Goal: Task Accomplishment & Management: Manage account settings

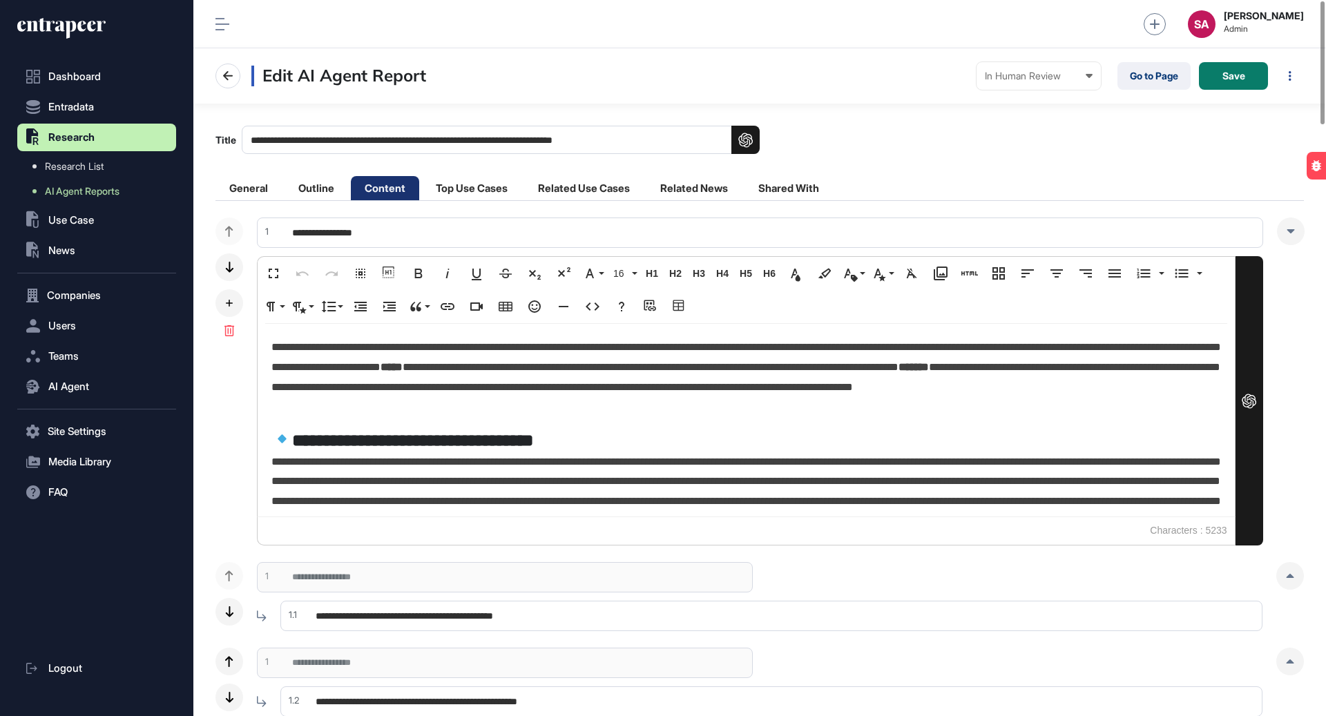
scroll to position [1, 1]
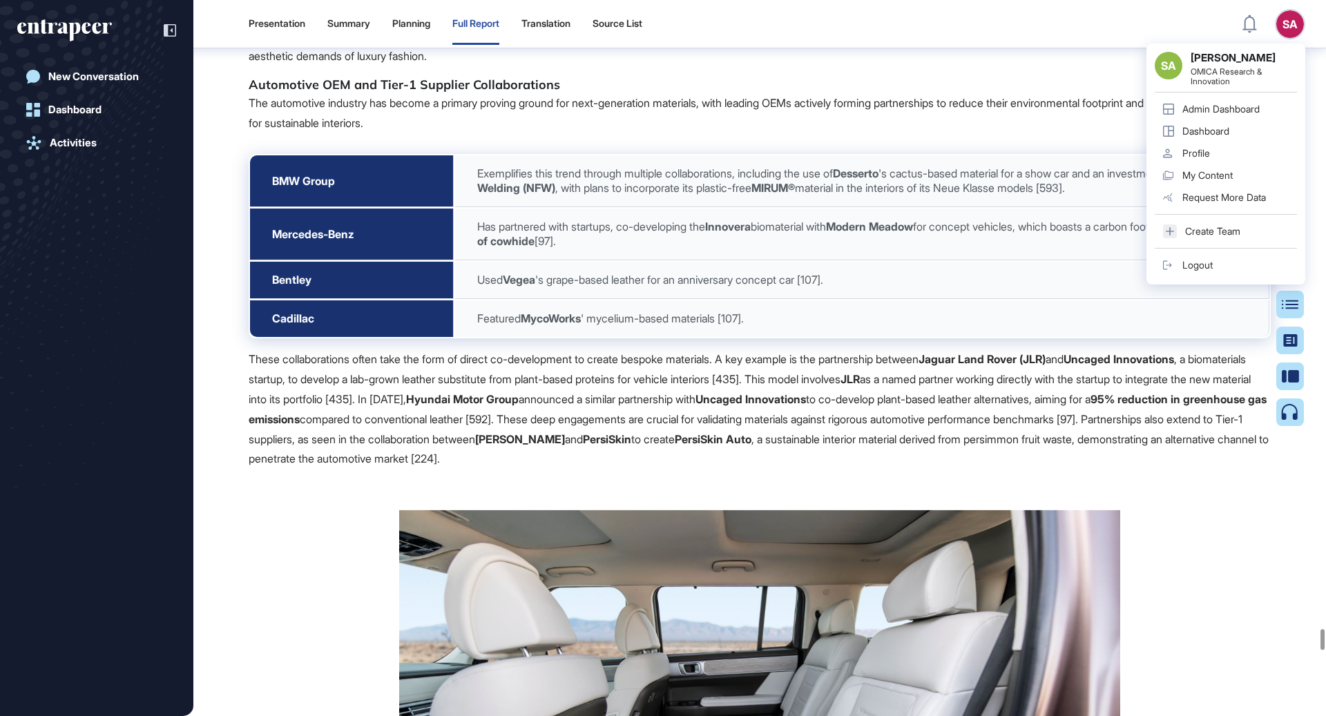
scroll to position [6, 1]
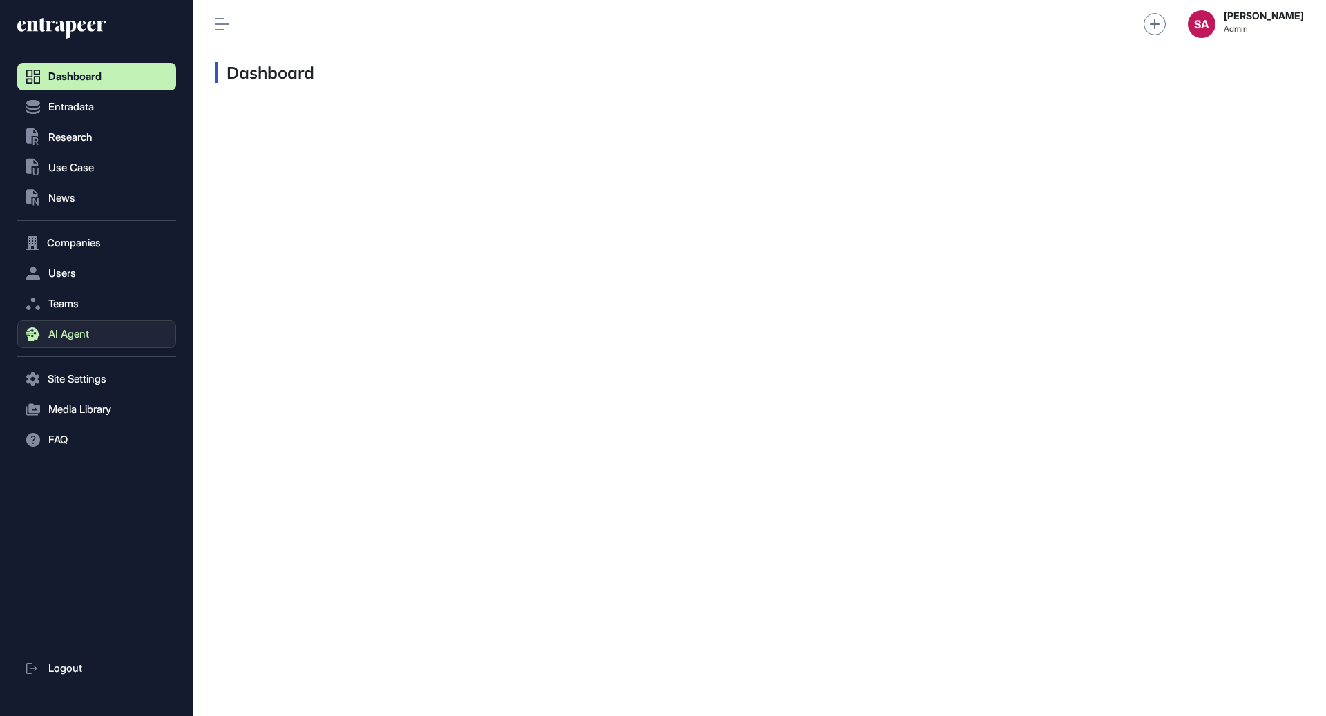
click at [81, 343] on button "AI Agent" at bounding box center [96, 334] width 159 height 28
click at [68, 390] on span "Messages" at bounding box center [67, 388] width 44 height 11
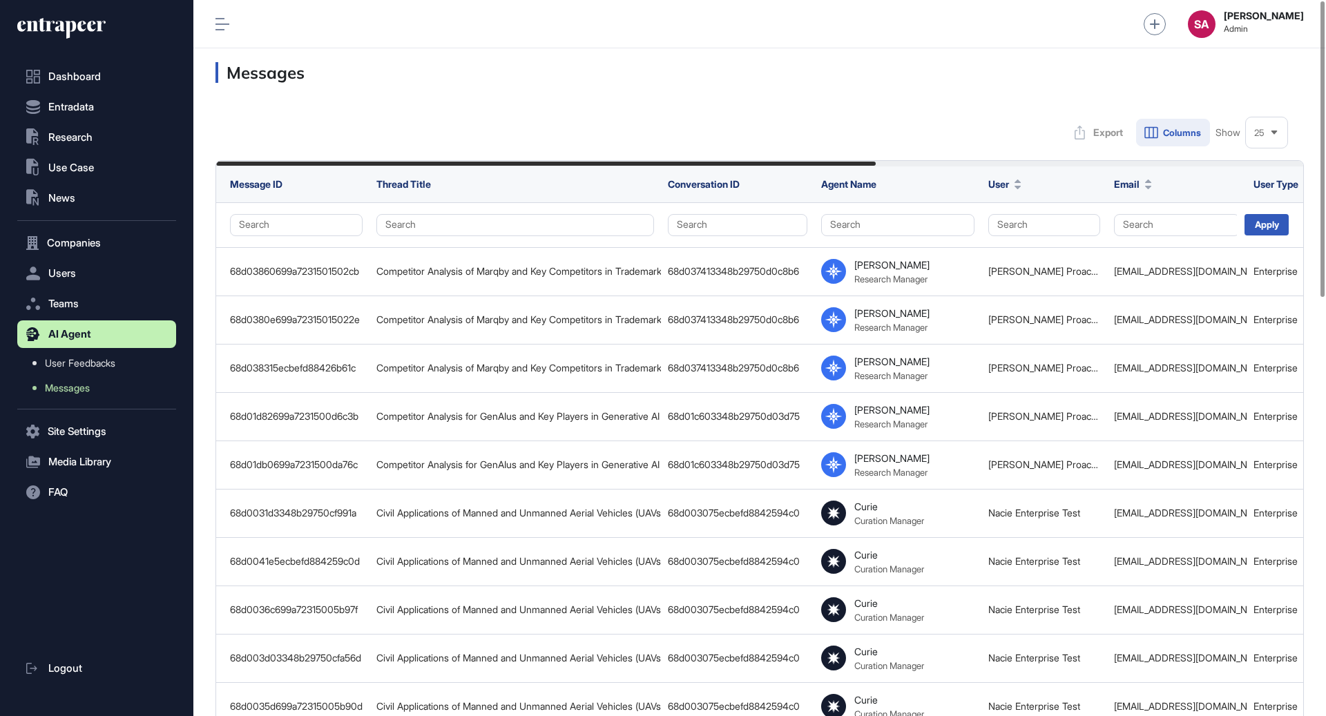
scroll to position [716, 1133]
click at [1151, 226] on button "Search" at bounding box center [1177, 225] width 126 height 22
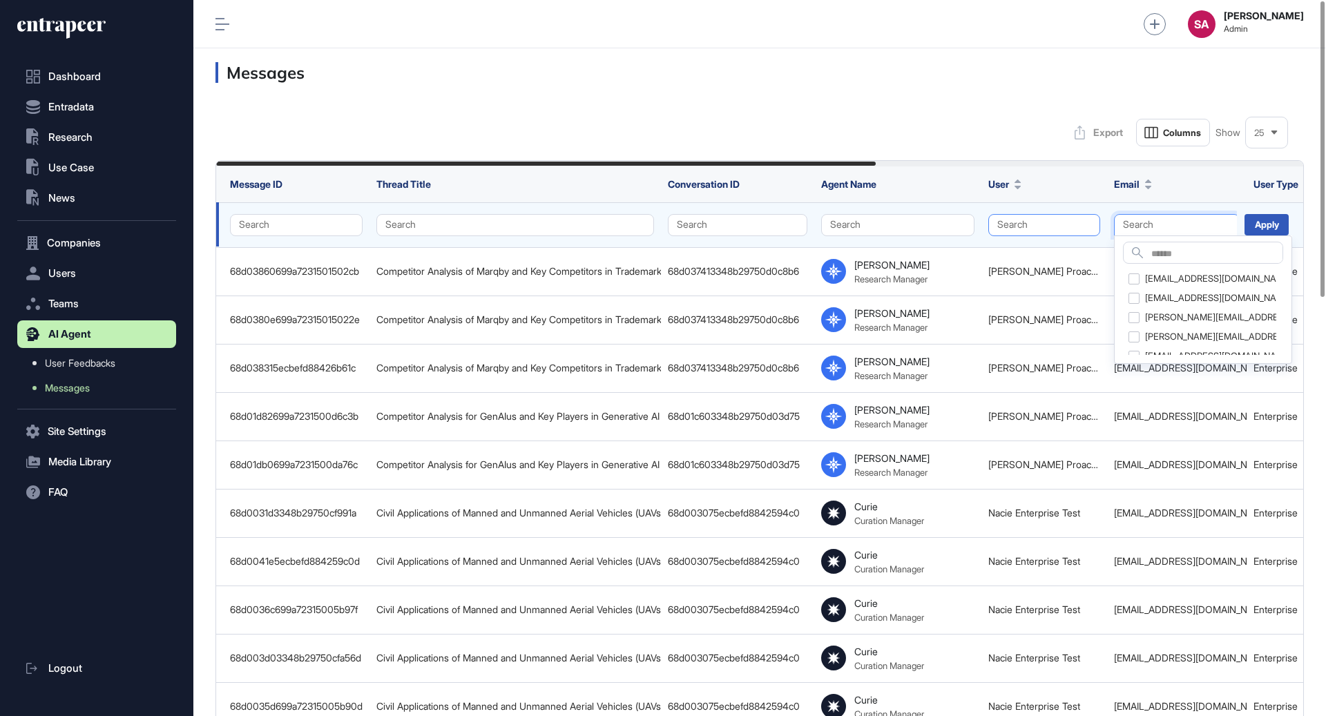
click at [1063, 222] on button "Search" at bounding box center [1044, 225] width 112 height 22
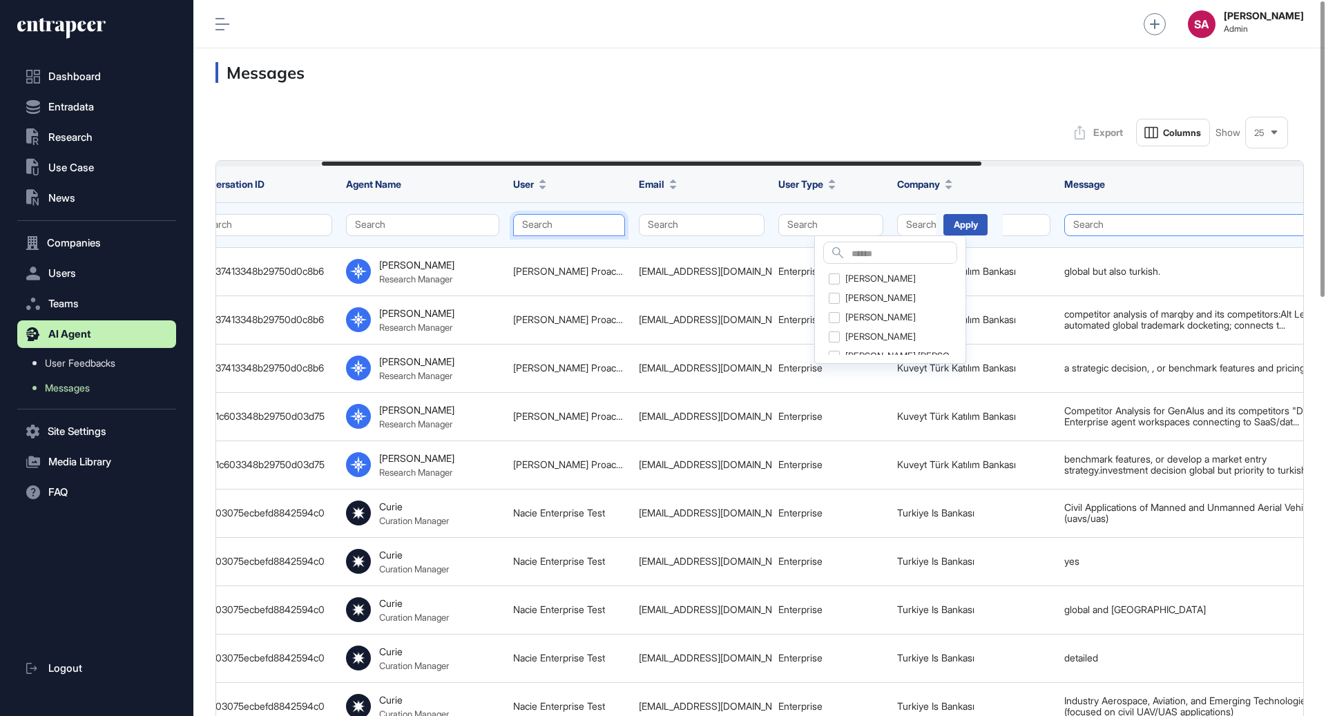
scroll to position [0, 604]
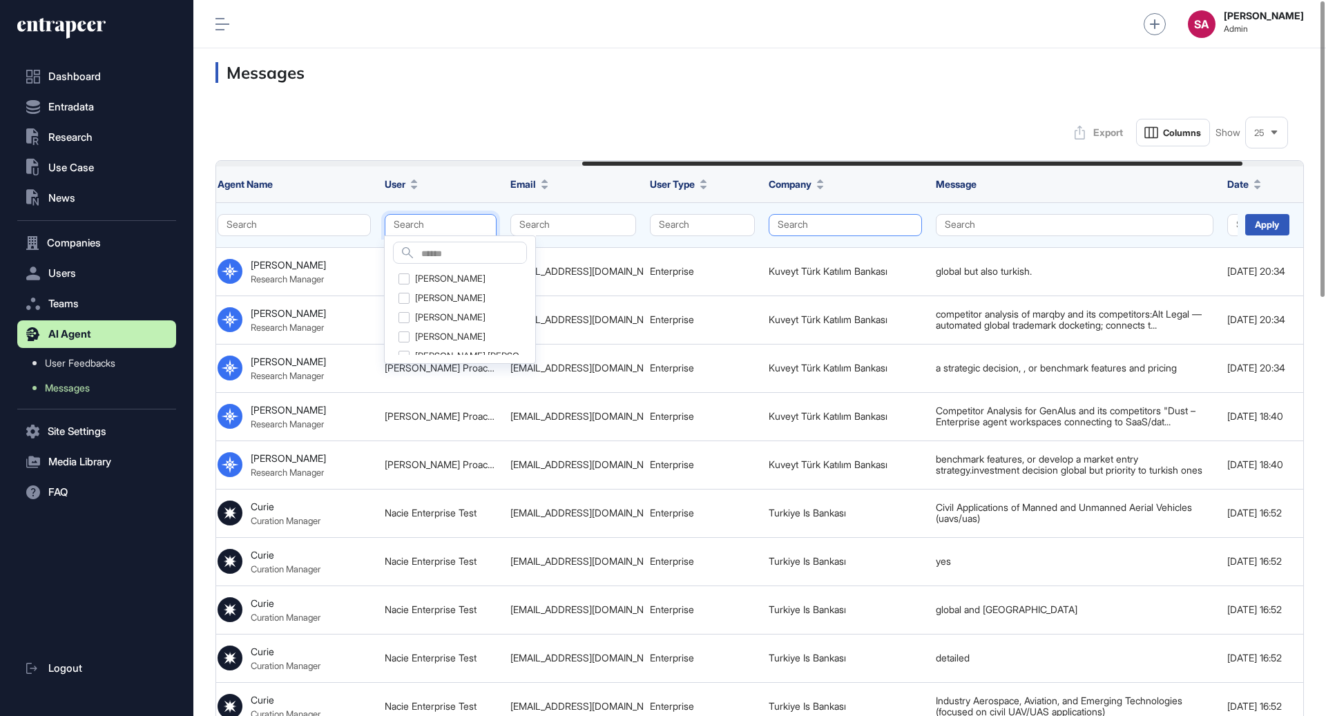
click at [801, 223] on button "Search" at bounding box center [845, 225] width 153 height 22
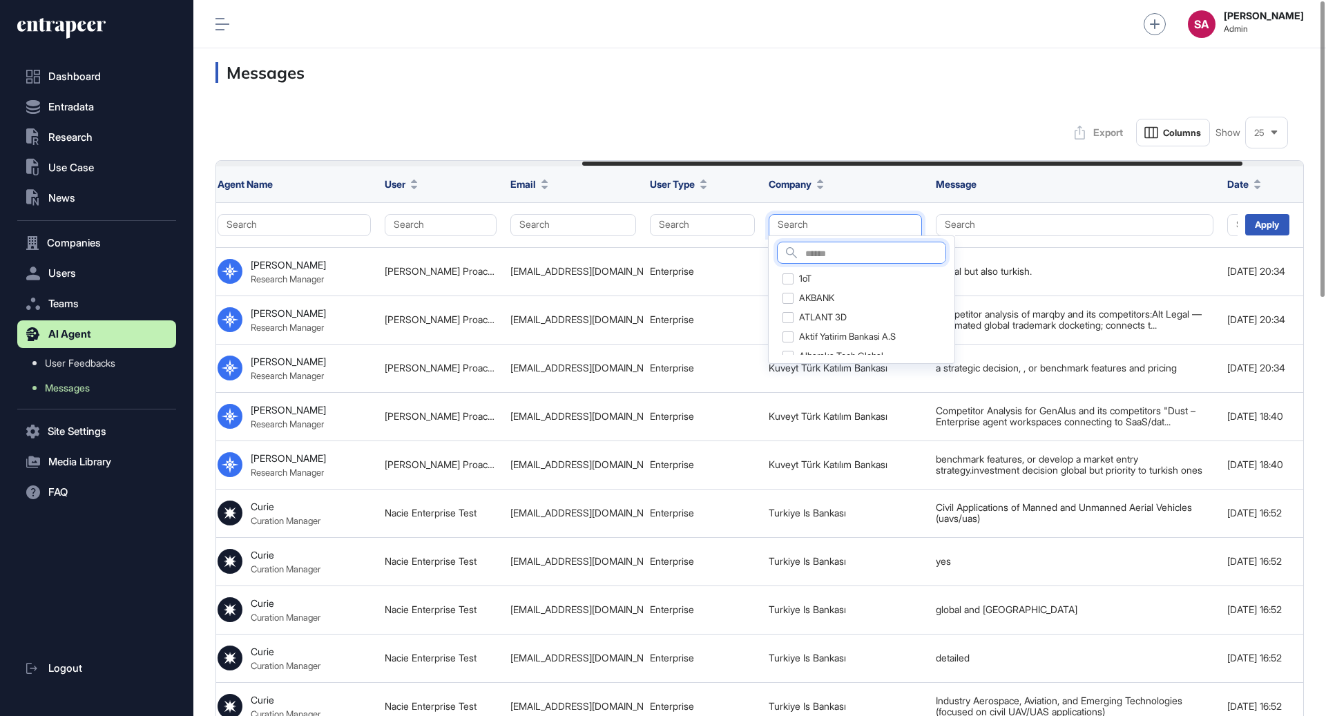
click at [827, 251] on input "text" at bounding box center [875, 254] width 140 height 19
click at [855, 256] on input "******" at bounding box center [857, 254] width 105 height 19
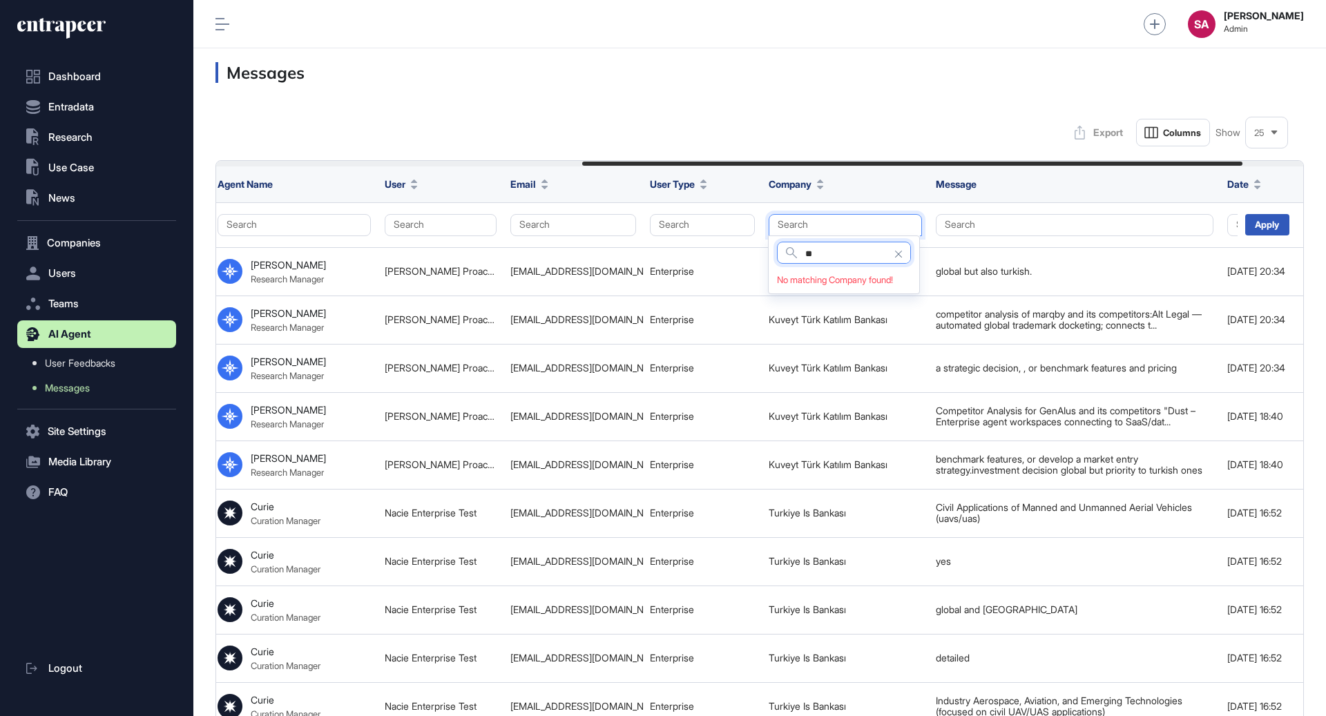
type input "*"
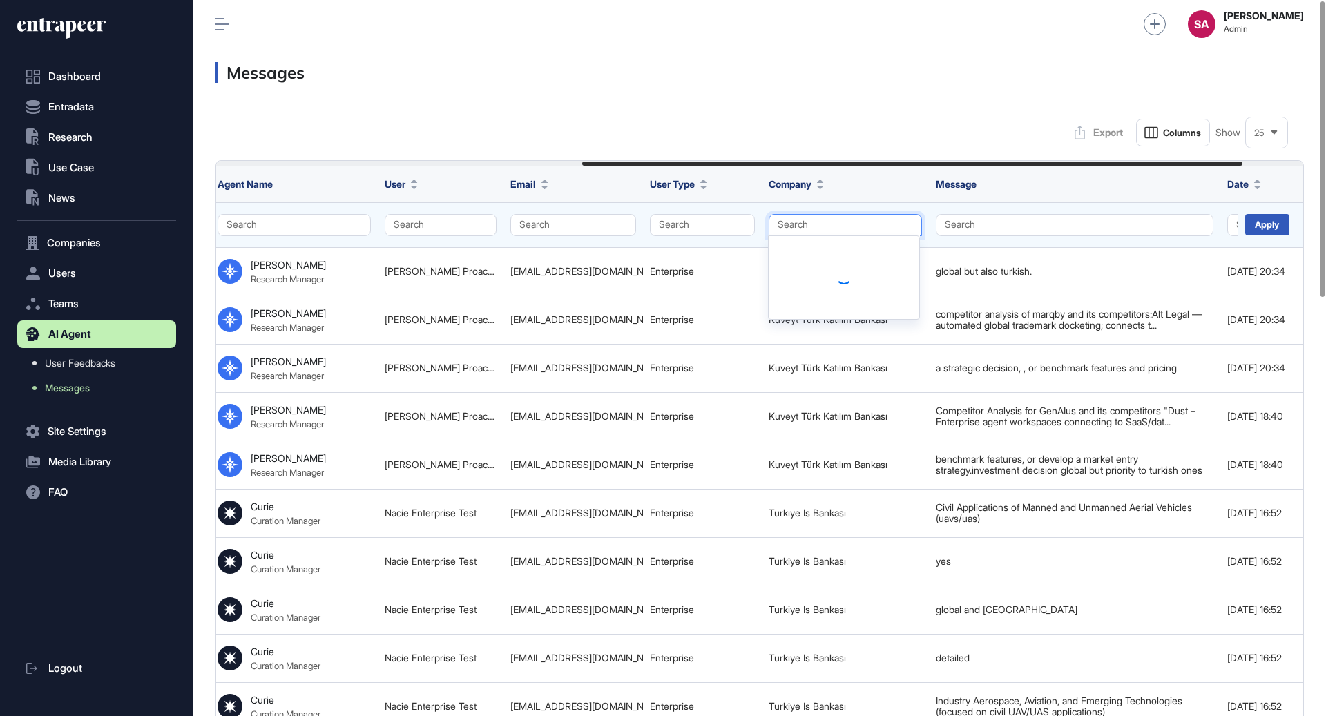
click at [846, 225] on button "Search" at bounding box center [845, 225] width 153 height 22
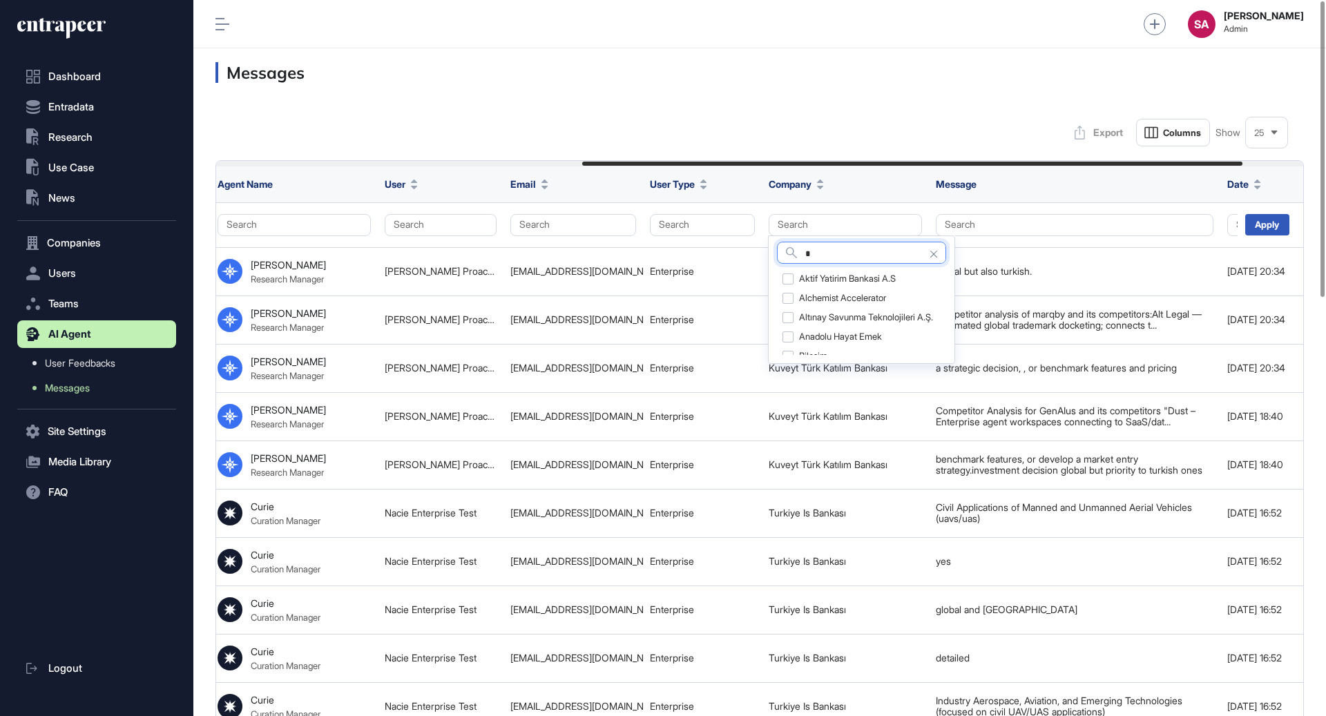
click at [850, 253] on input "*" at bounding box center [875, 254] width 140 height 19
type input "******"
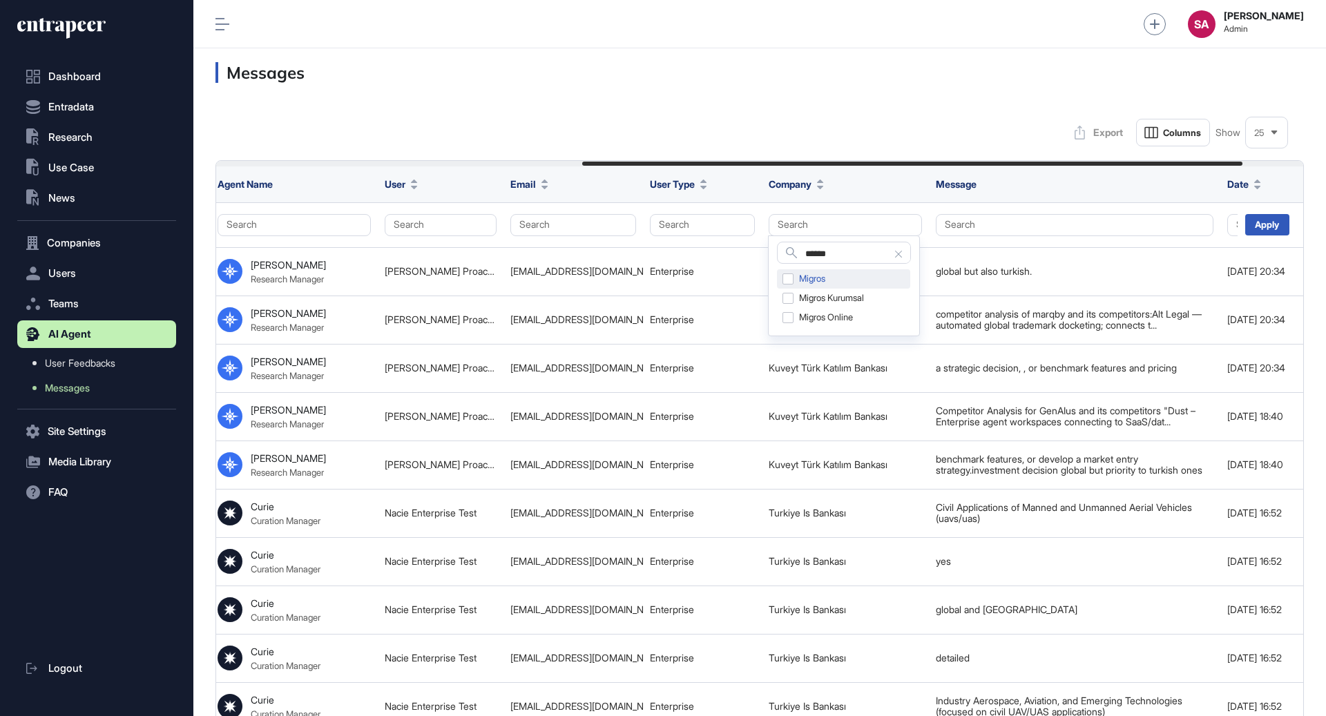
click at [789, 278] on div "Migros" at bounding box center [843, 278] width 133 height 19
click at [789, 299] on div "Migros Kurumsal" at bounding box center [843, 298] width 133 height 19
click at [789, 318] on div "Migros Online" at bounding box center [843, 317] width 133 height 19
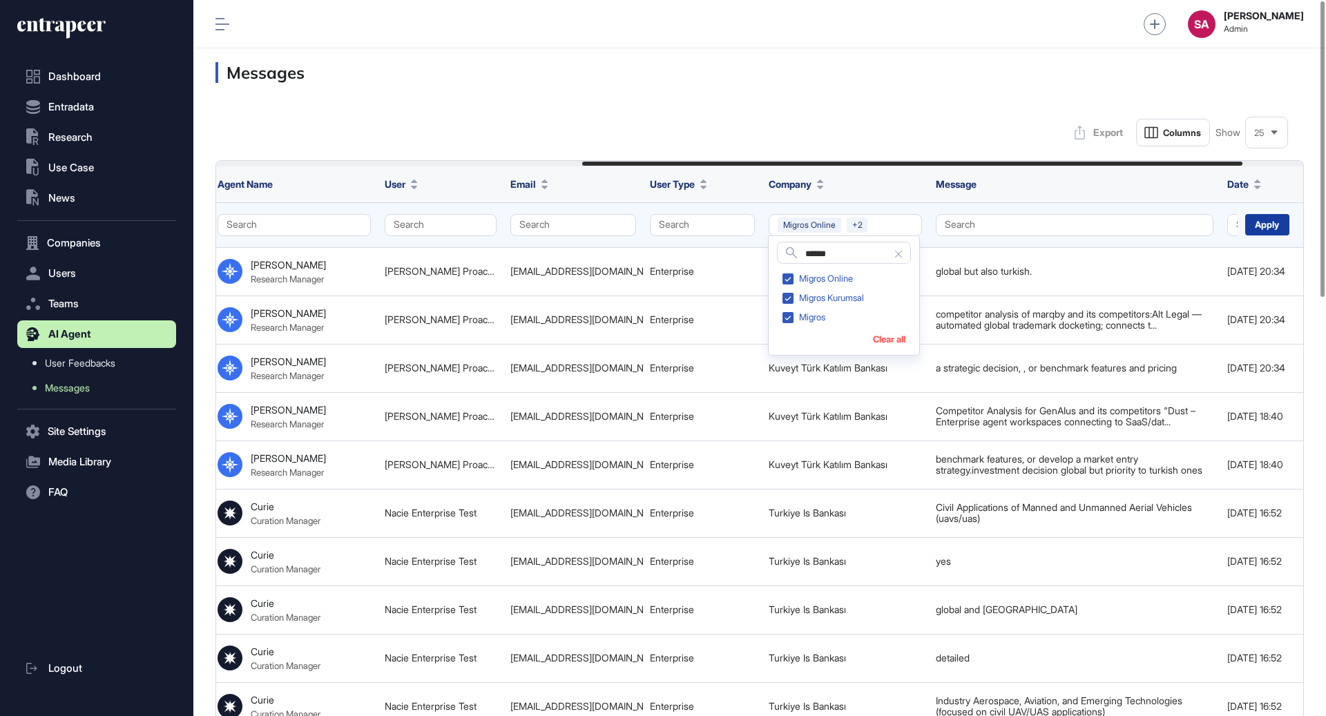
click at [1273, 225] on div "Apply" at bounding box center [1267, 224] width 44 height 21
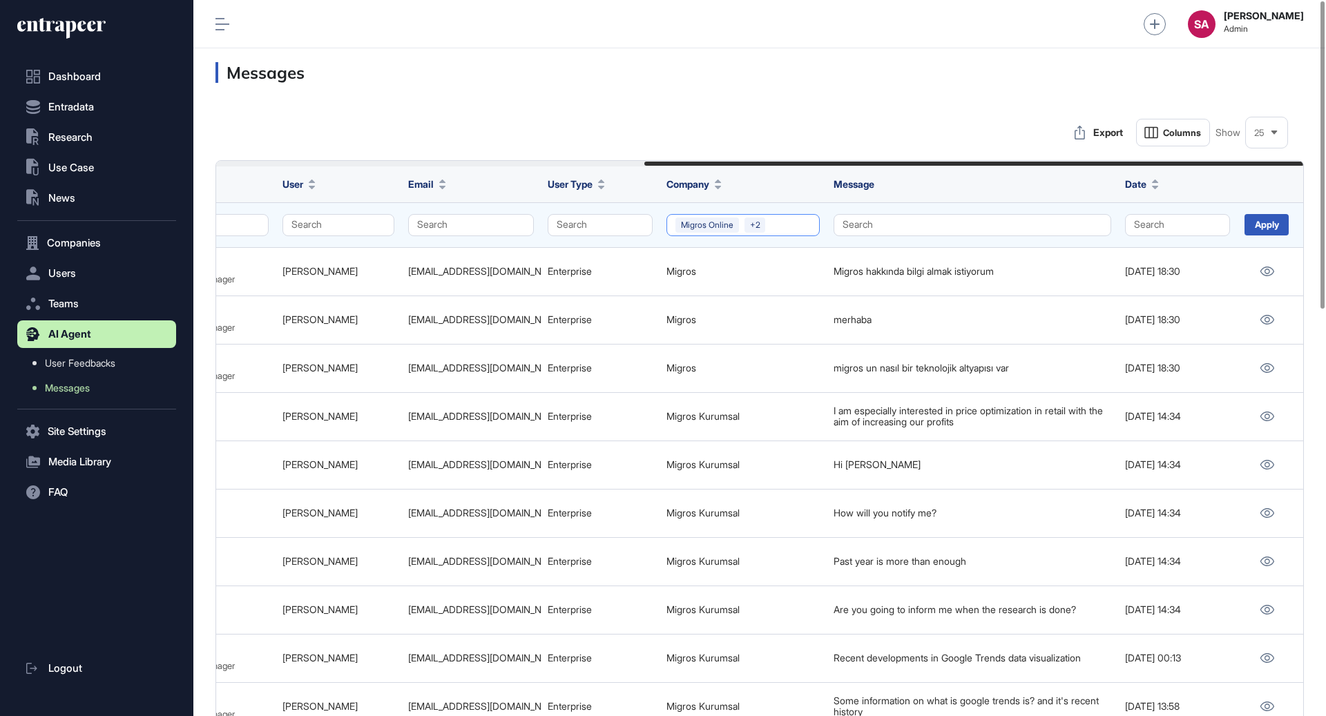
click at [785, 223] on button "Migros Online +2" at bounding box center [742, 225] width 153 height 22
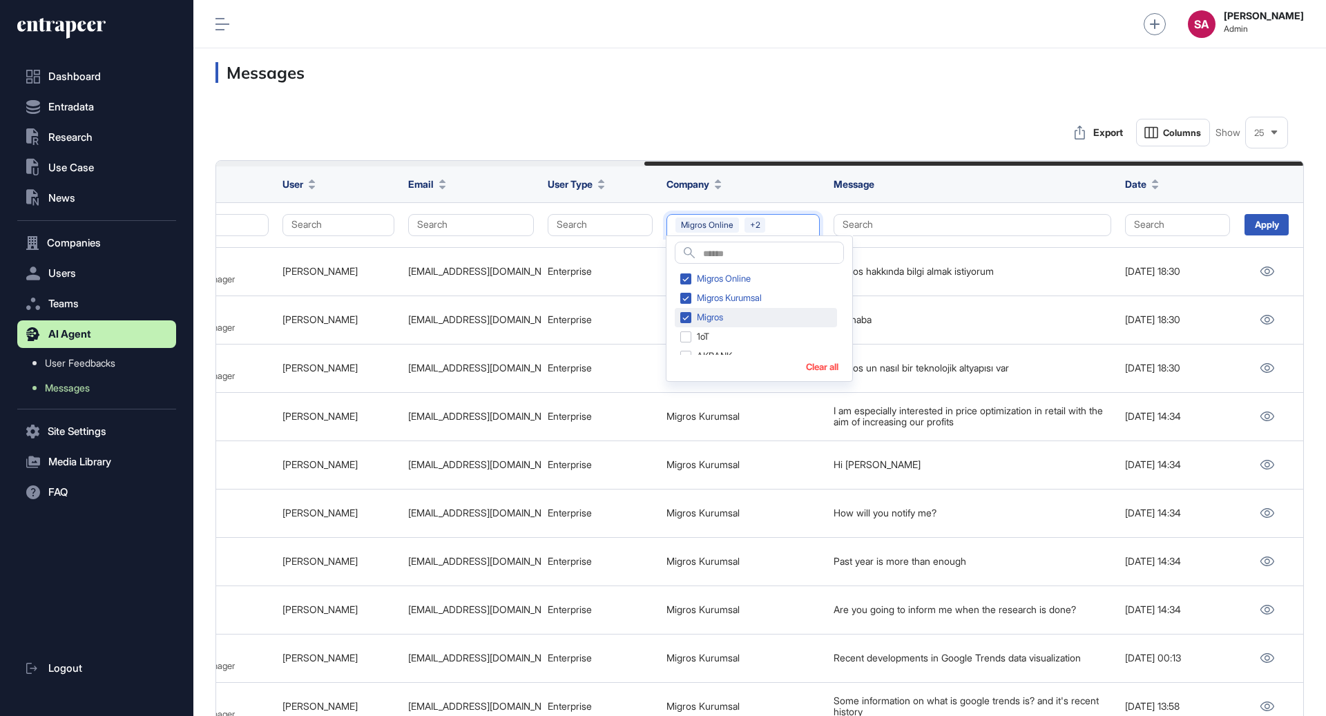
click at [685, 317] on div "Migros" at bounding box center [756, 317] width 162 height 19
click at [684, 300] on div "Migros Kurumsal" at bounding box center [756, 298] width 162 height 19
click at [684, 278] on div "Migros Online" at bounding box center [756, 278] width 162 height 19
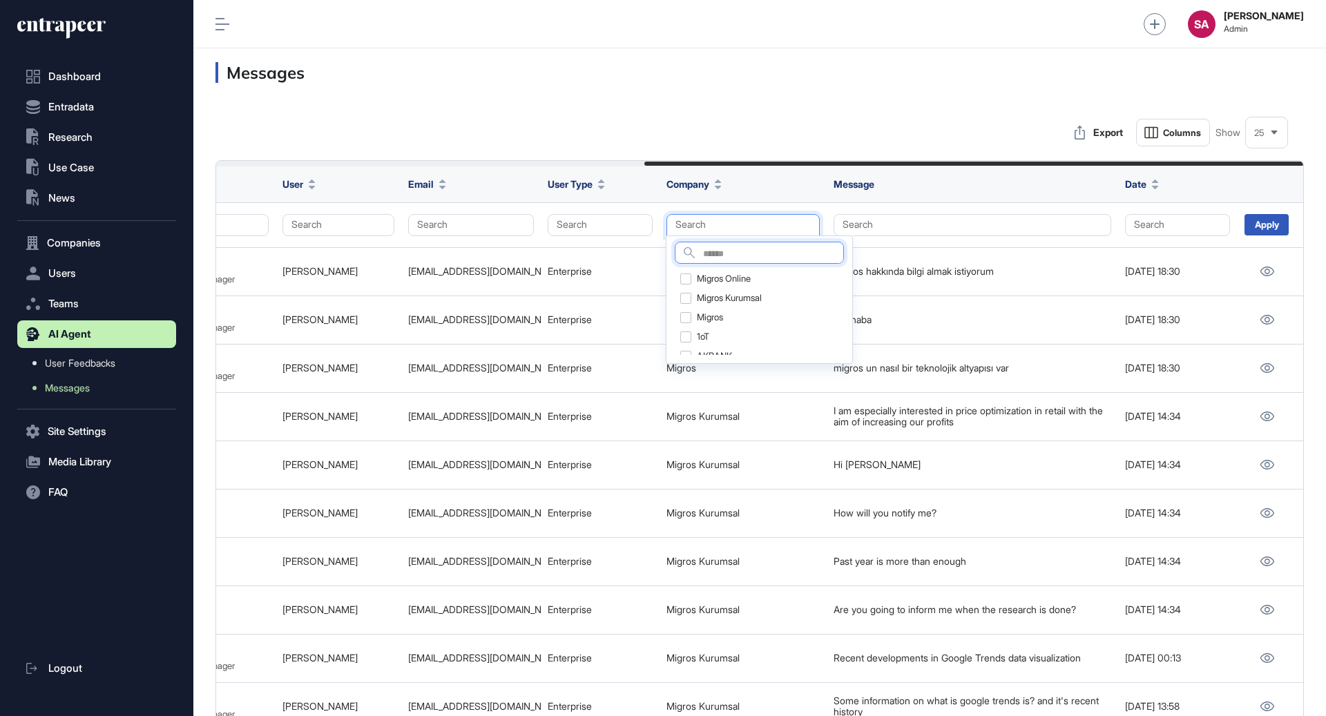
click at [719, 255] on input "text" at bounding box center [773, 254] width 140 height 19
type input "*******"
click at [687, 282] on div "Pegasus" at bounding box center [741, 278] width 133 height 19
click at [687, 294] on div "Pegasus Airlines" at bounding box center [741, 298] width 133 height 19
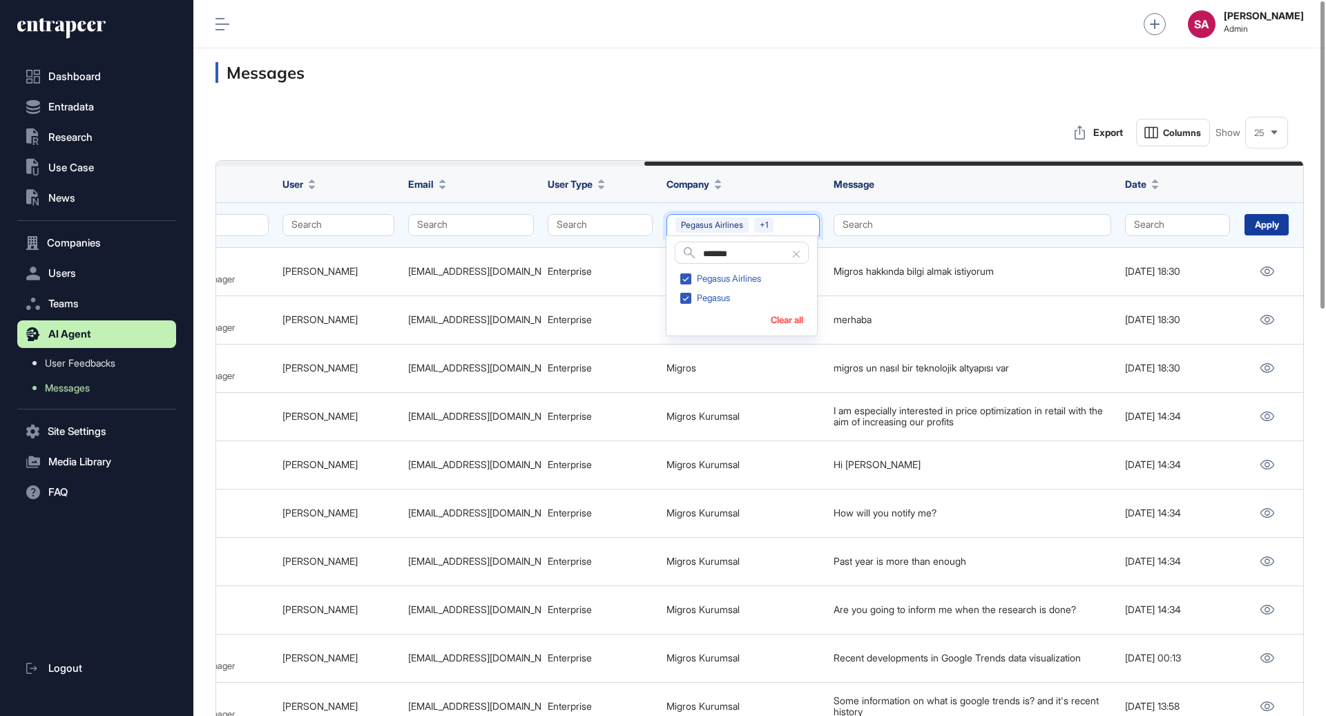
click at [1274, 224] on div "Apply" at bounding box center [1267, 224] width 44 height 21
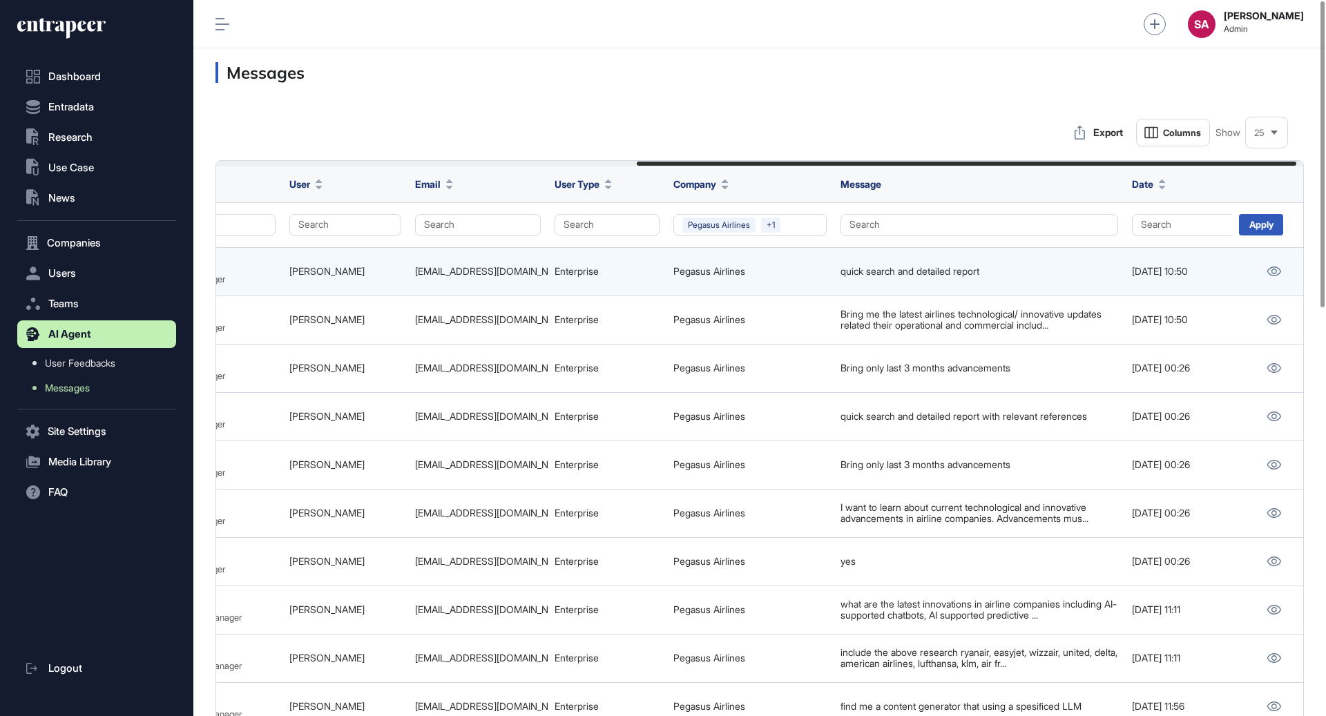
scroll to position [0, 706]
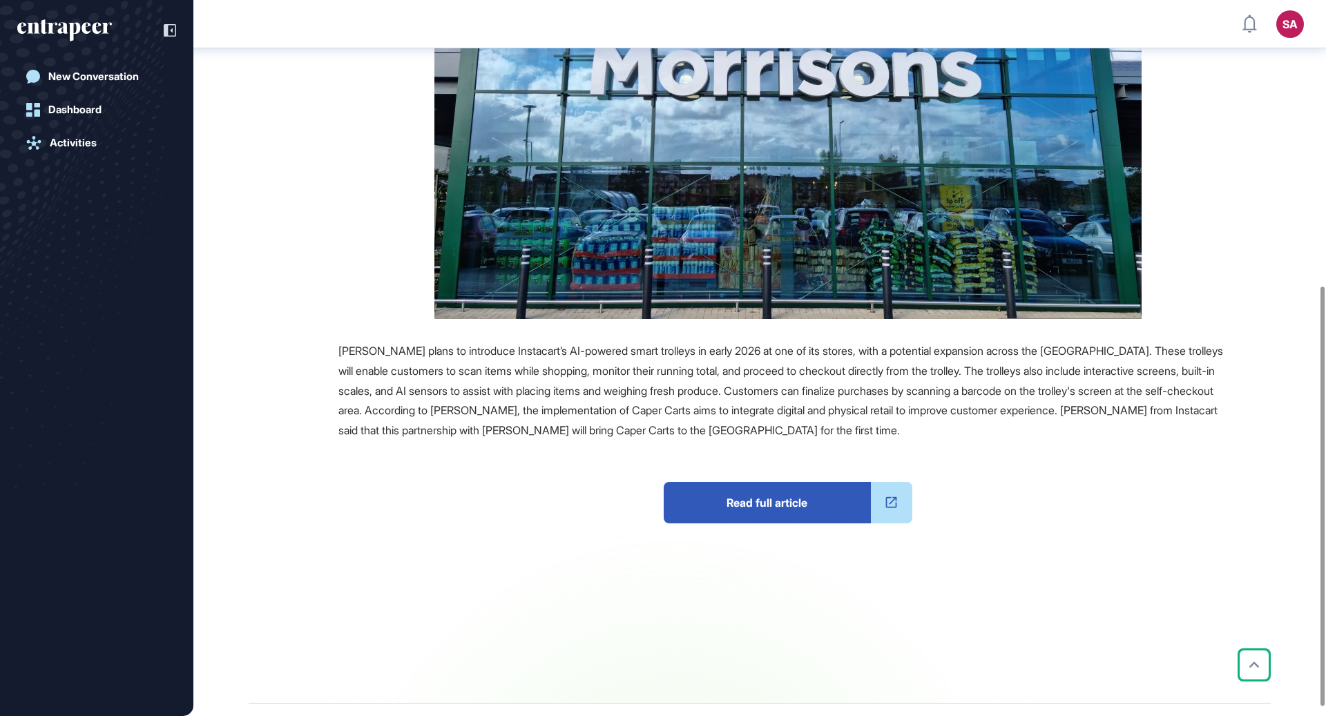
scroll to position [488, 0]
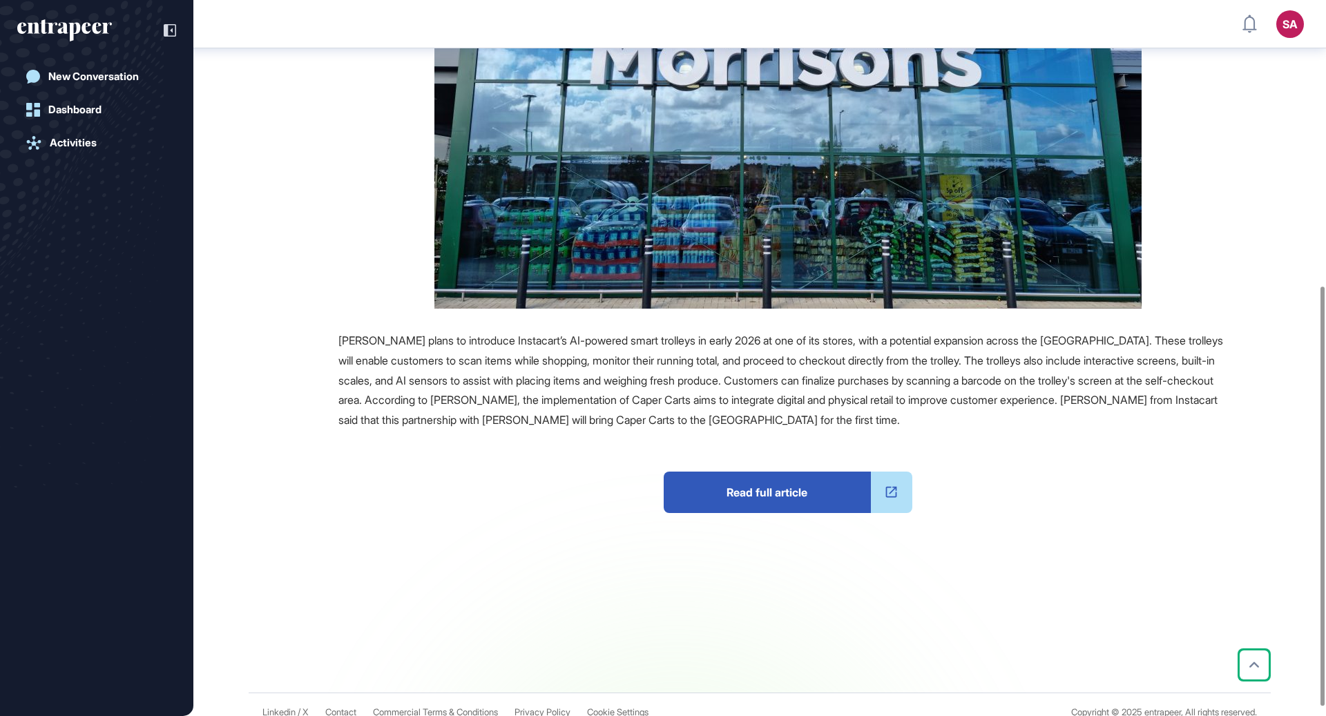
click at [777, 495] on span "Read full article" at bounding box center [767, 492] width 207 height 41
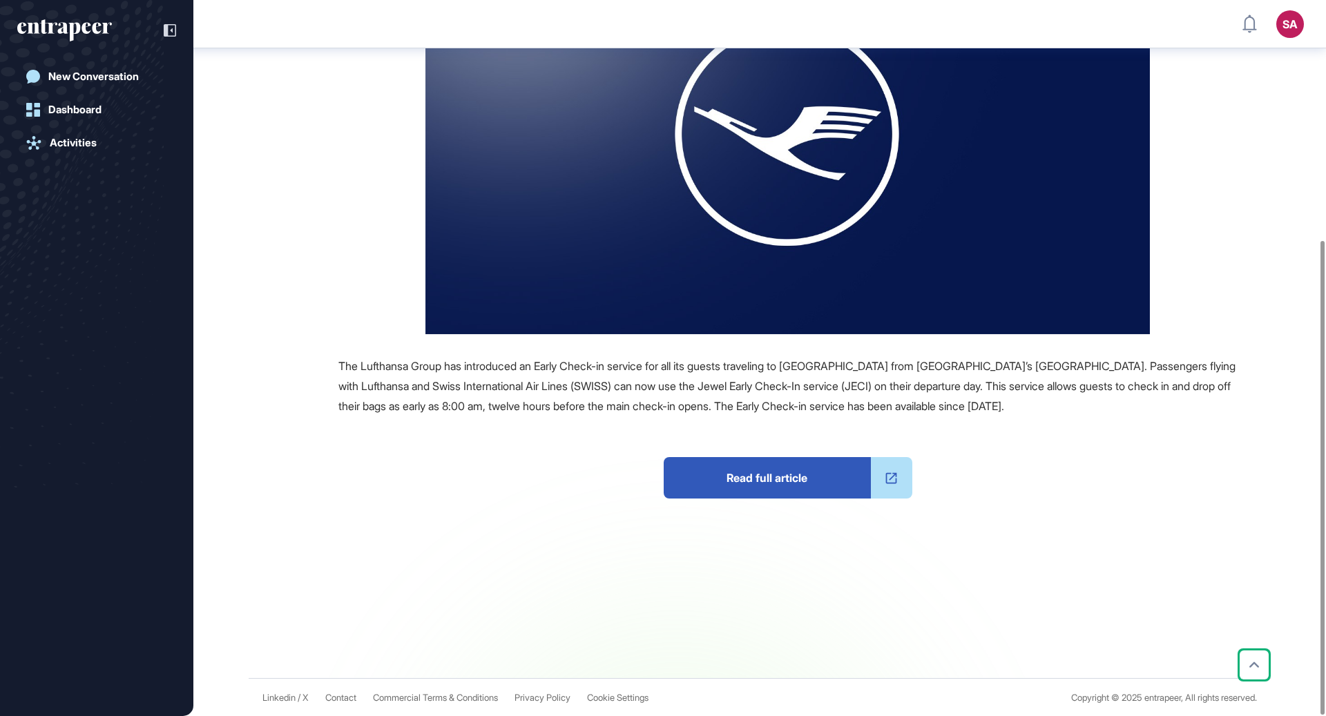
scroll to position [363, 0]
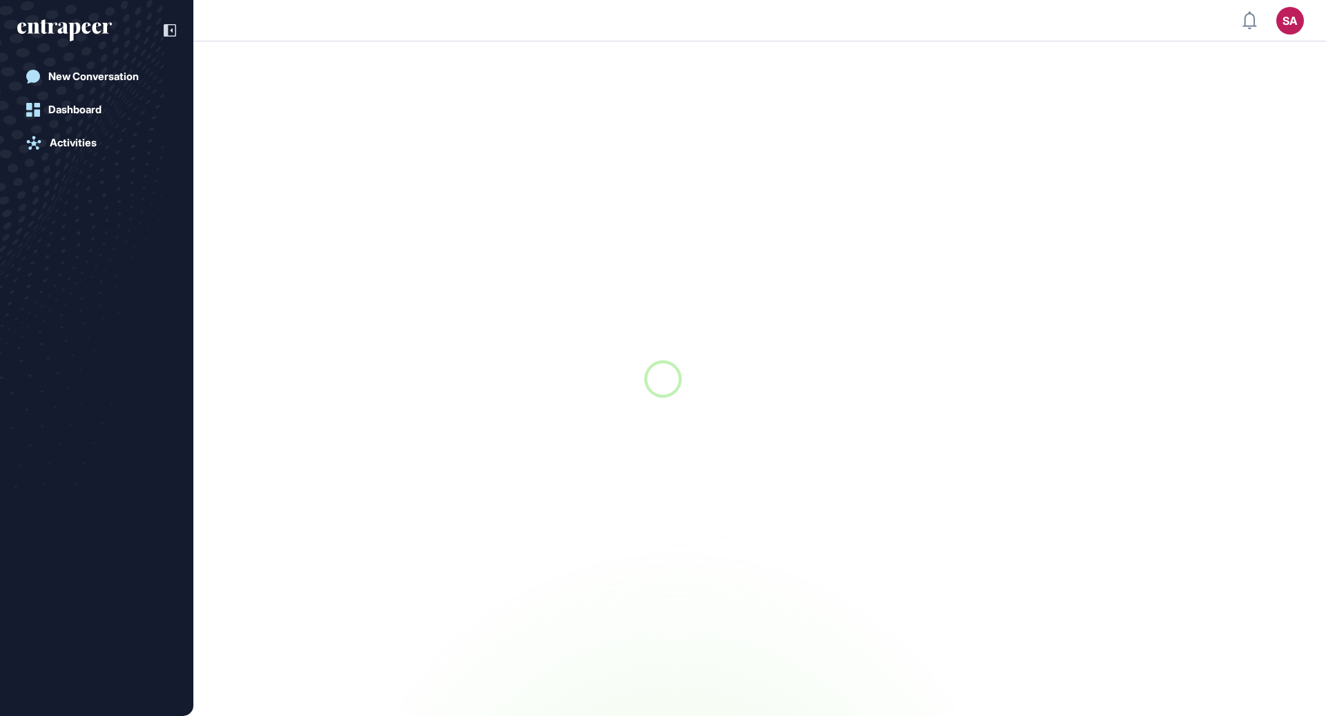
scroll to position [1, 1]
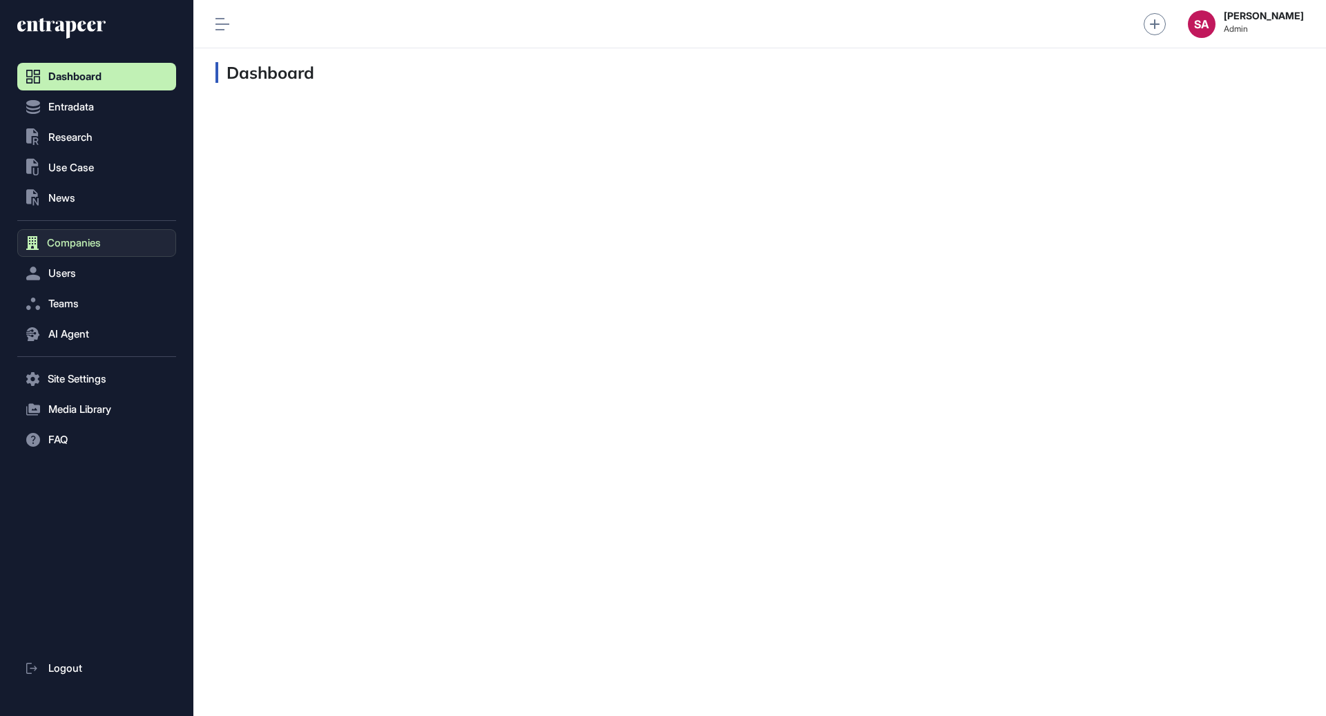
click at [79, 245] on span "Companies" at bounding box center [74, 243] width 54 height 11
click at [72, 271] on span "Company List" at bounding box center [74, 272] width 59 height 11
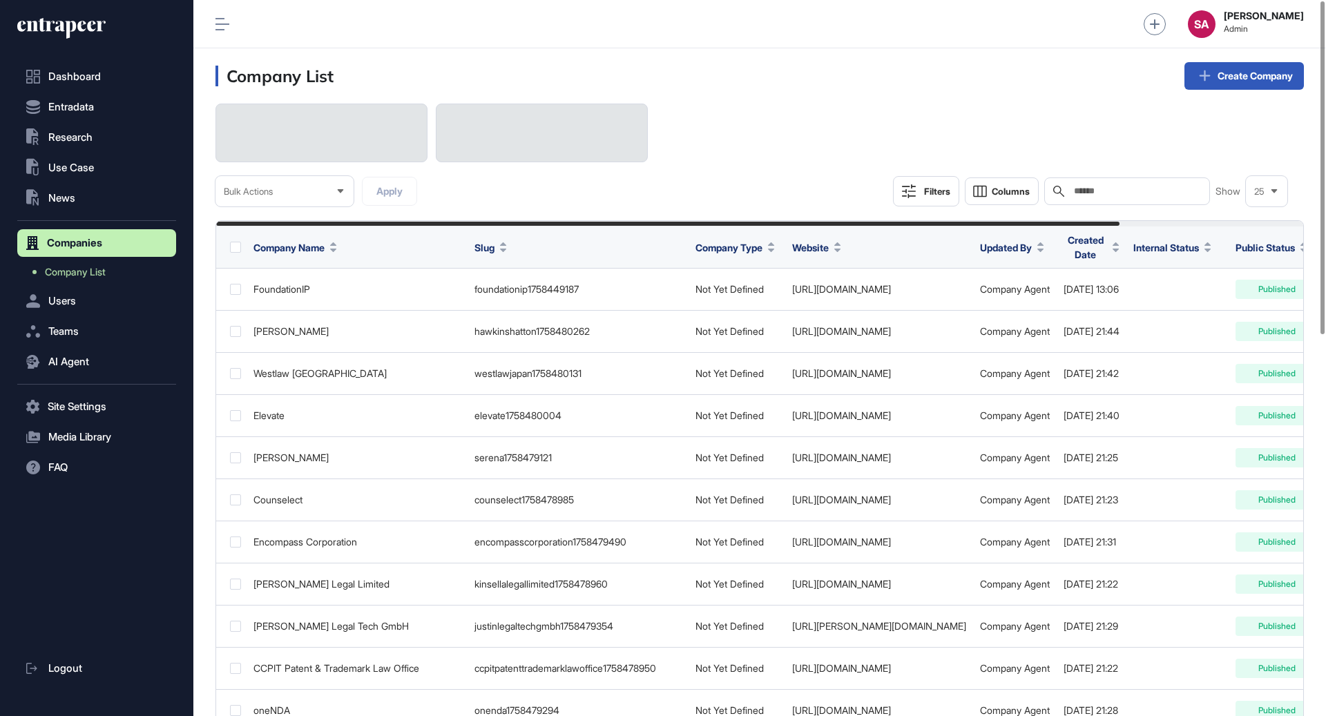
scroll to position [716, 1133]
click at [1146, 191] on input "text" at bounding box center [1137, 191] width 128 height 11
type input "*"
paste input "**********"
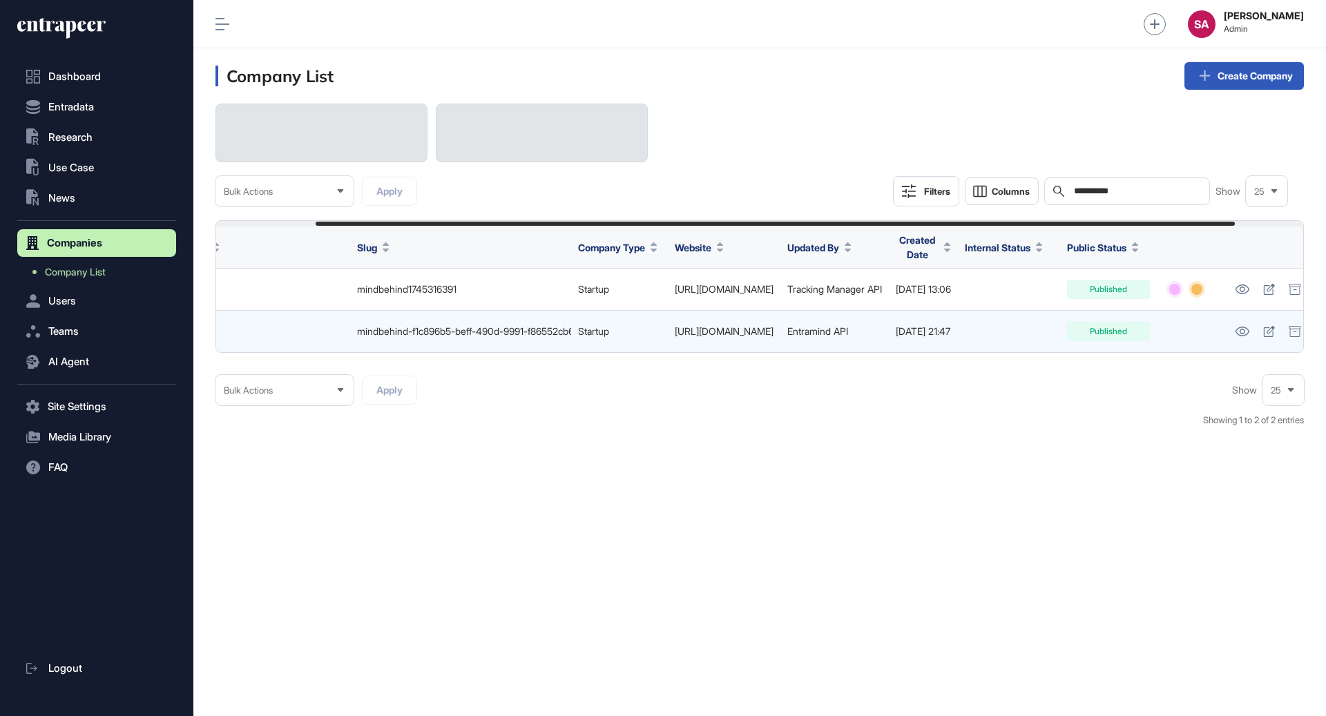
scroll to position [0, 200]
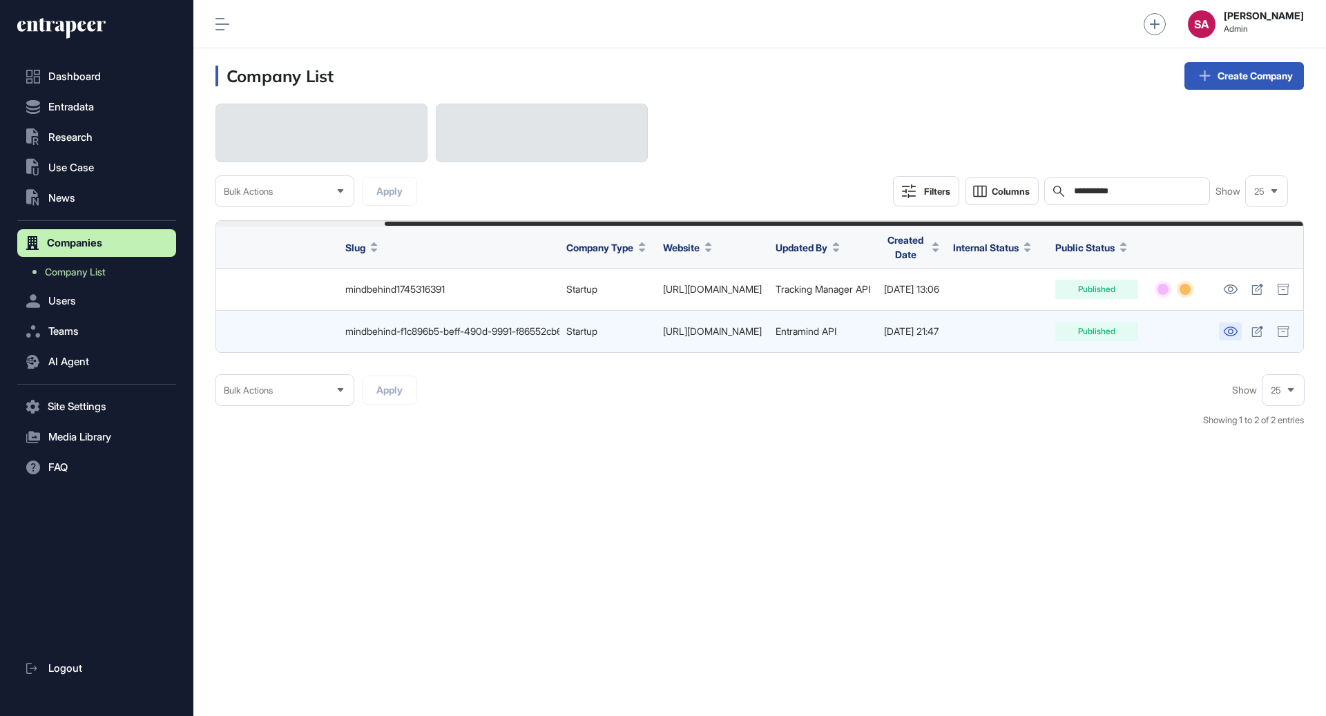
click at [1229, 331] on icon at bounding box center [1230, 332] width 15 height 10
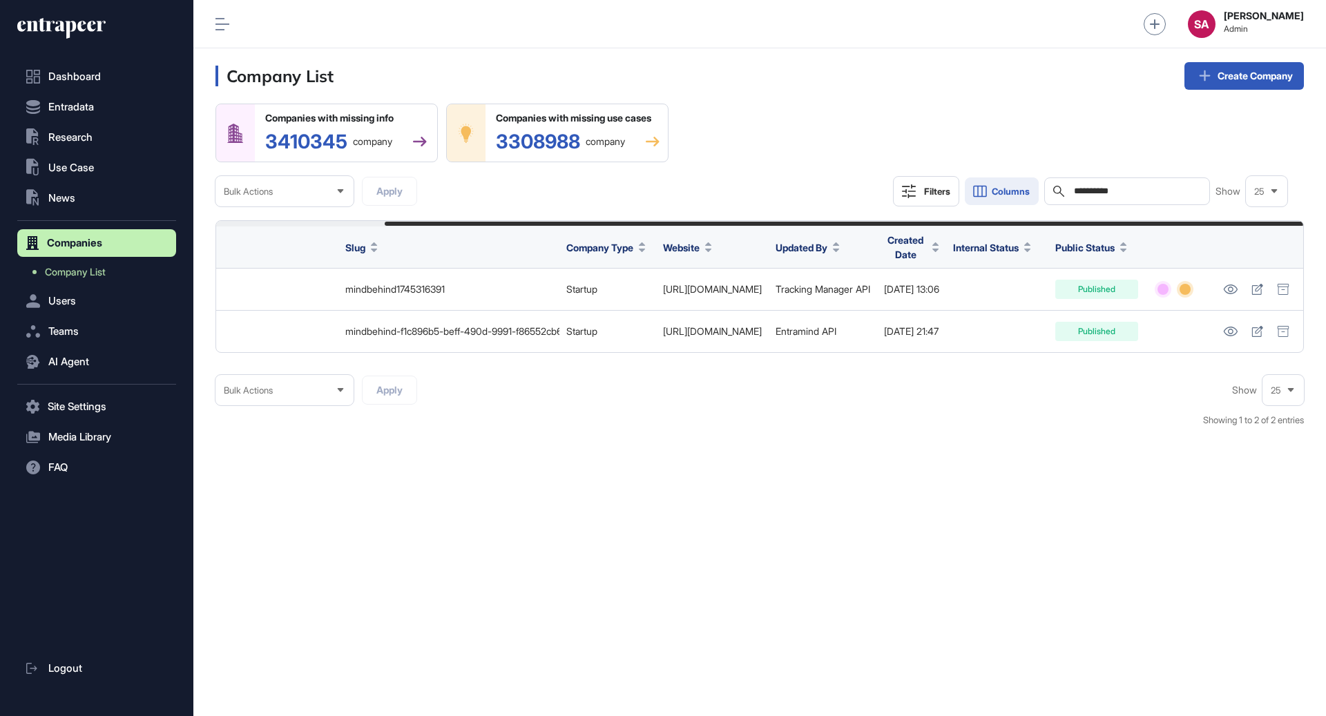
drag, startPoint x: 1139, startPoint y: 188, endPoint x: 979, endPoint y: 191, distance: 160.3
click at [979, 191] on div "**********" at bounding box center [1090, 191] width 394 height 30
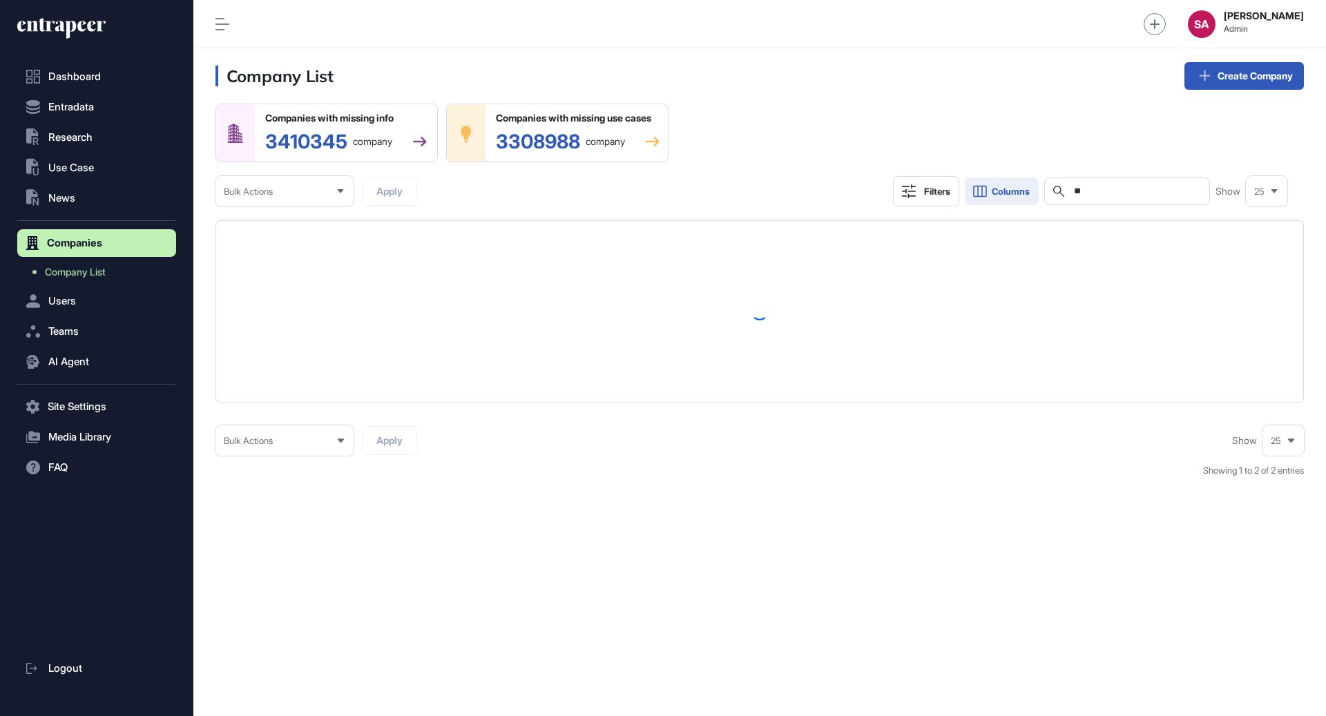
type input "*"
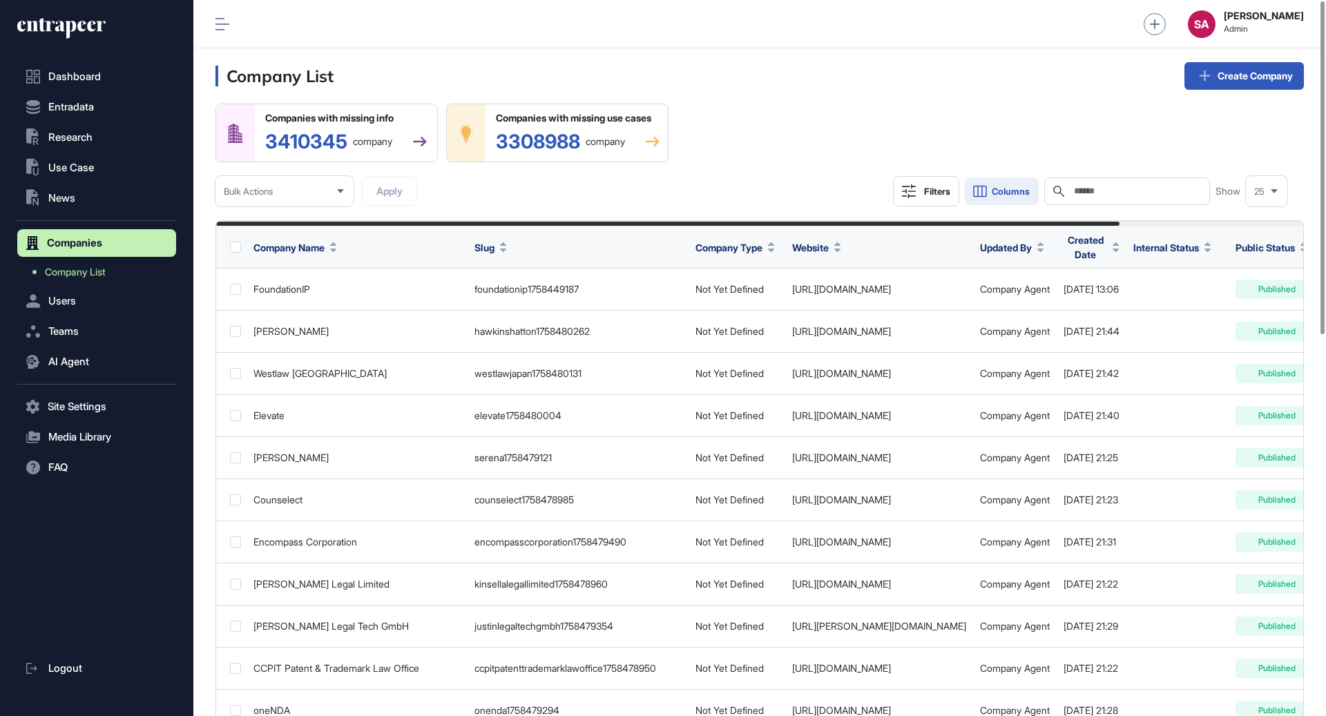
scroll to position [716, 1133]
click at [1155, 183] on div "Search" at bounding box center [1127, 191] width 166 height 28
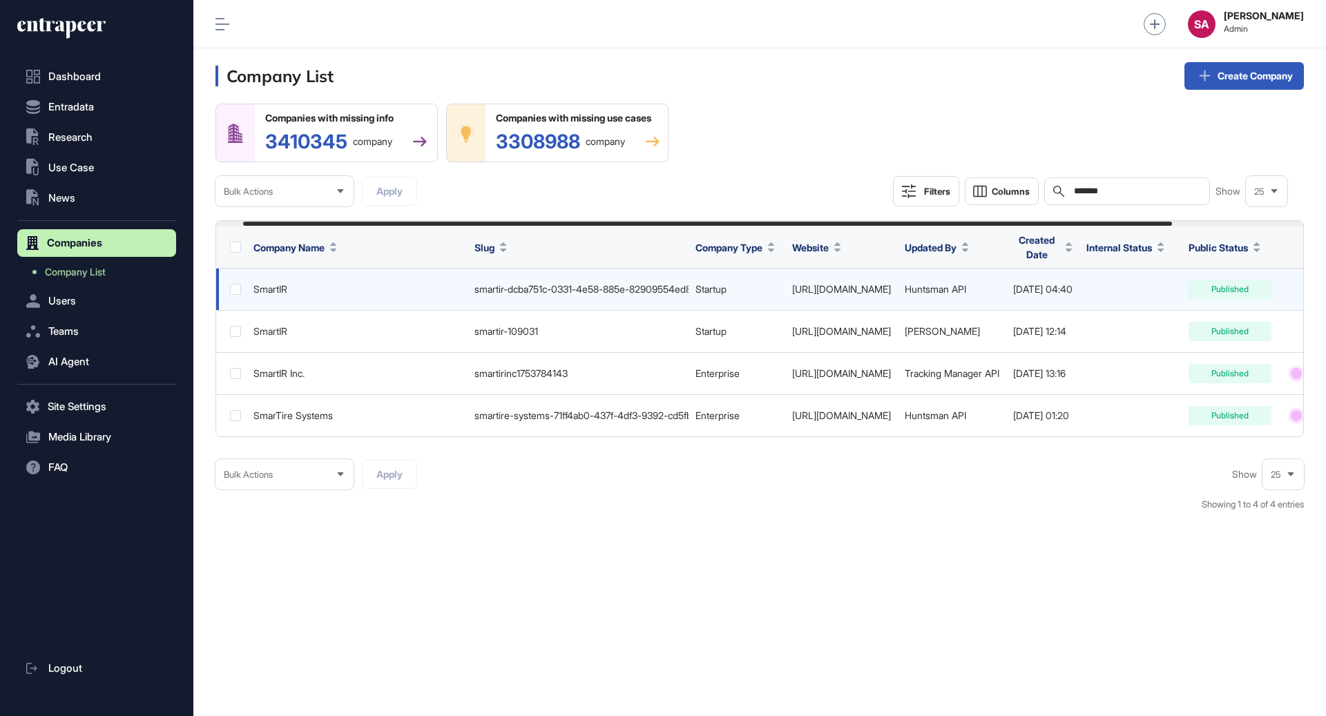
scroll to position [0, 186]
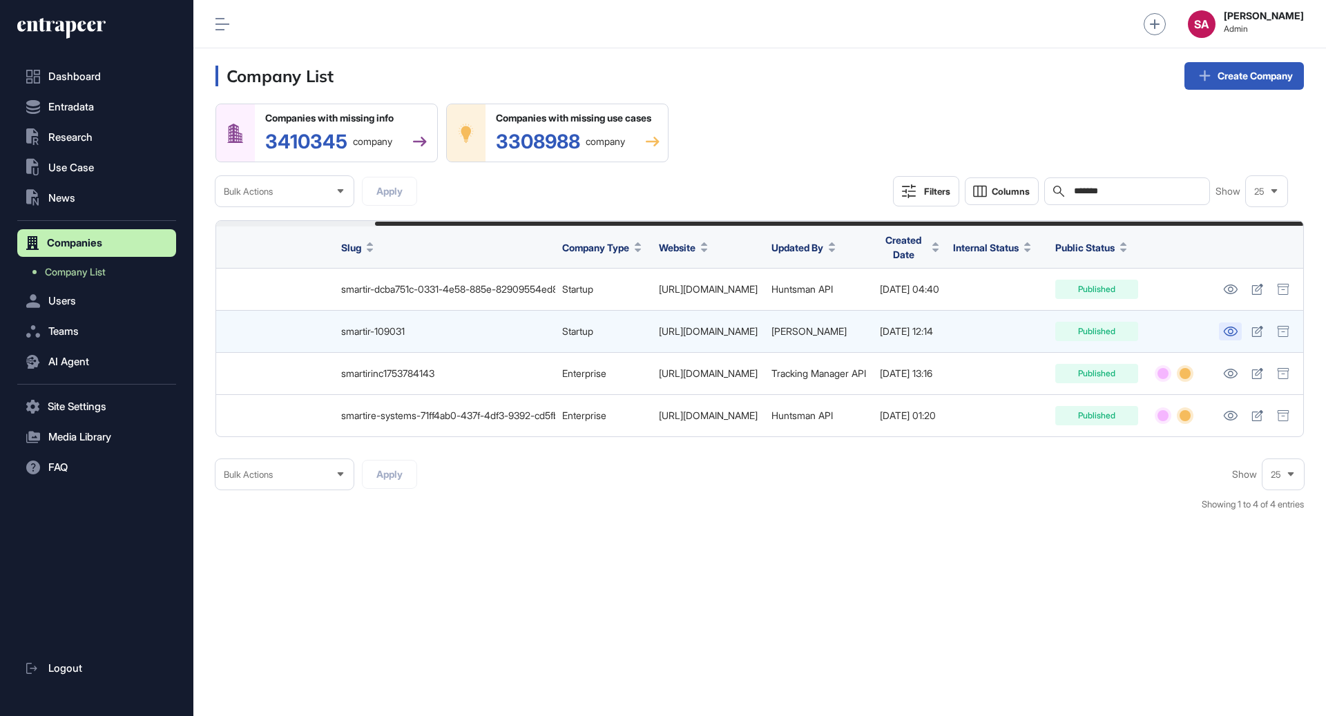
click at [1227, 335] on icon at bounding box center [1230, 332] width 15 height 10
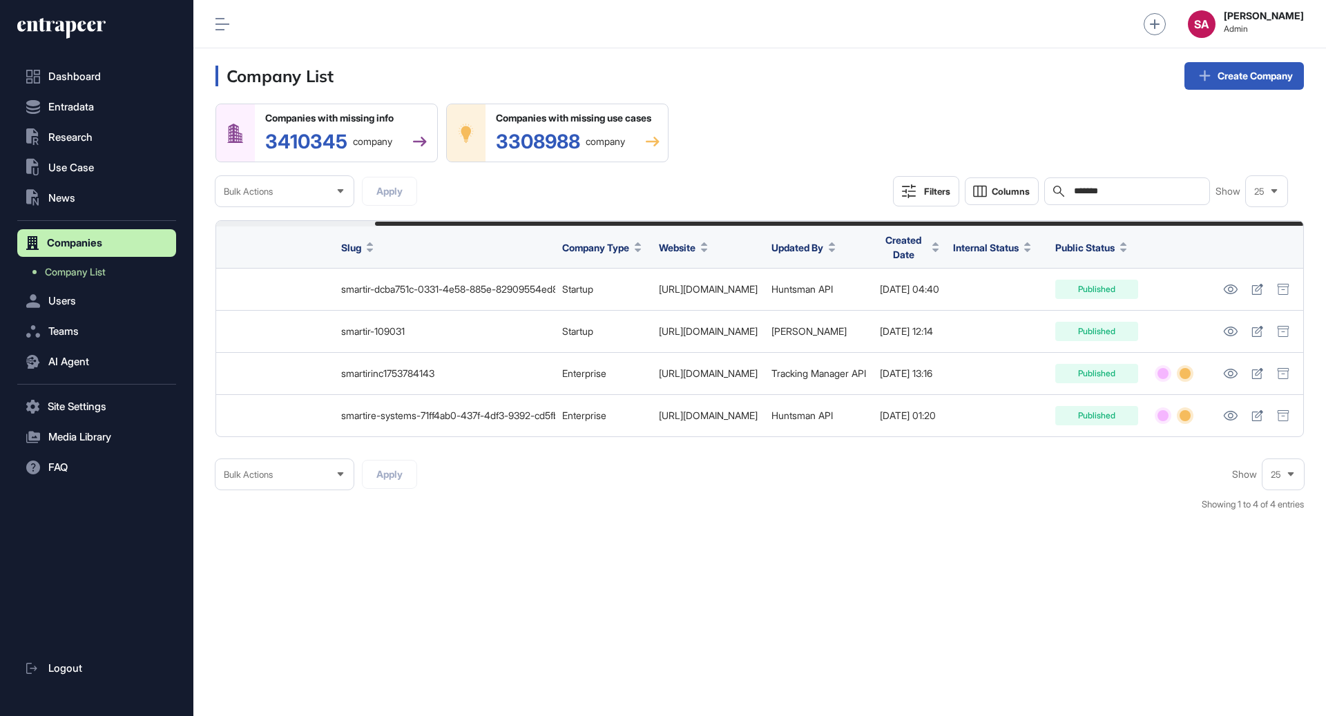
click at [1123, 187] on input "*******" at bounding box center [1137, 191] width 128 height 11
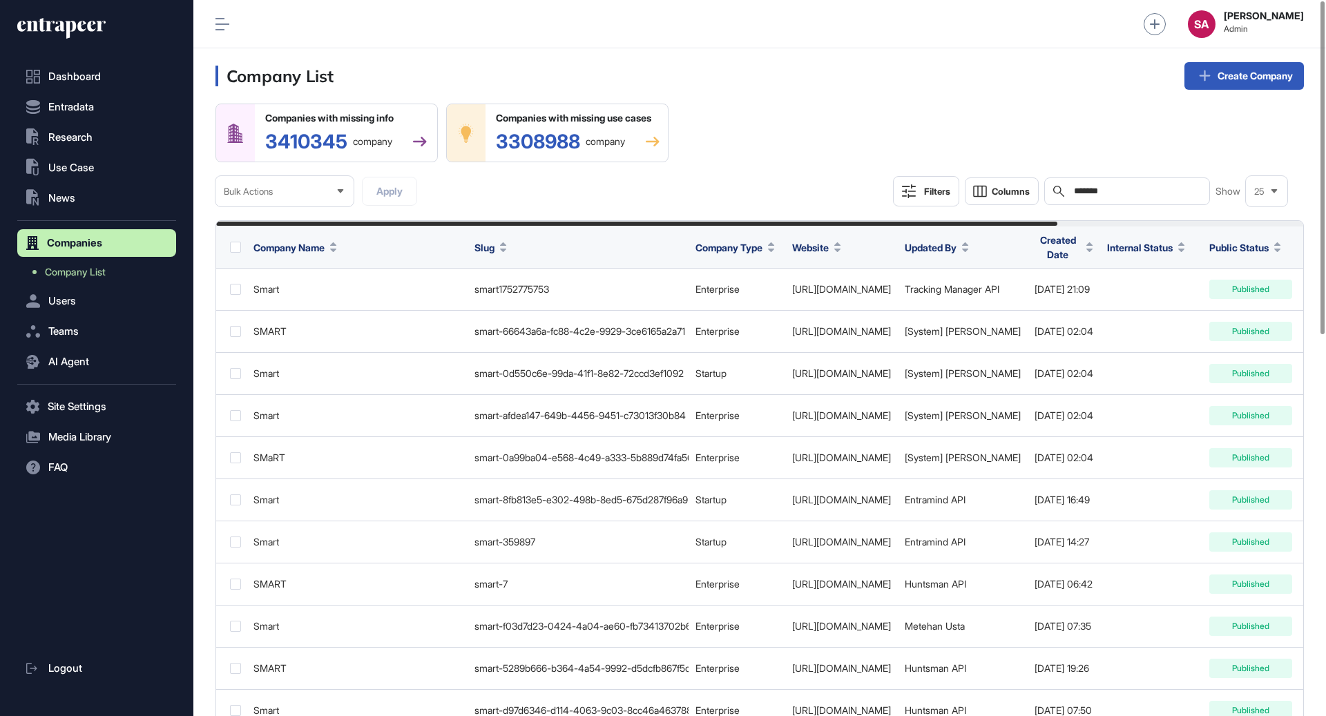
scroll to position [716, 1133]
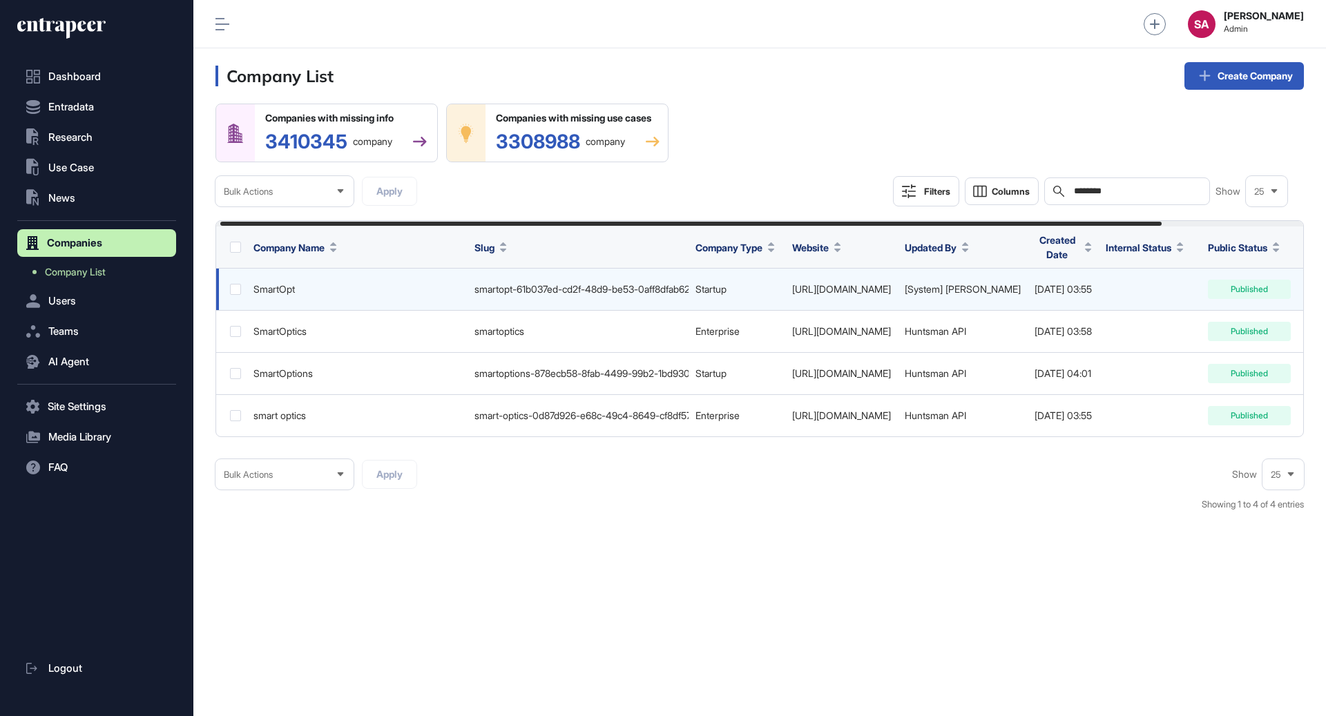
scroll to position [0, 169]
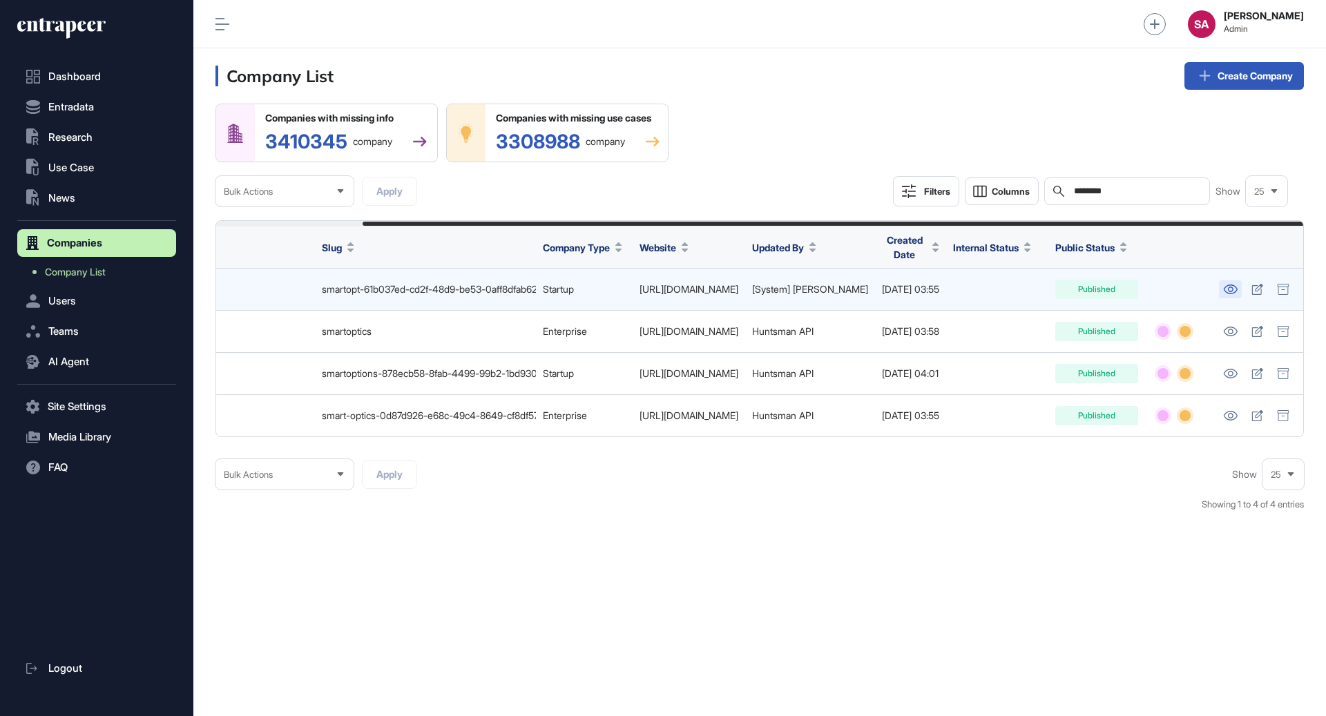
click at [1228, 285] on icon at bounding box center [1230, 290] width 14 height 10
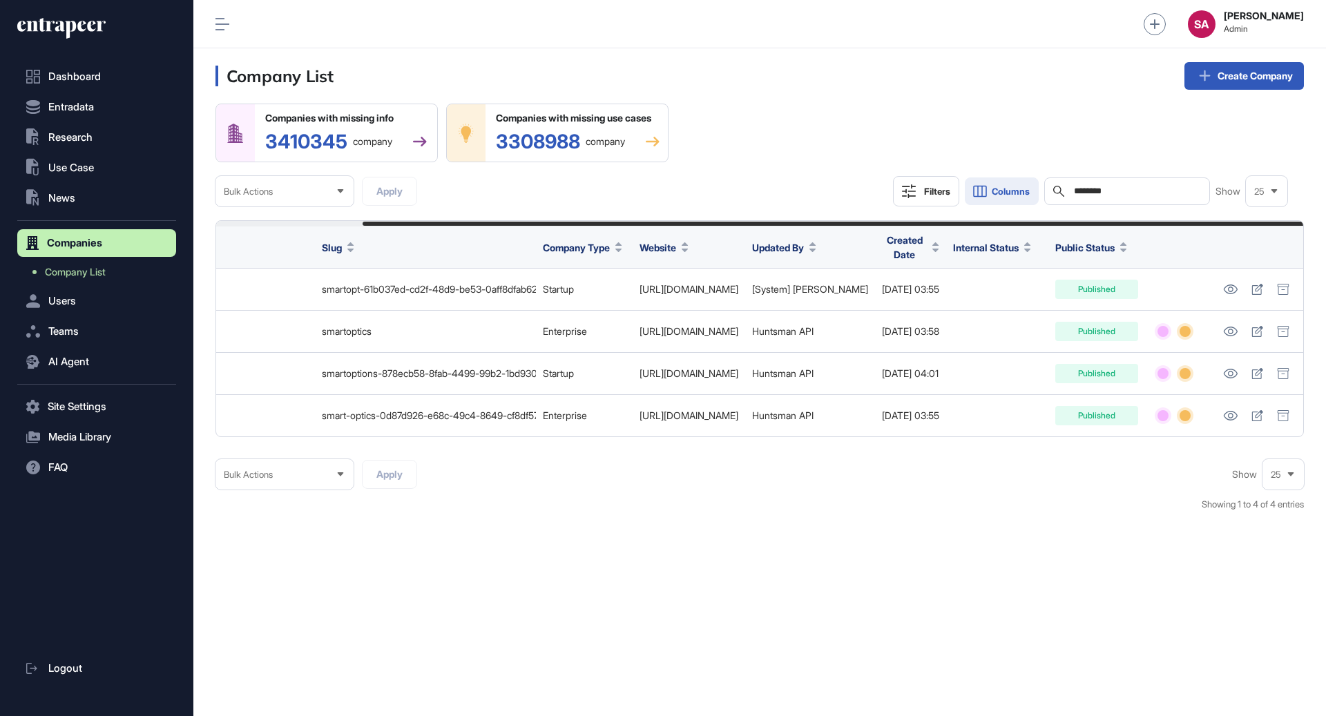
drag, startPoint x: 1131, startPoint y: 191, endPoint x: 1027, endPoint y: 191, distance: 104.3
click at [1027, 191] on div "Filters Columns Search ******** Show 25" at bounding box center [1090, 191] width 394 height 30
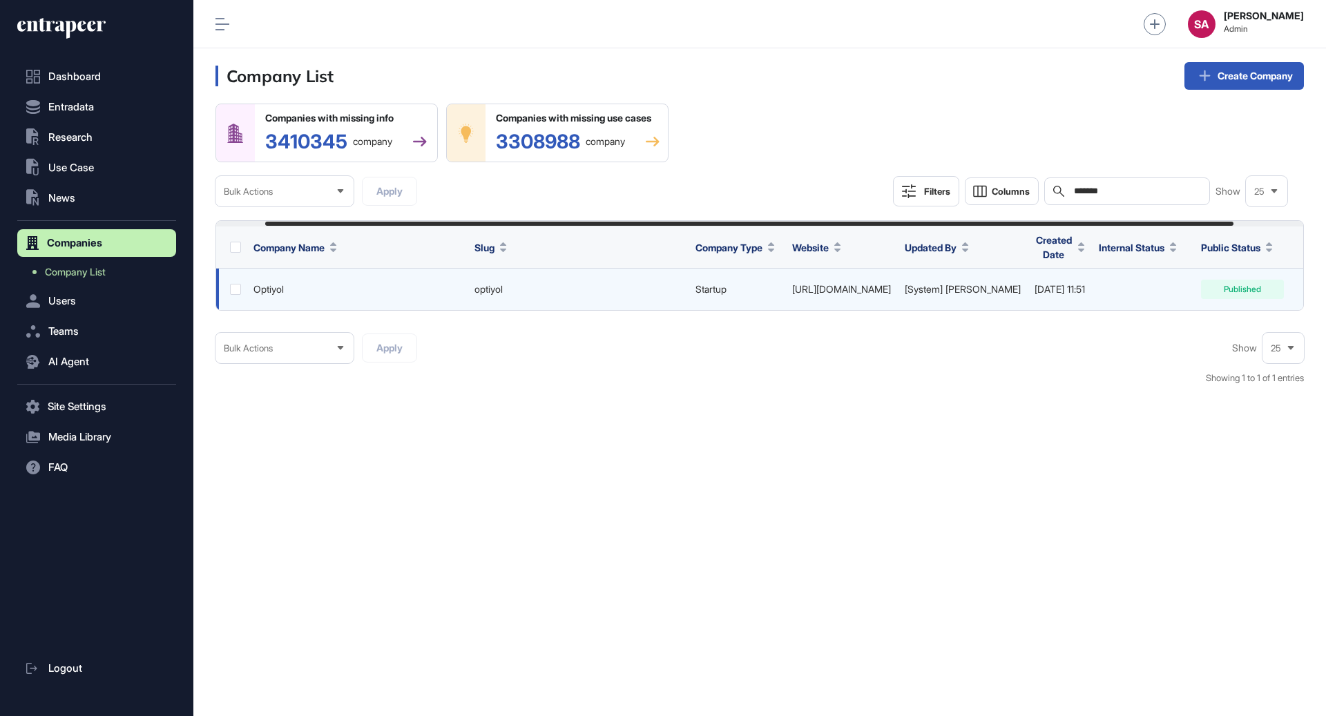
scroll to position [0, 134]
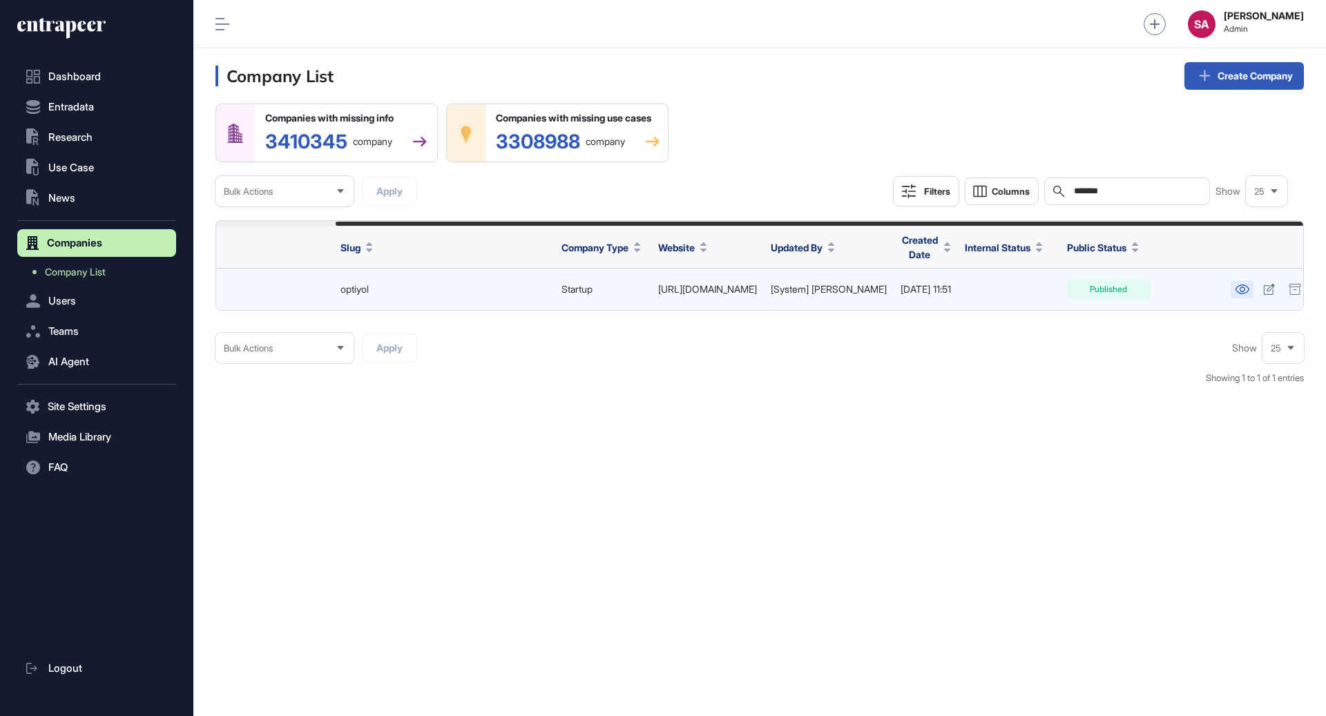
type input "*******"
click at [1236, 290] on icon at bounding box center [1242, 290] width 14 height 10
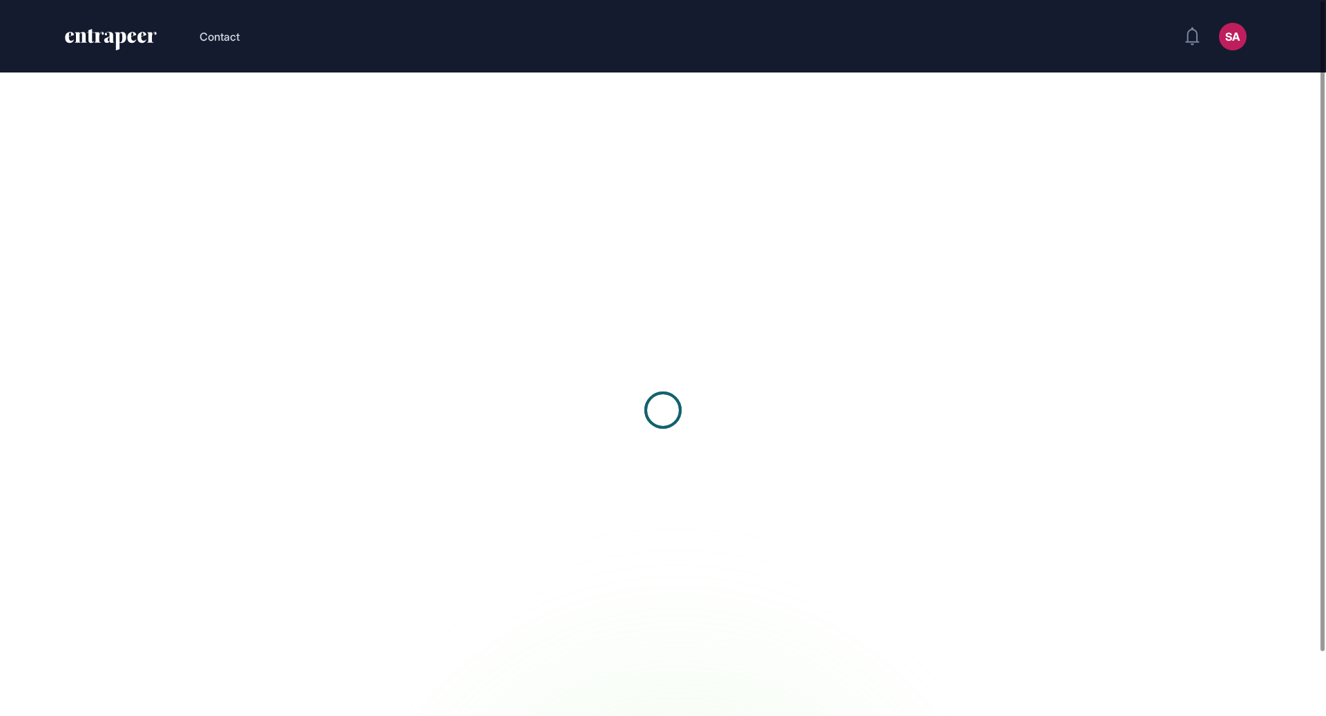
scroll to position [1, 1]
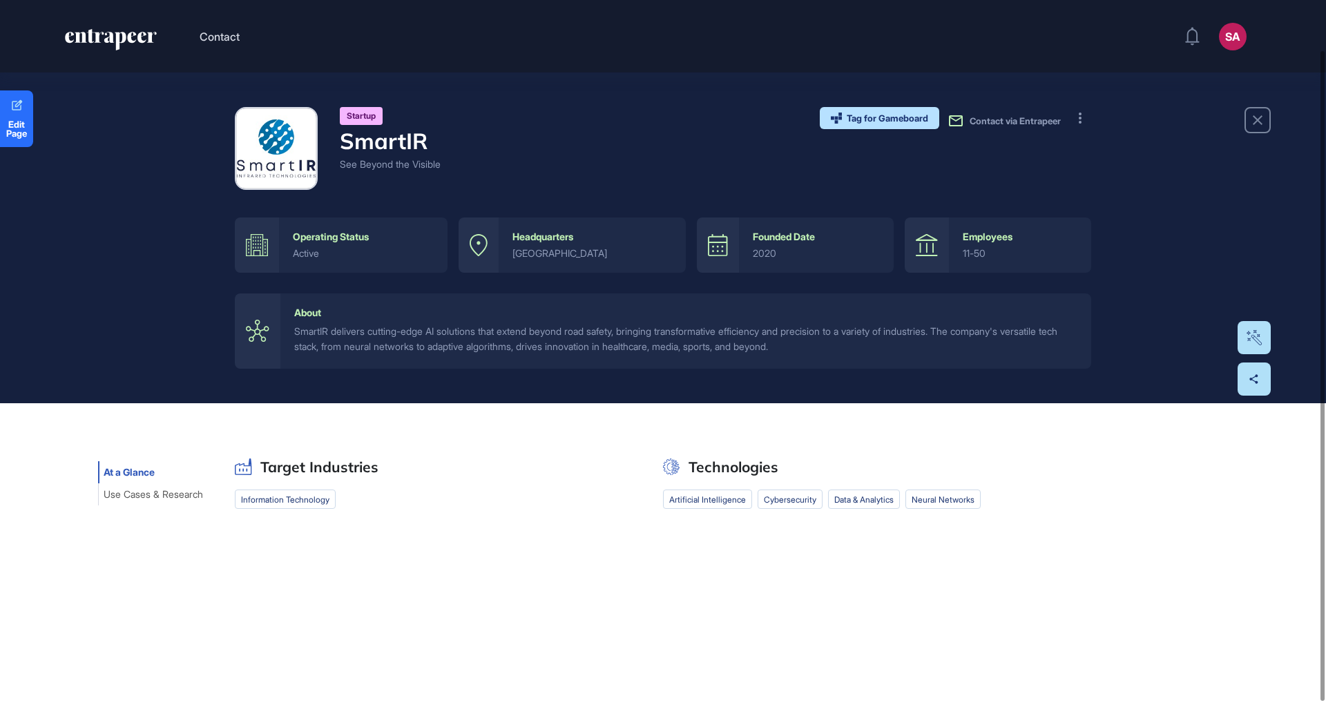
scroll to position [69, 0]
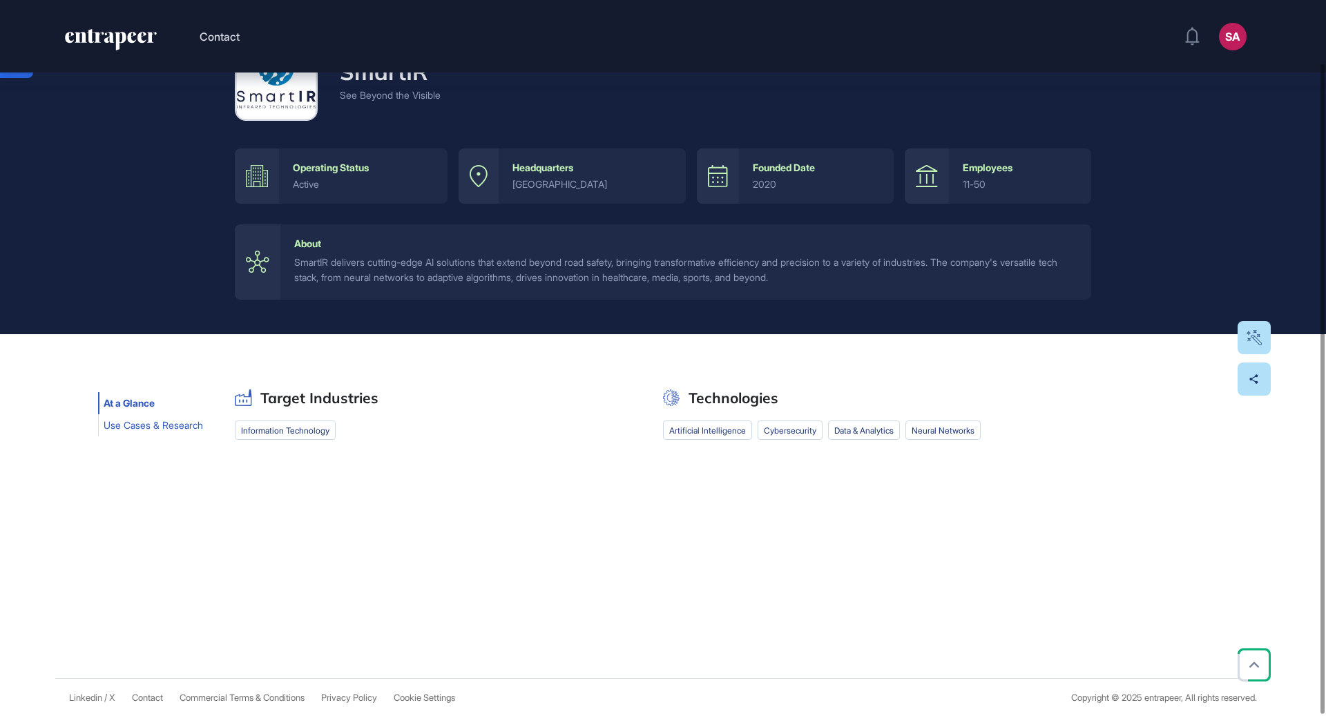
click at [142, 431] on button "Use Cases & Research" at bounding box center [153, 425] width 111 height 22
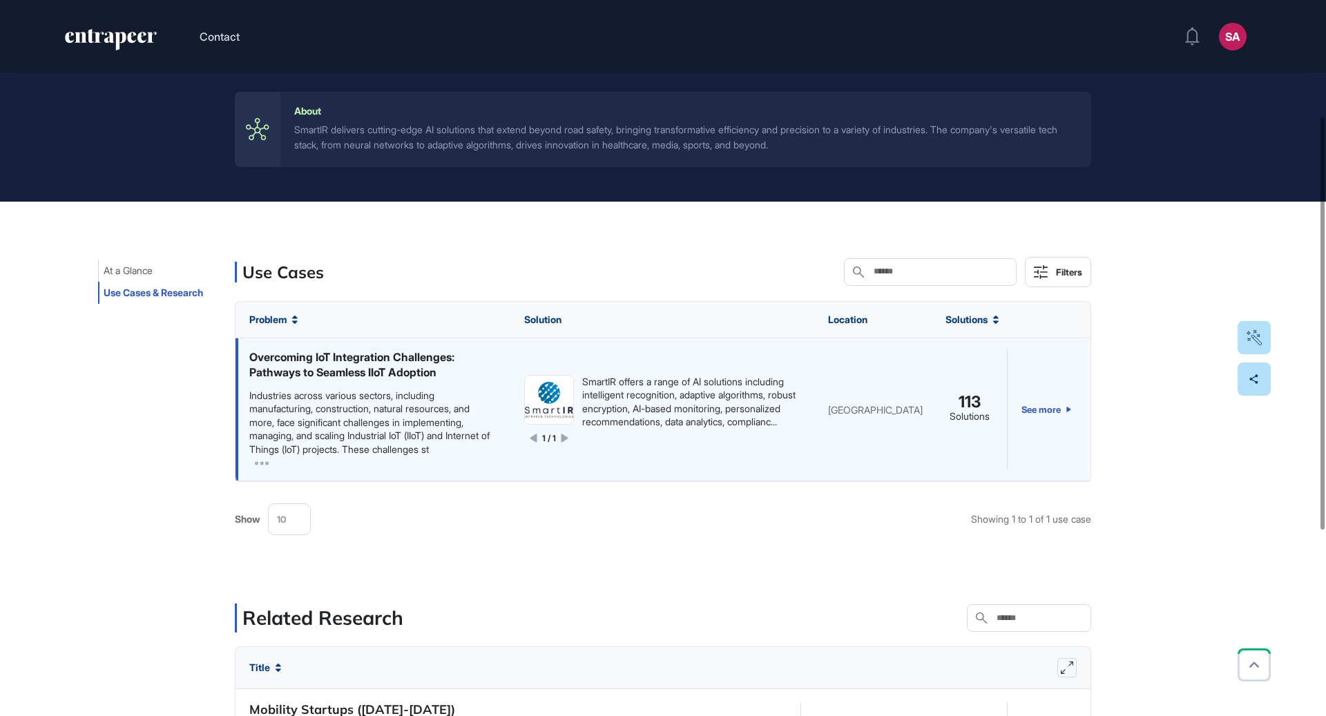
scroll to position [0, 0]
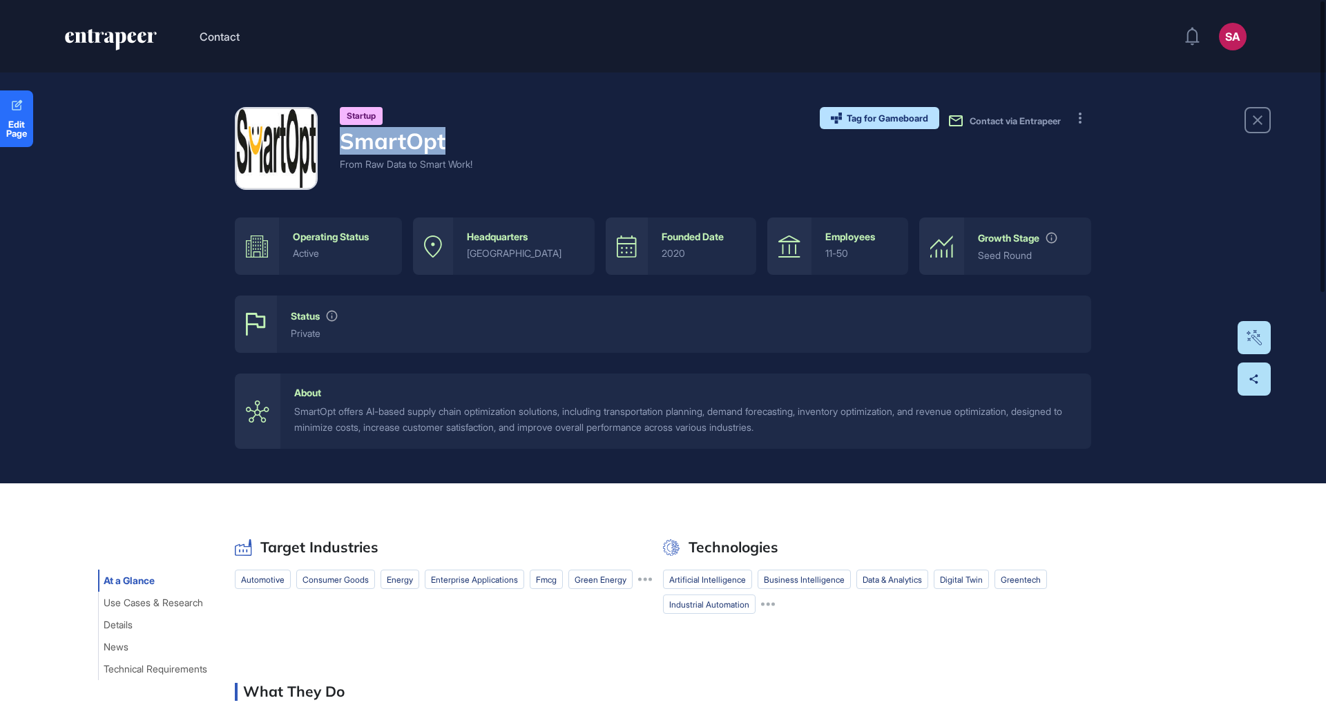
drag, startPoint x: 479, startPoint y: 140, endPoint x: 344, endPoint y: 141, distance: 134.7
click at [344, 141] on div "Startup SmartOpt From Raw Data to Smart Work! Tag for Gameboard Build Partner I…" at bounding box center [663, 148] width 856 height 83
copy h4 "SmartOpt"
click at [639, 85] on div "Startup SmartOpt From Raw Data to Smart Work! Tag for Gameboard Build Partner I…" at bounding box center [663, 278] width 1326 height 411
click at [460, 141] on h4 "SmartOpt" at bounding box center [406, 141] width 133 height 26
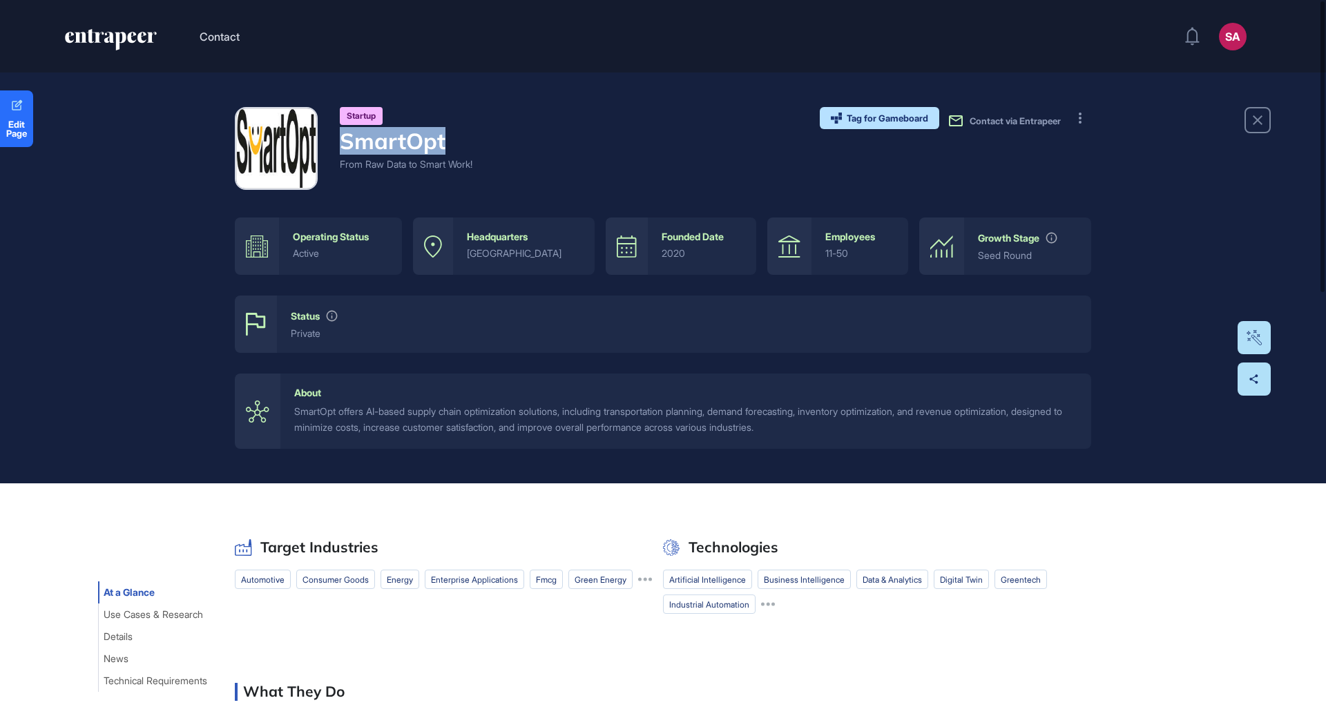
drag, startPoint x: 447, startPoint y: 140, endPoint x: 344, endPoint y: 142, distance: 102.9
click at [344, 142] on h4 "SmartOpt" at bounding box center [406, 141] width 133 height 26
copy h4 "SmartOpt"
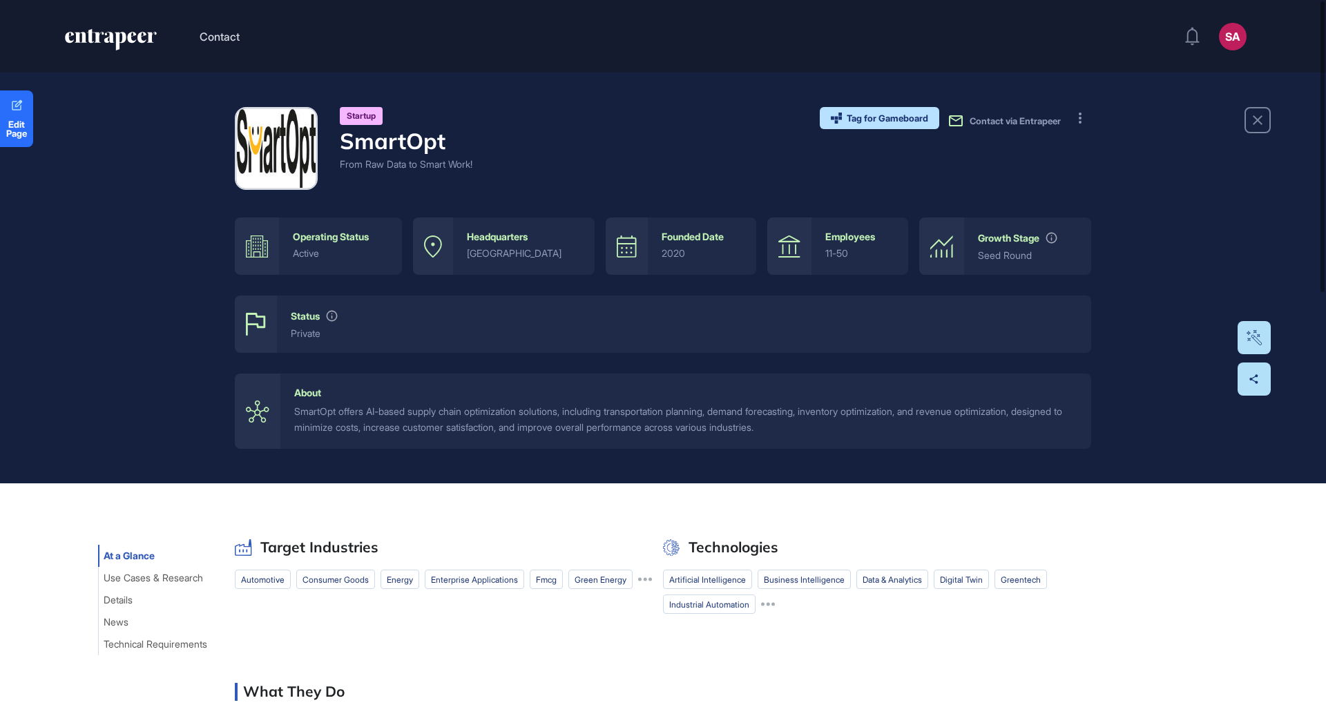
click at [646, 119] on div "Startup SmartOpt From Raw Data to Smart Work! Tag for Gameboard Build Partner I…" at bounding box center [663, 148] width 856 height 83
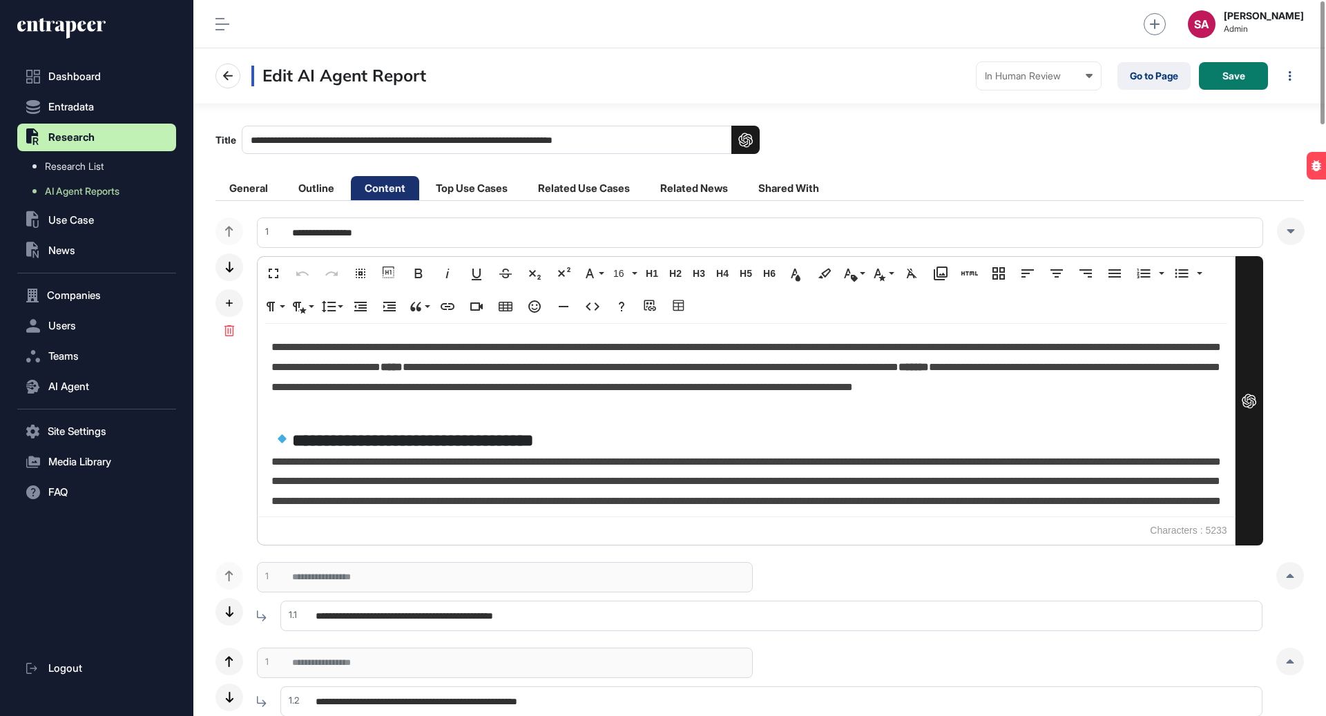
scroll to position [1, 1]
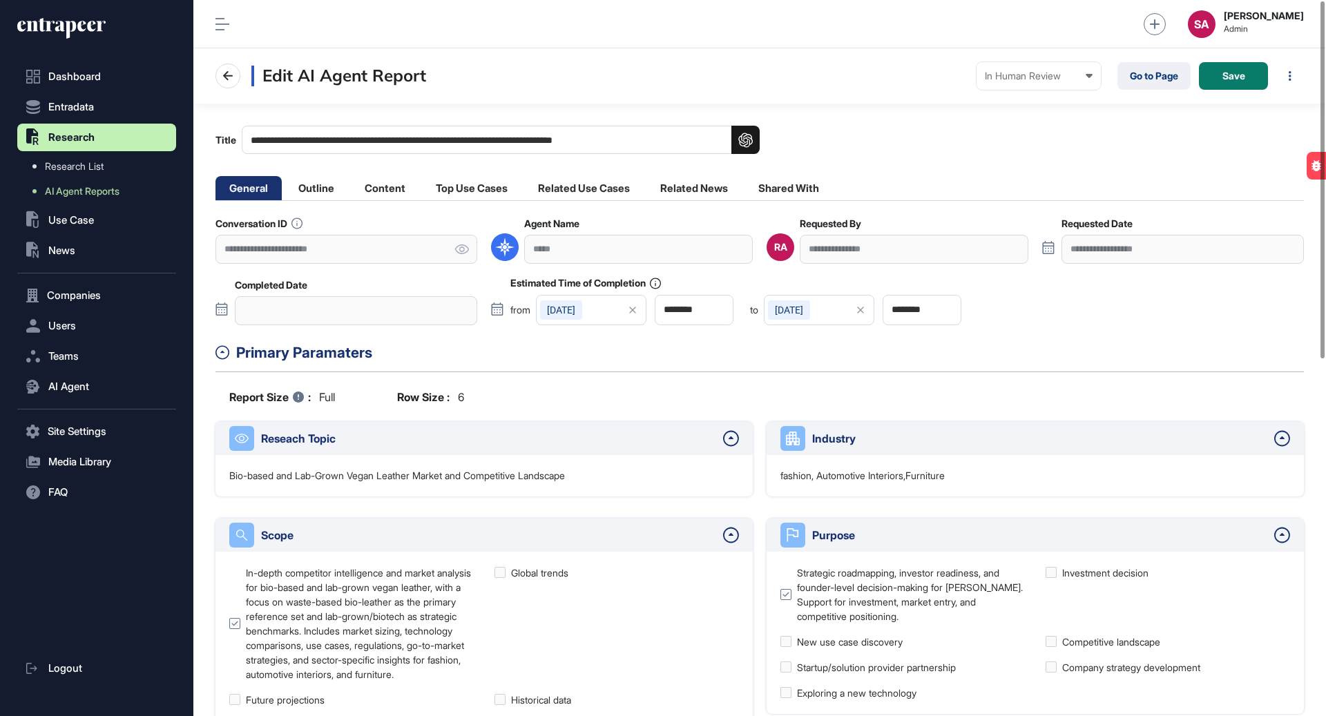
scroll to position [716, 1133]
click at [401, 184] on li "Content" at bounding box center [385, 188] width 68 height 24
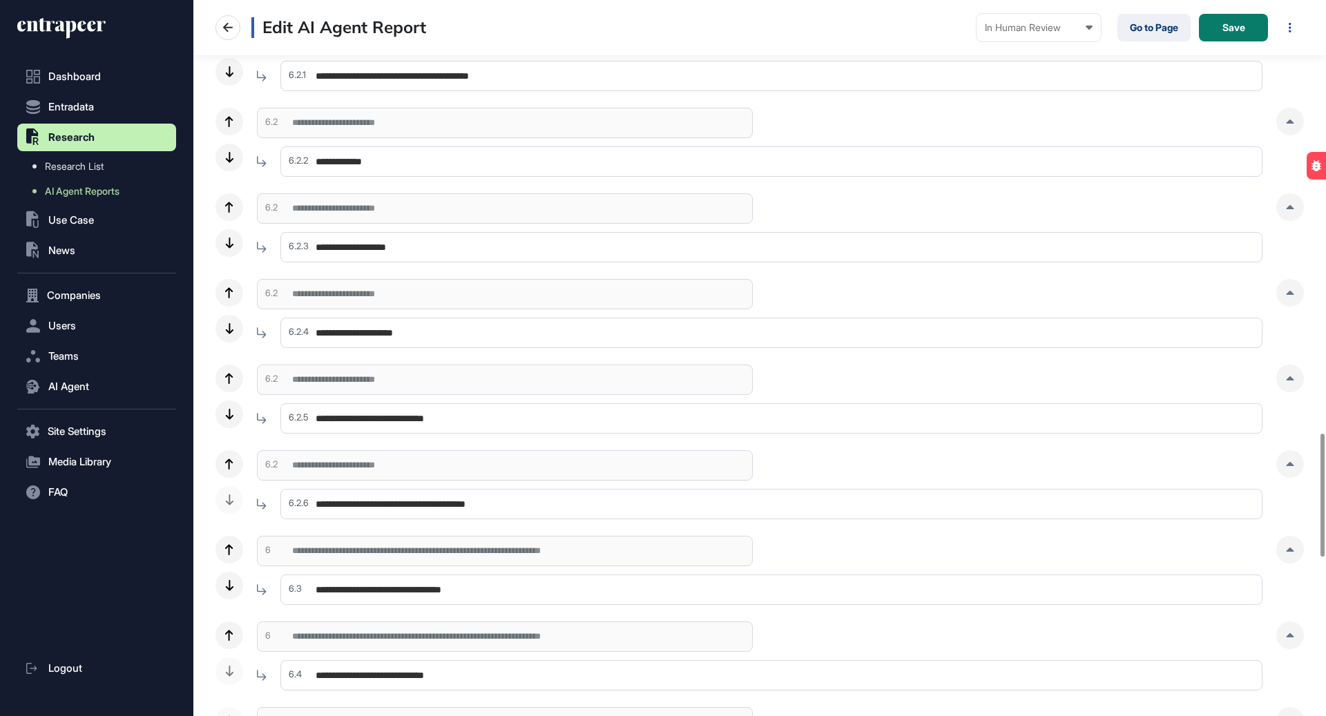
scroll to position [2242, 0]
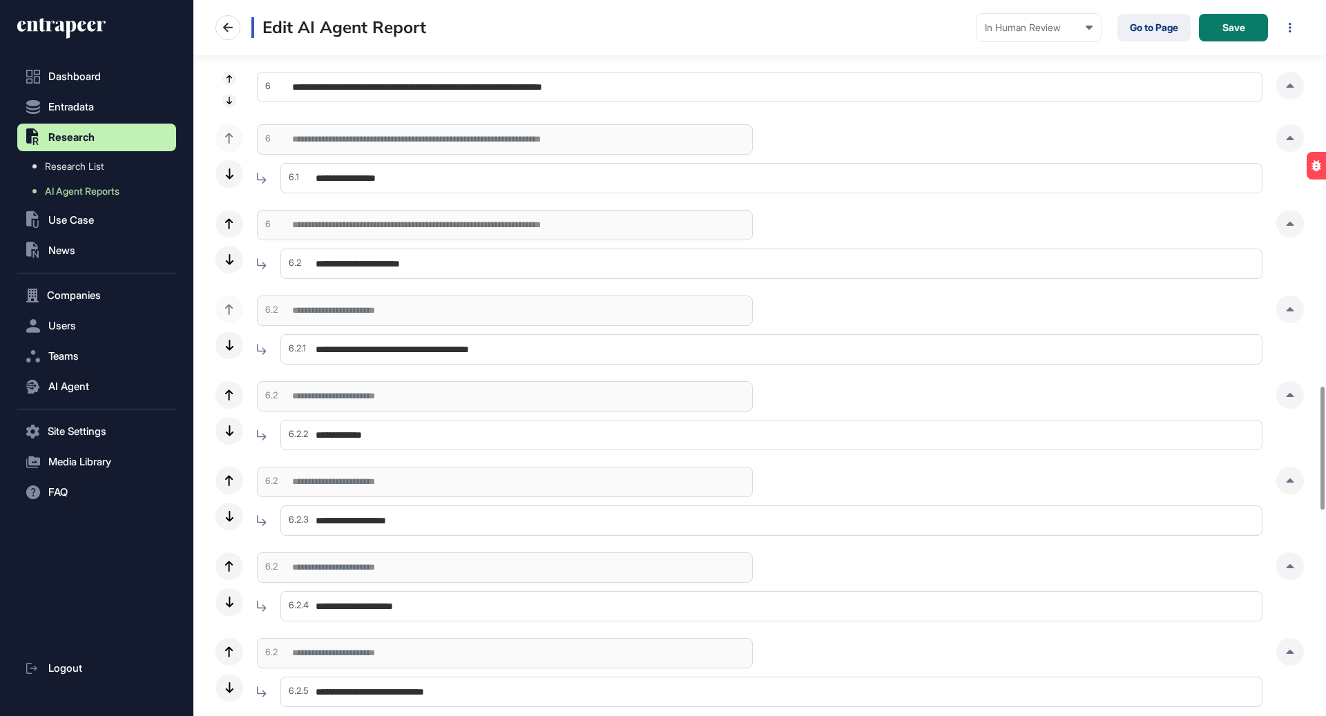
click at [545, 172] on input "**********" at bounding box center [771, 178] width 982 height 30
click at [1287, 140] on div at bounding box center [1290, 138] width 28 height 28
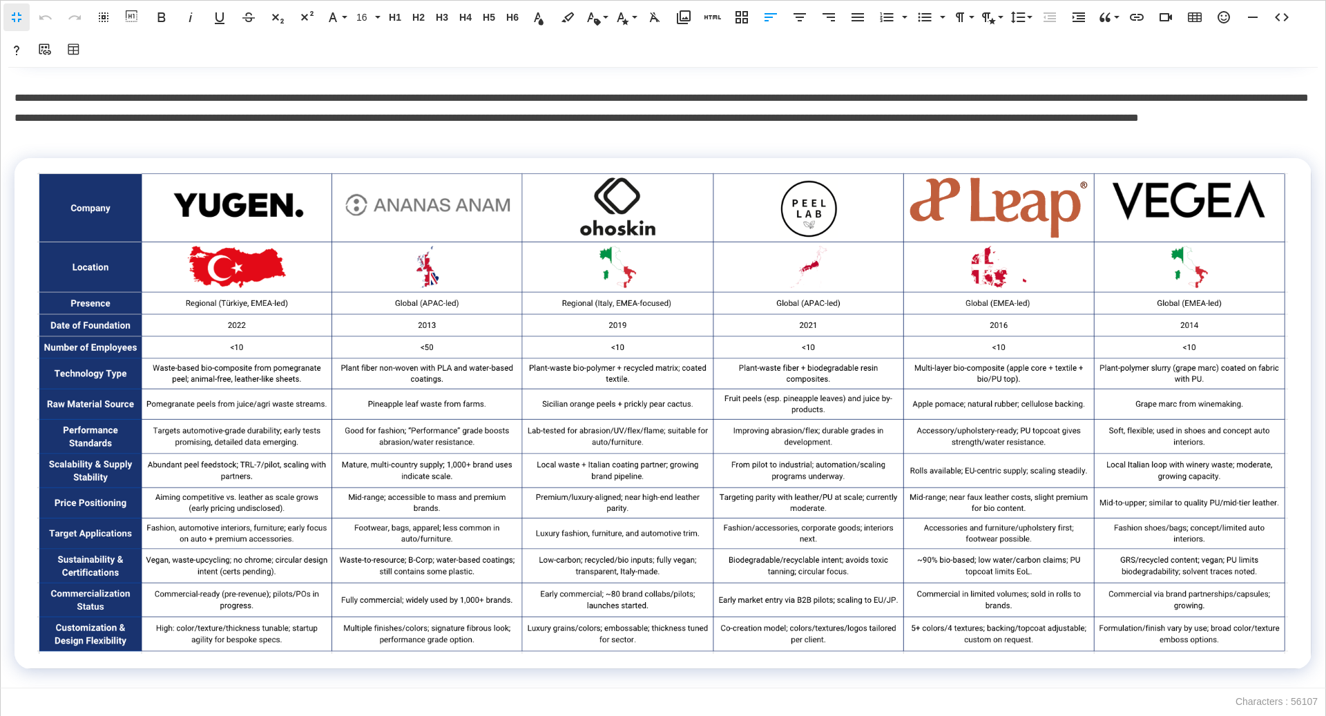
scroll to position [809, 0]
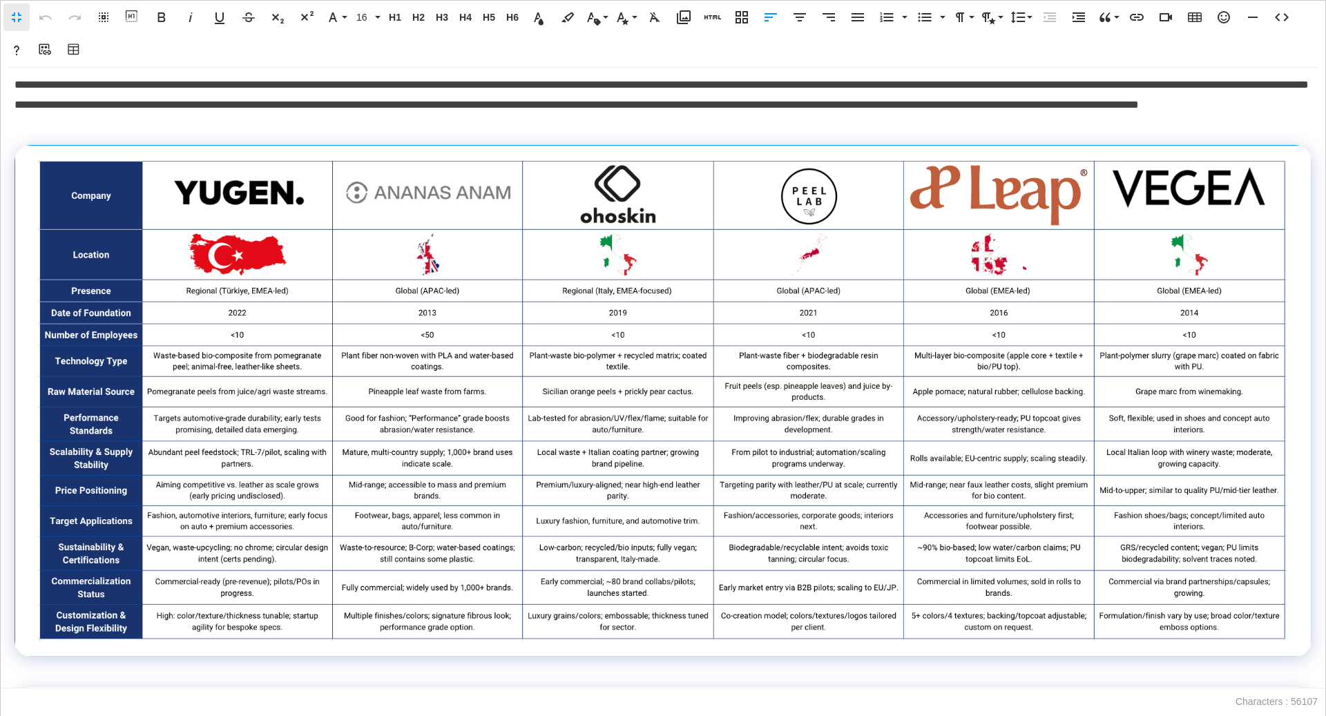
click at [492, 251] on img at bounding box center [662, 400] width 1251 height 481
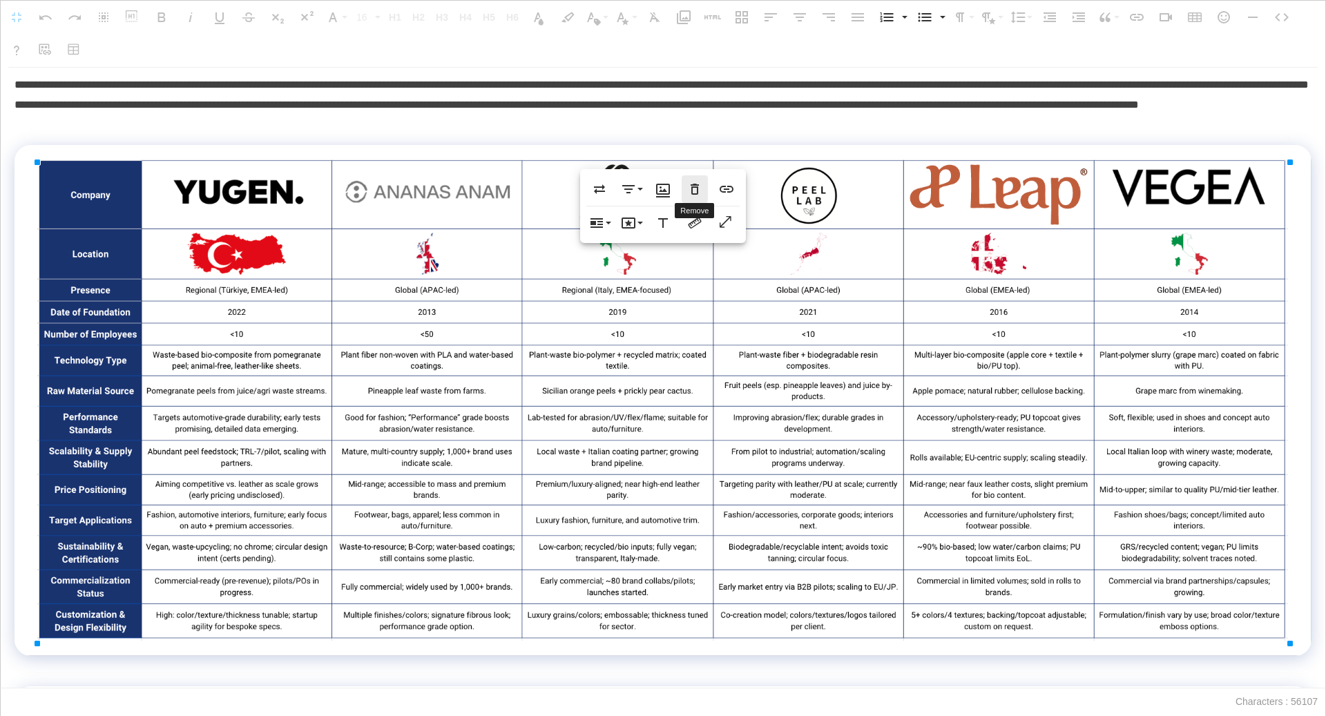
click at [691, 190] on icon "button" at bounding box center [695, 189] width 8 height 11
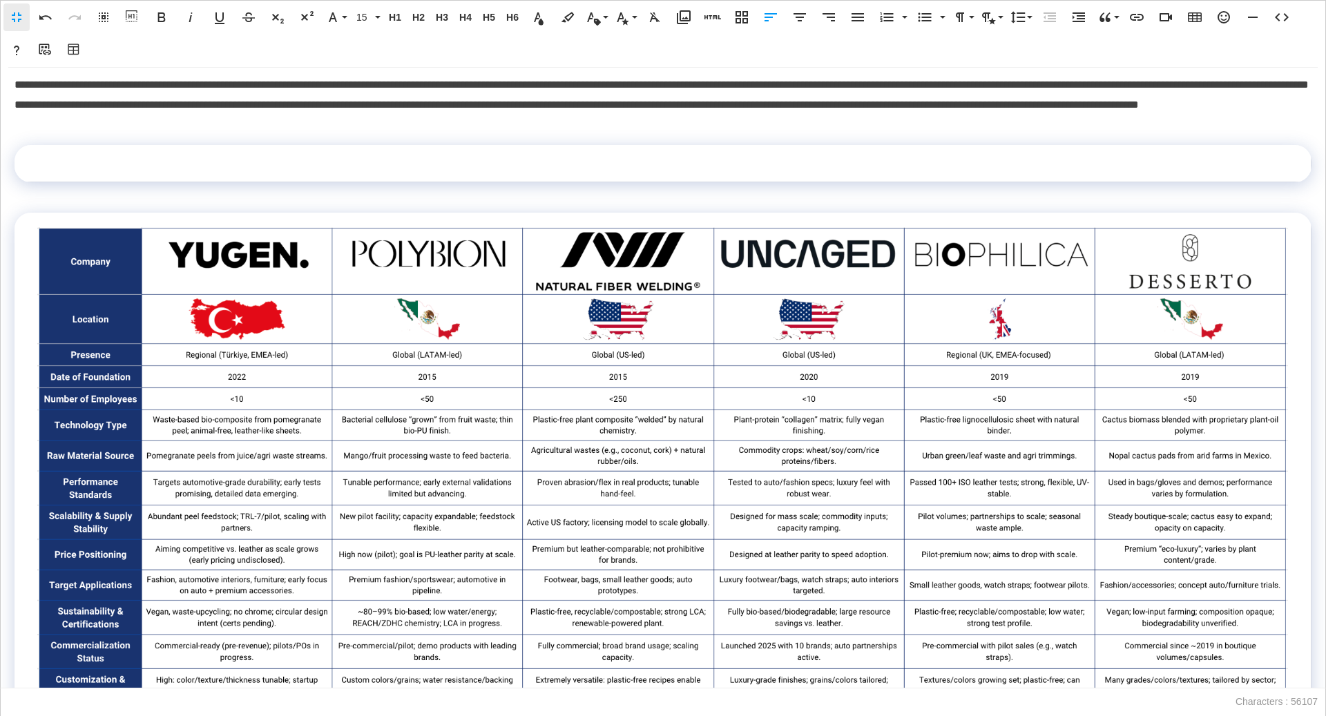
click at [713, 164] on td at bounding box center [663, 163] width 1297 height 37
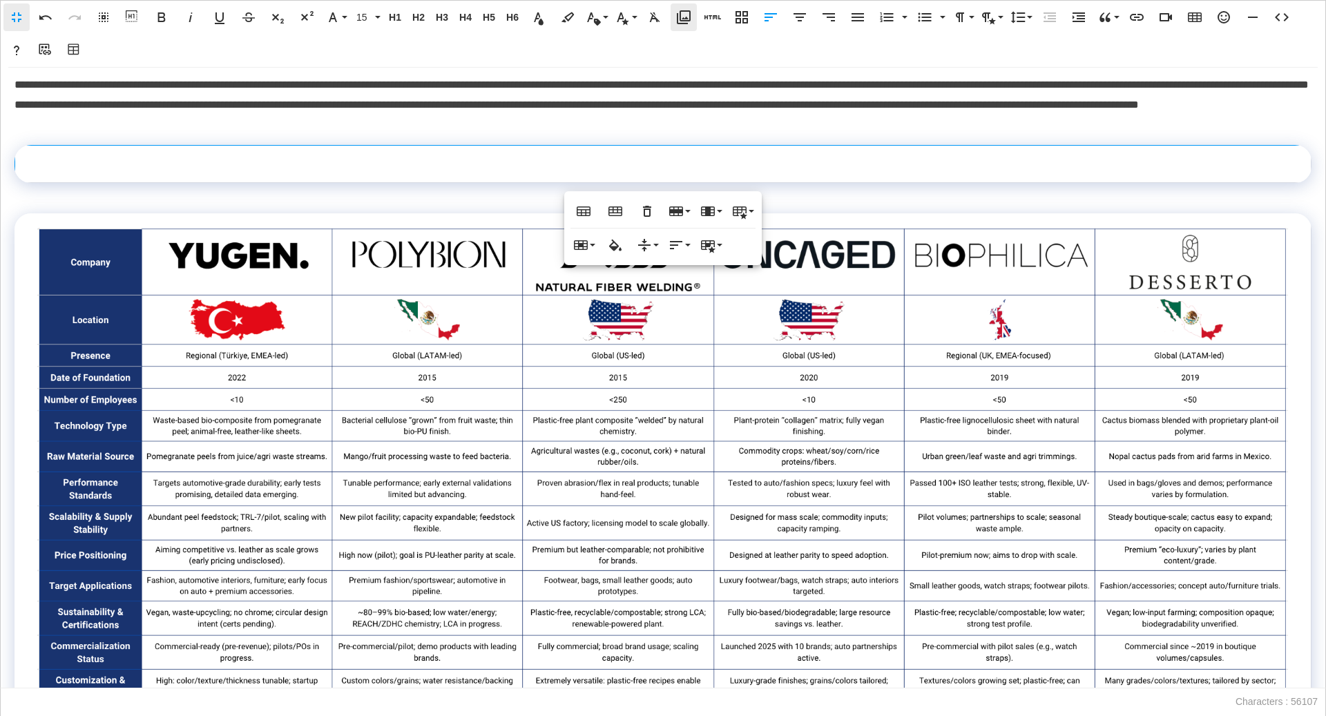
click at [690, 22] on icon "button" at bounding box center [683, 17] width 17 height 17
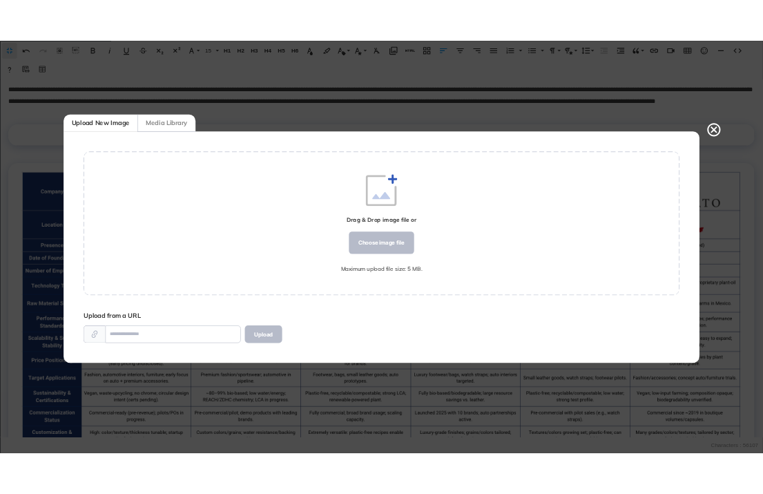
scroll to position [1, 1]
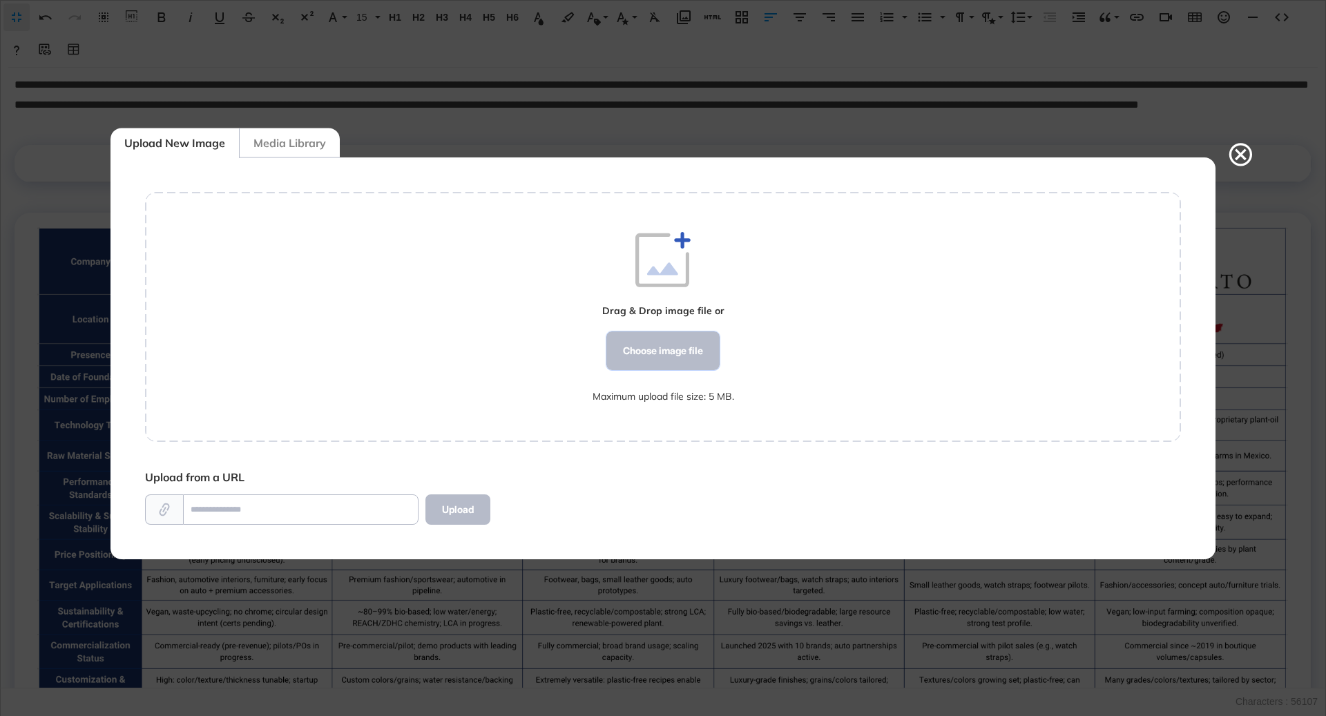
click at [674, 349] on div "Choose image file" at bounding box center [662, 351] width 113 height 39
click at [673, 348] on div "Choose image file" at bounding box center [662, 351] width 113 height 39
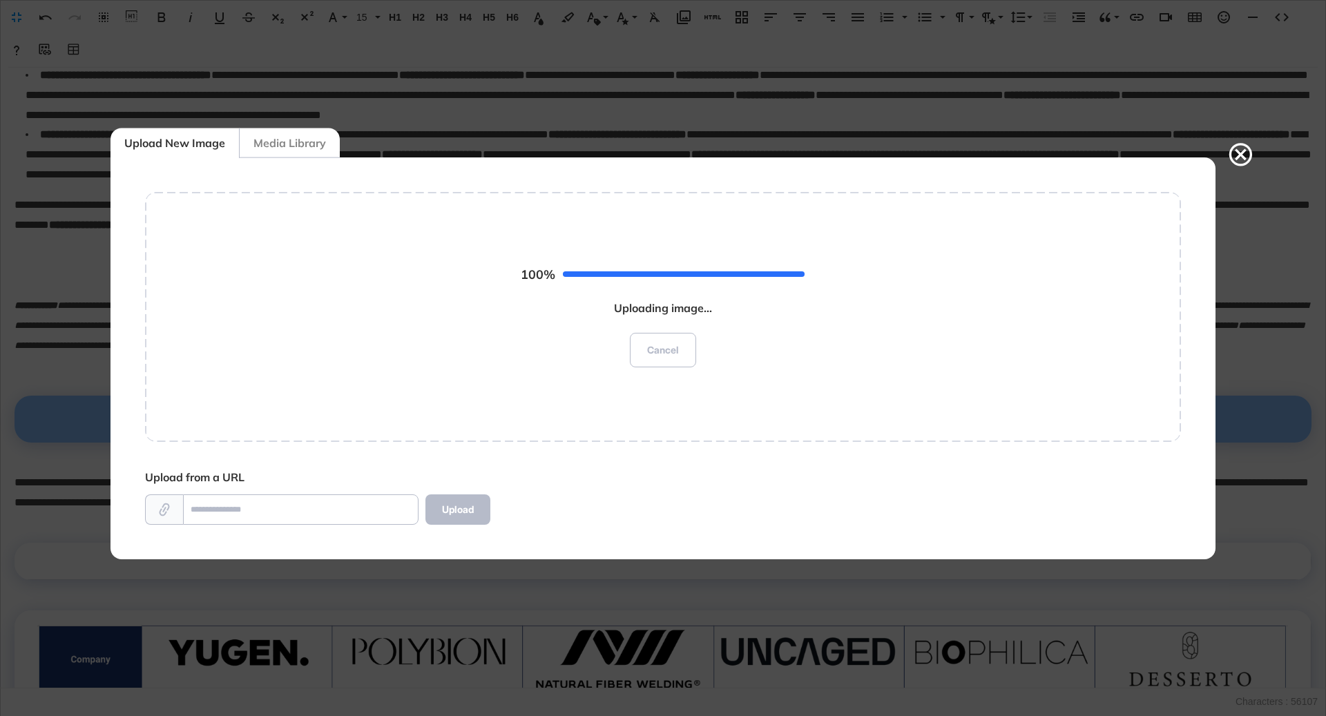
scroll to position [689, 159]
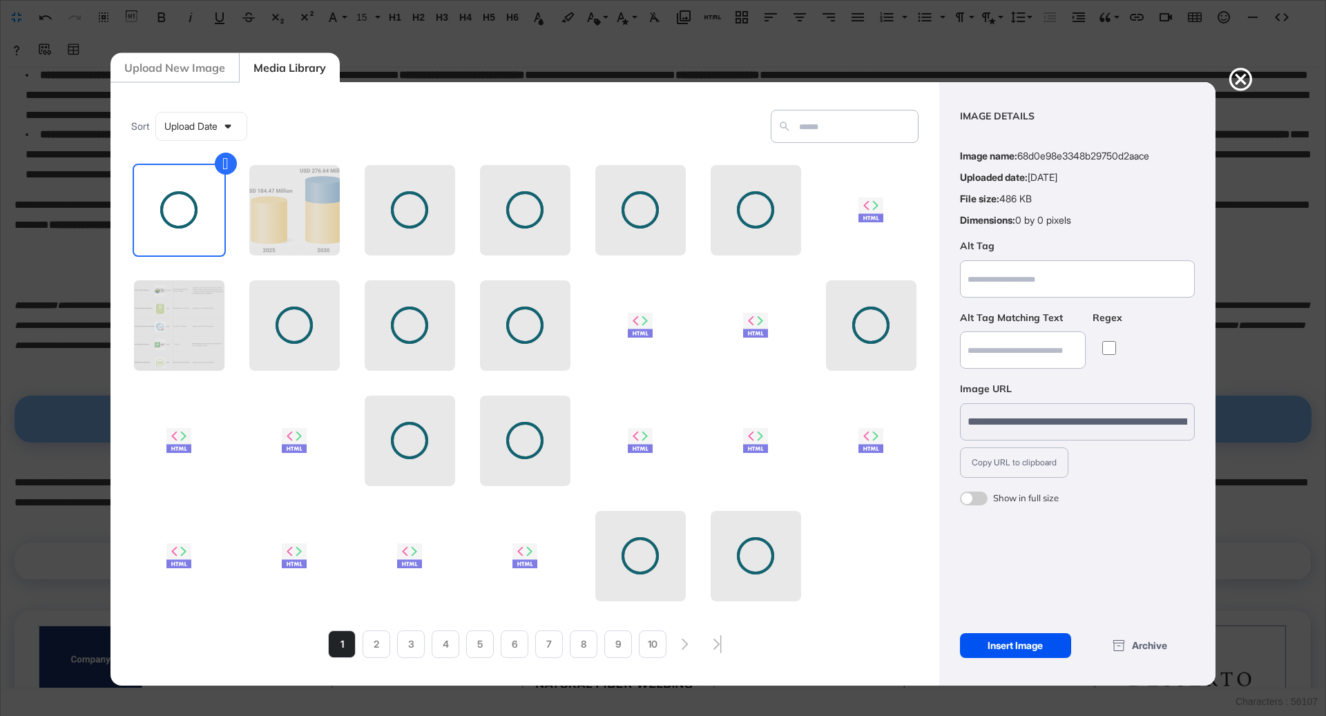
click at [1044, 645] on div "Insert Image" at bounding box center [1015, 645] width 111 height 25
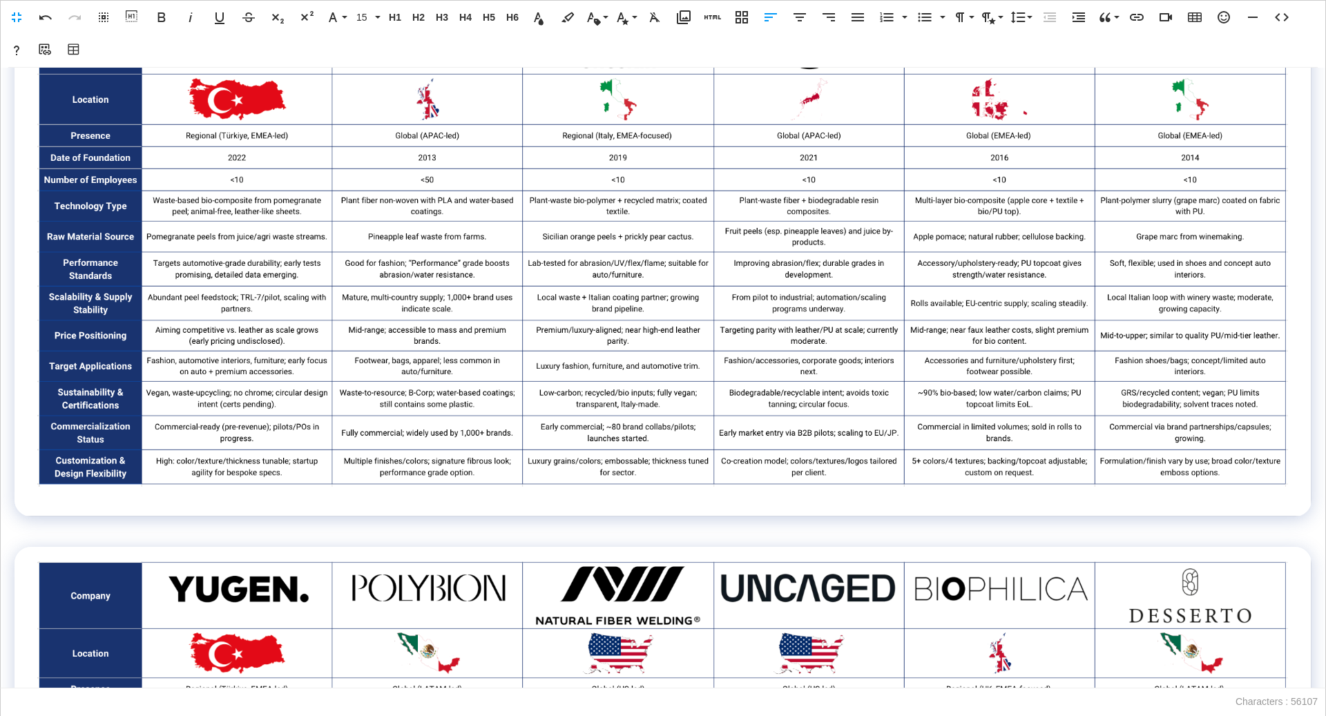
scroll to position [962, 0]
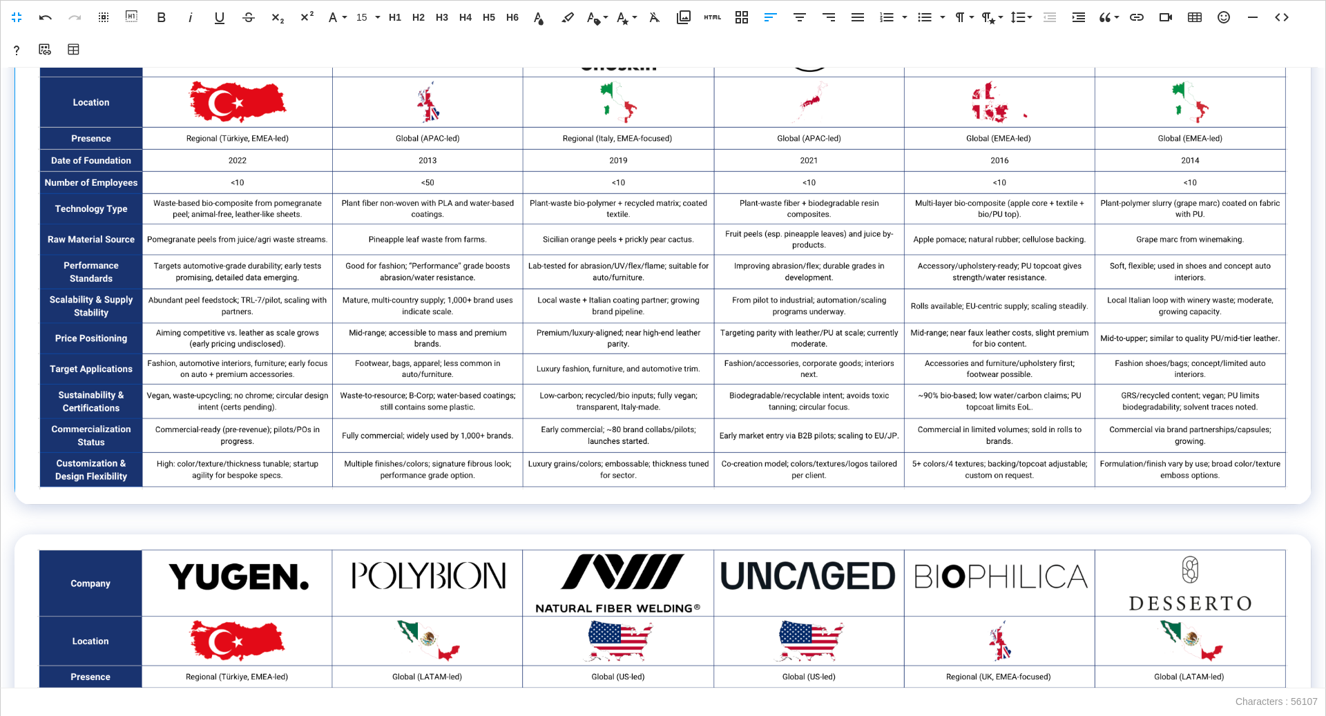
click at [665, 342] on img at bounding box center [662, 248] width 1251 height 481
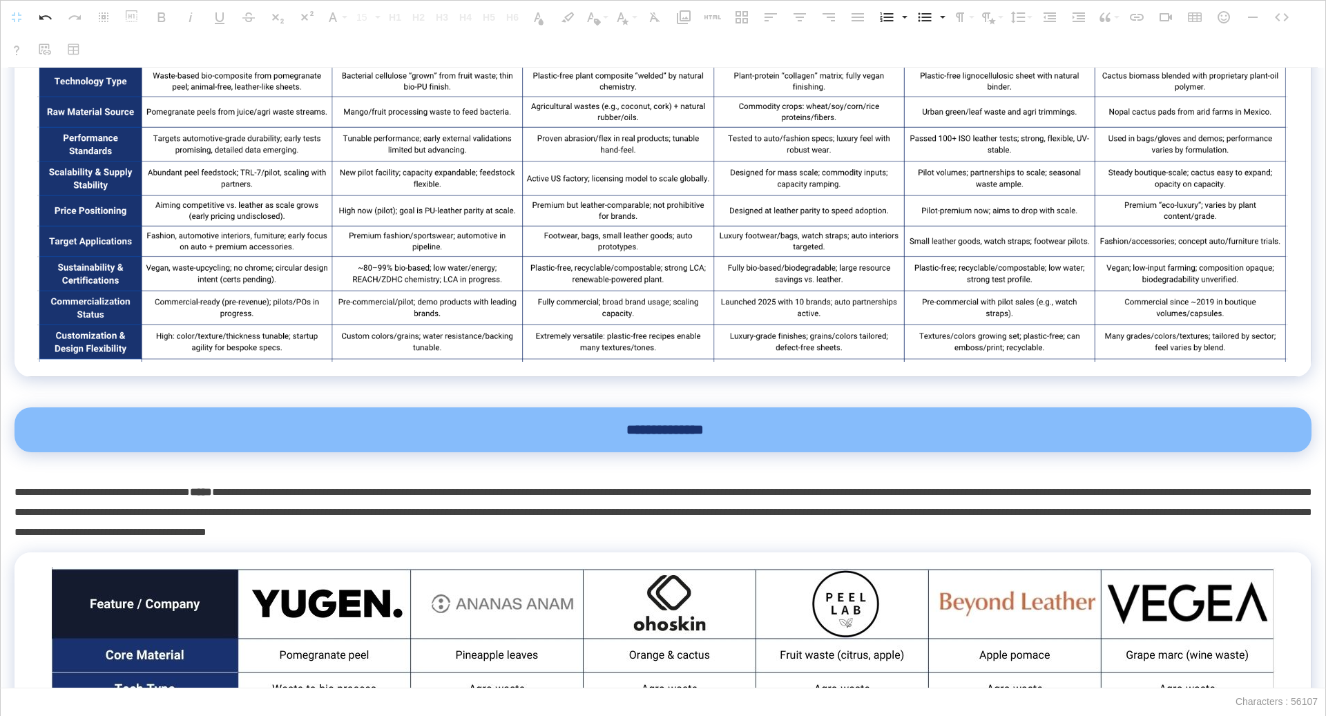
click at [809, 434] on div "**********" at bounding box center [663, 430] width 1253 height 23
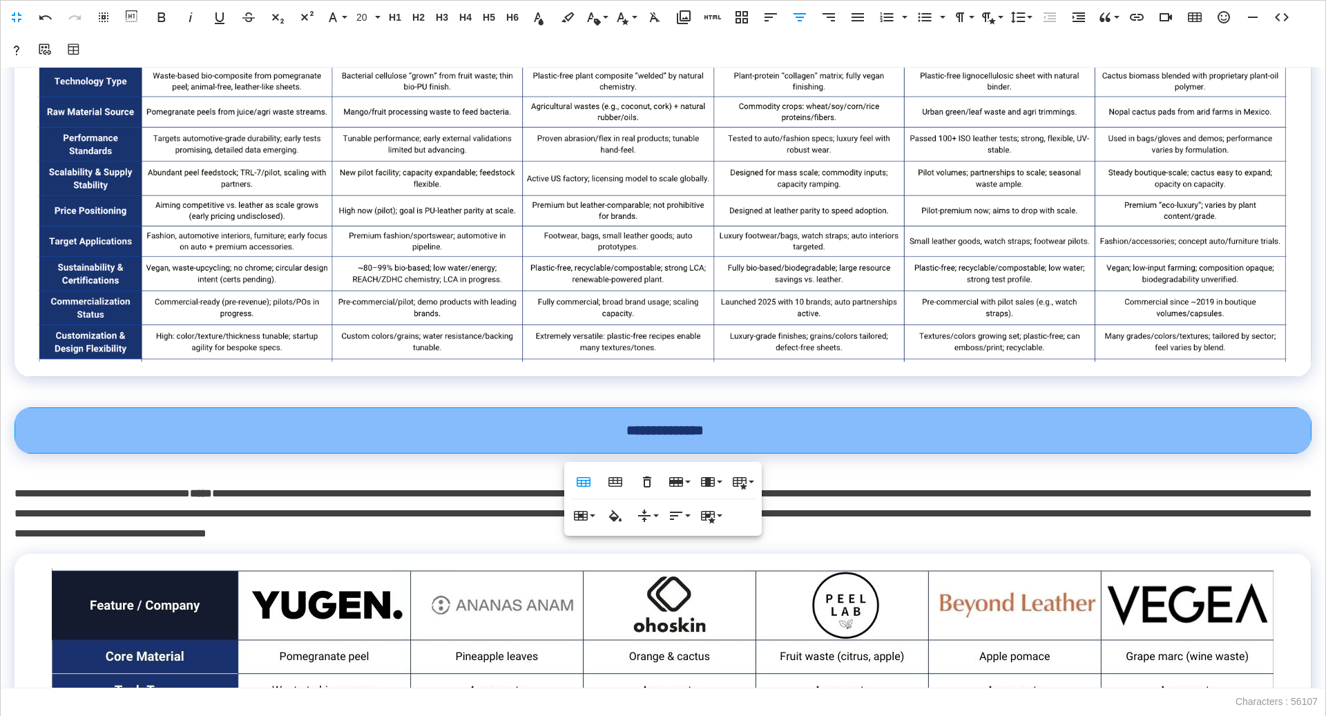
click at [845, 280] on img at bounding box center [663, 122] width 1252 height 479
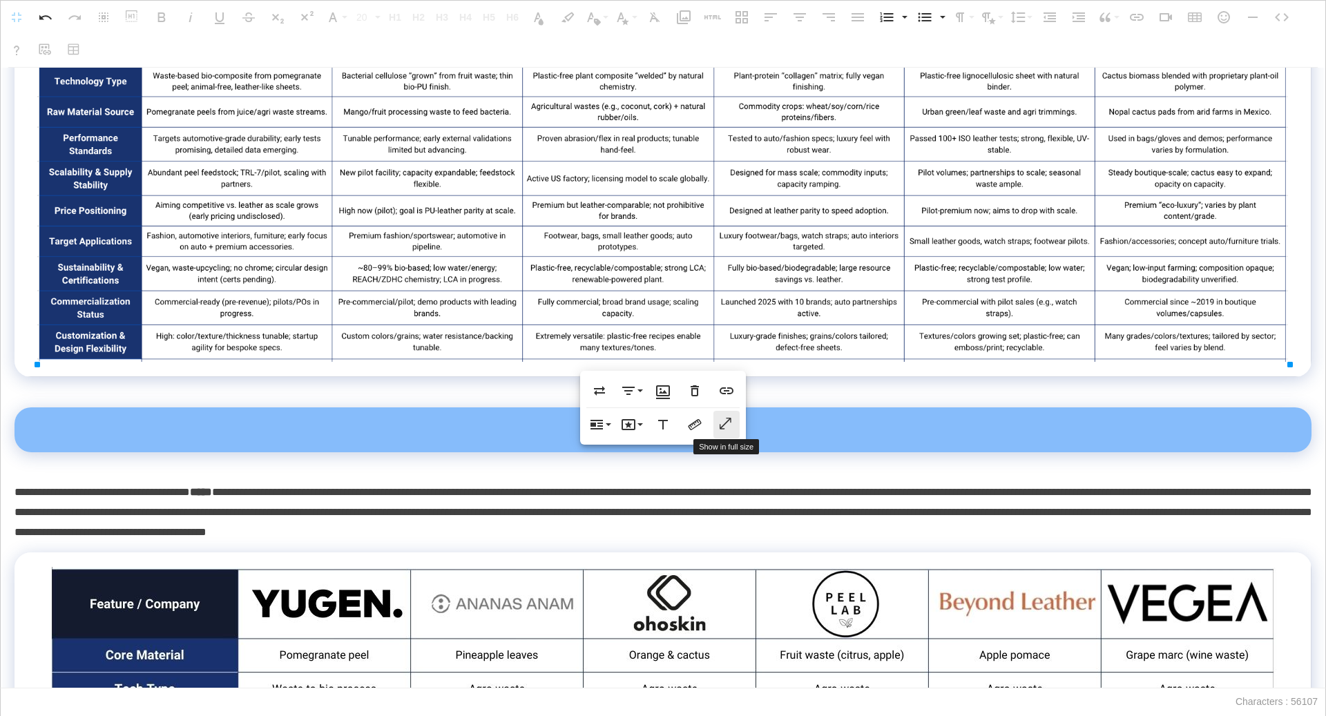
click at [721, 414] on button "Show in full size" at bounding box center [726, 425] width 26 height 28
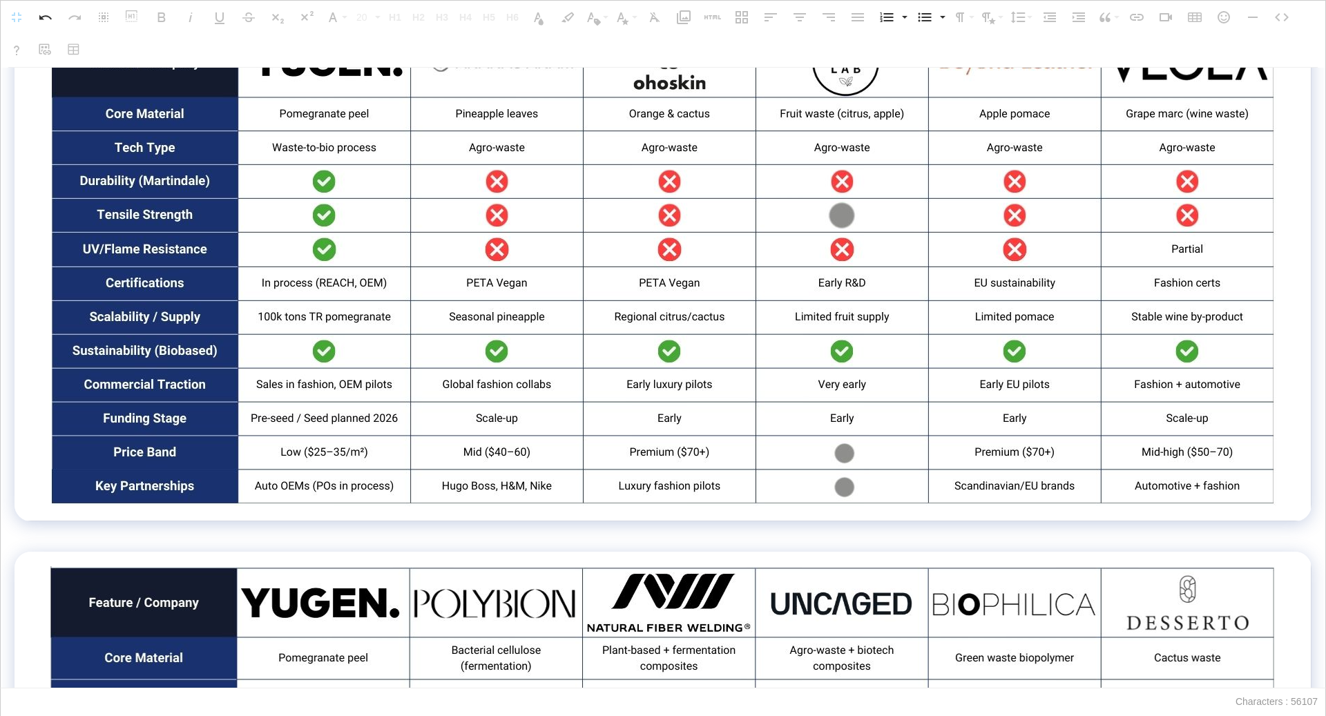
click at [835, 327] on img at bounding box center [663, 266] width 1228 height 481
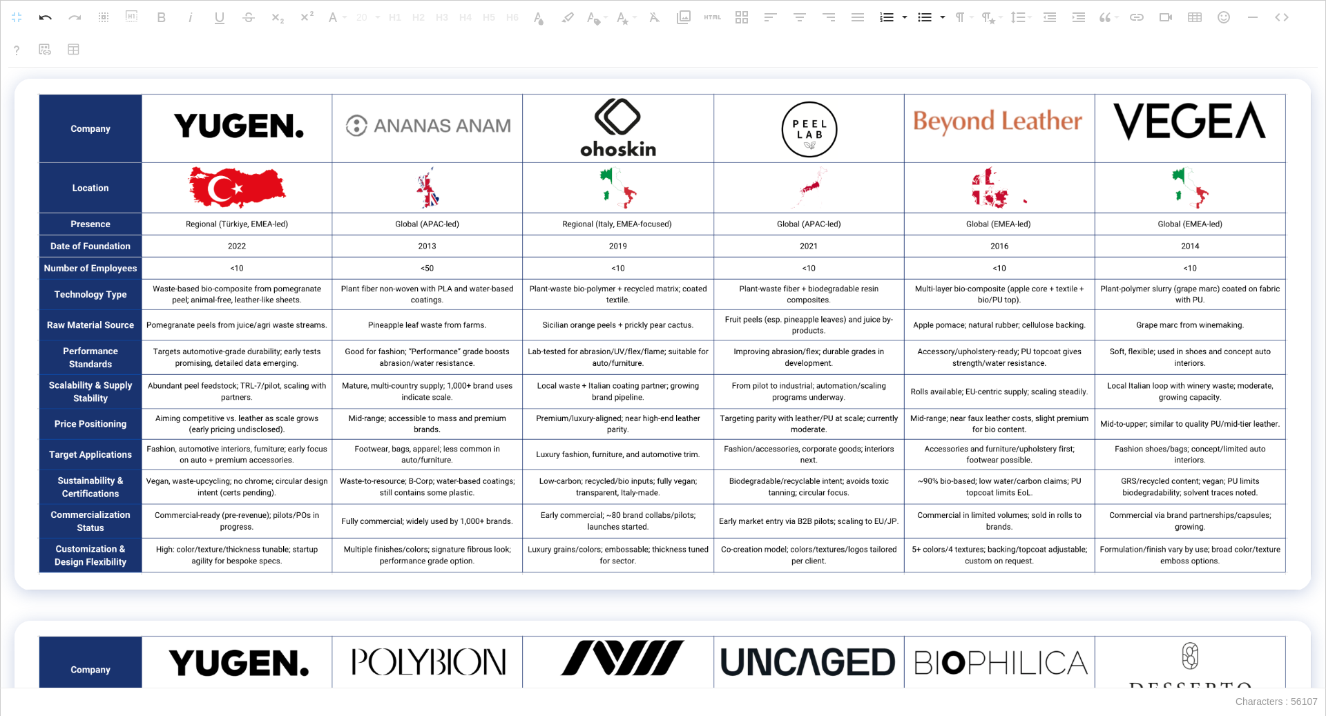
scroll to position [778, 0]
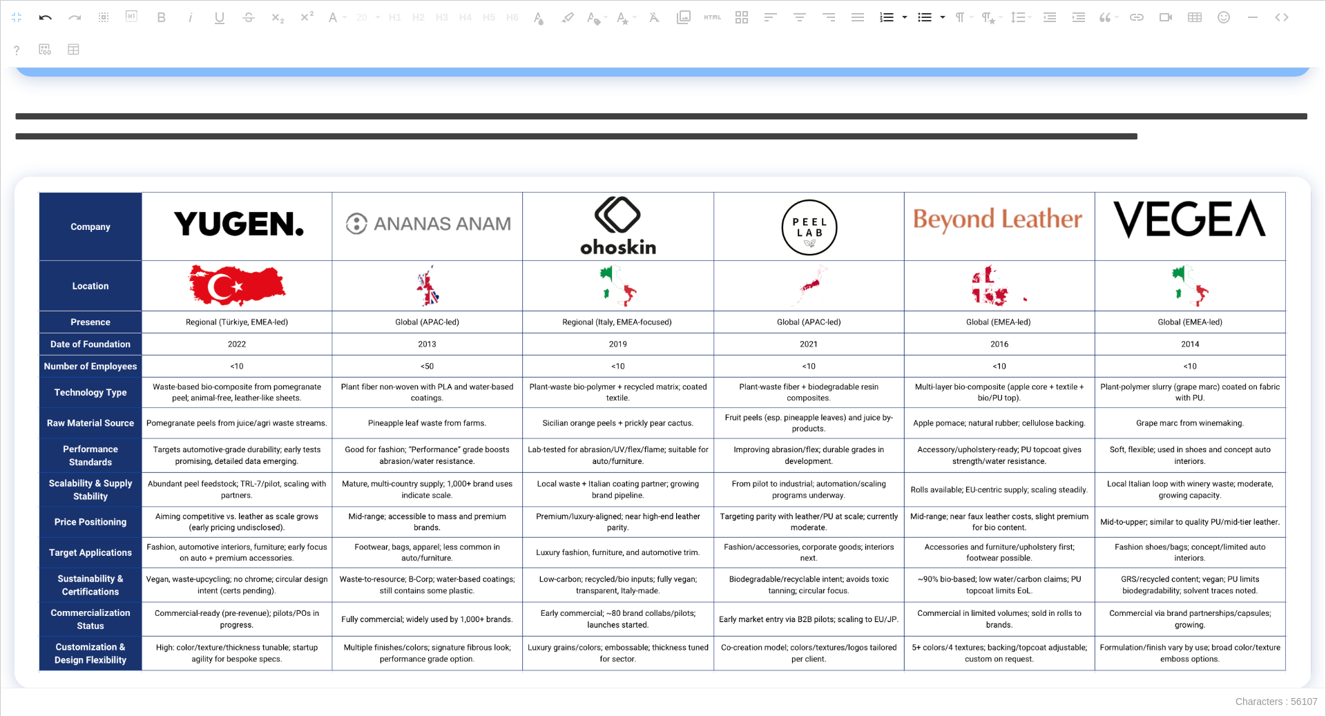
click at [596, 156] on p "**********" at bounding box center [664, 136] width 1298 height 59
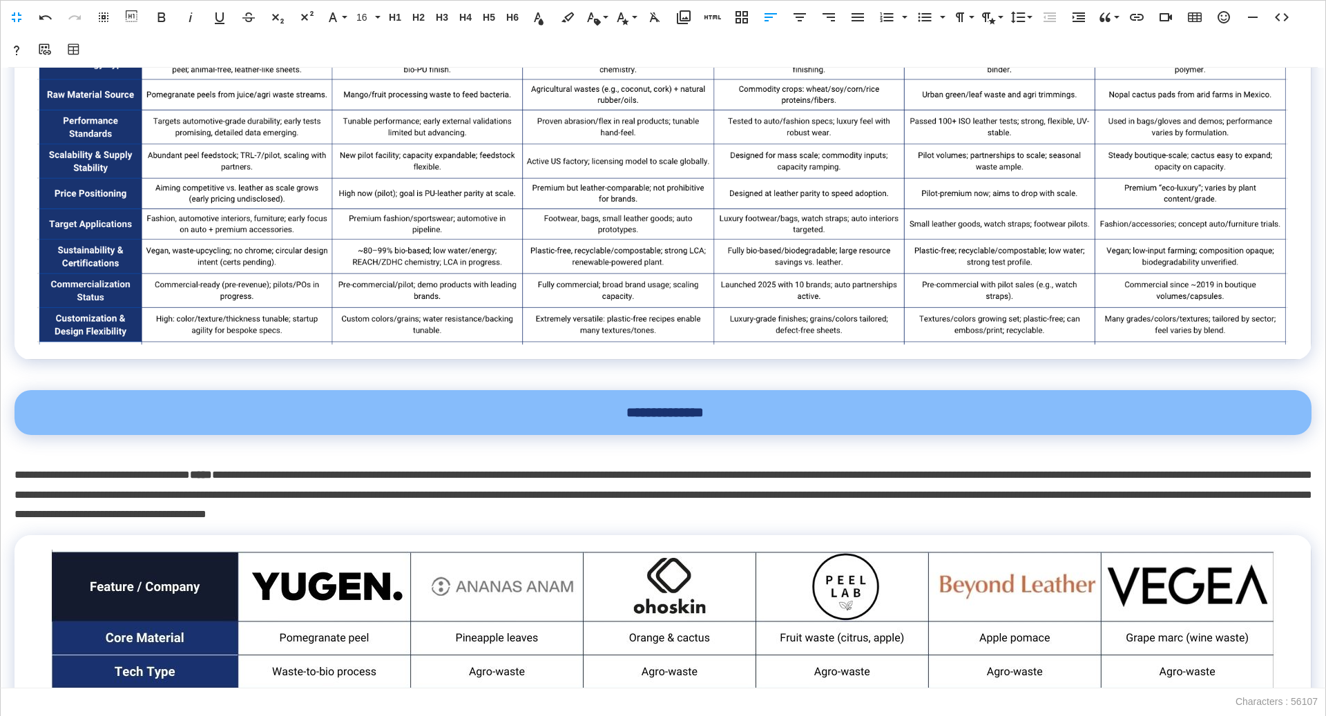
click at [606, 251] on img at bounding box center [663, 105] width 1252 height 479
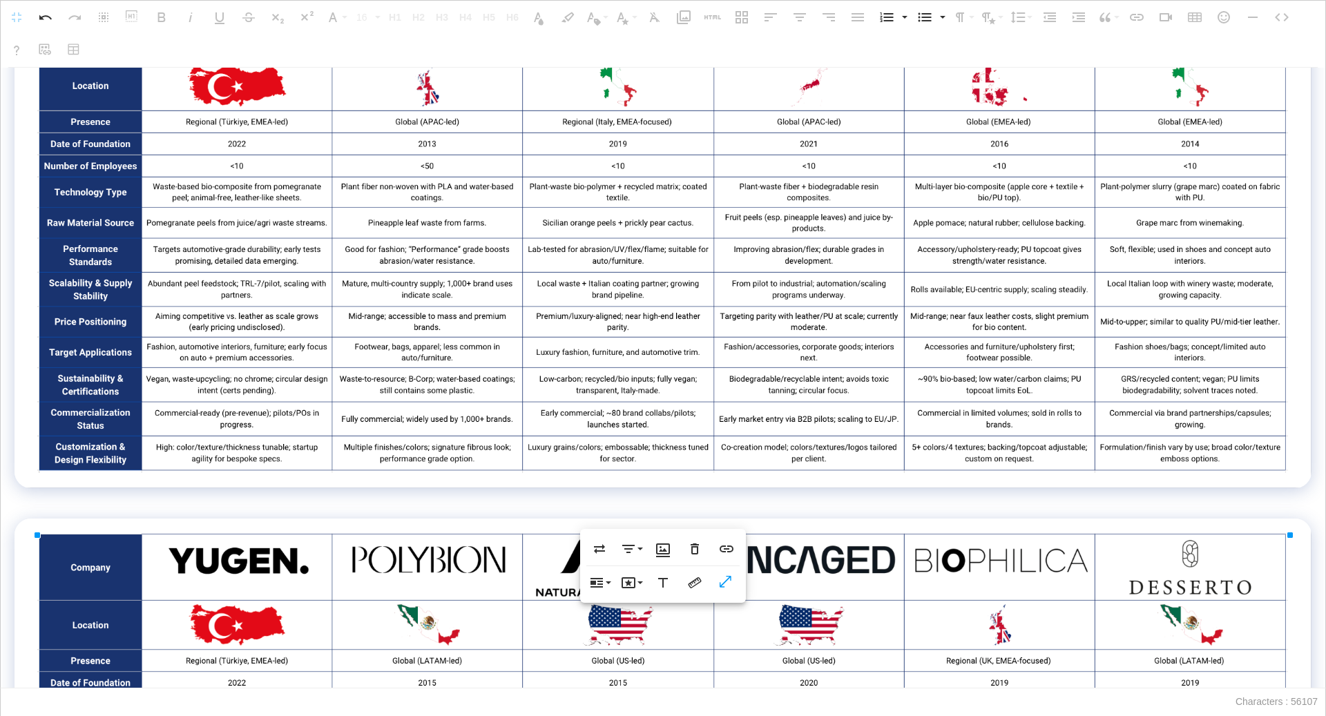
scroll to position [1084, 0]
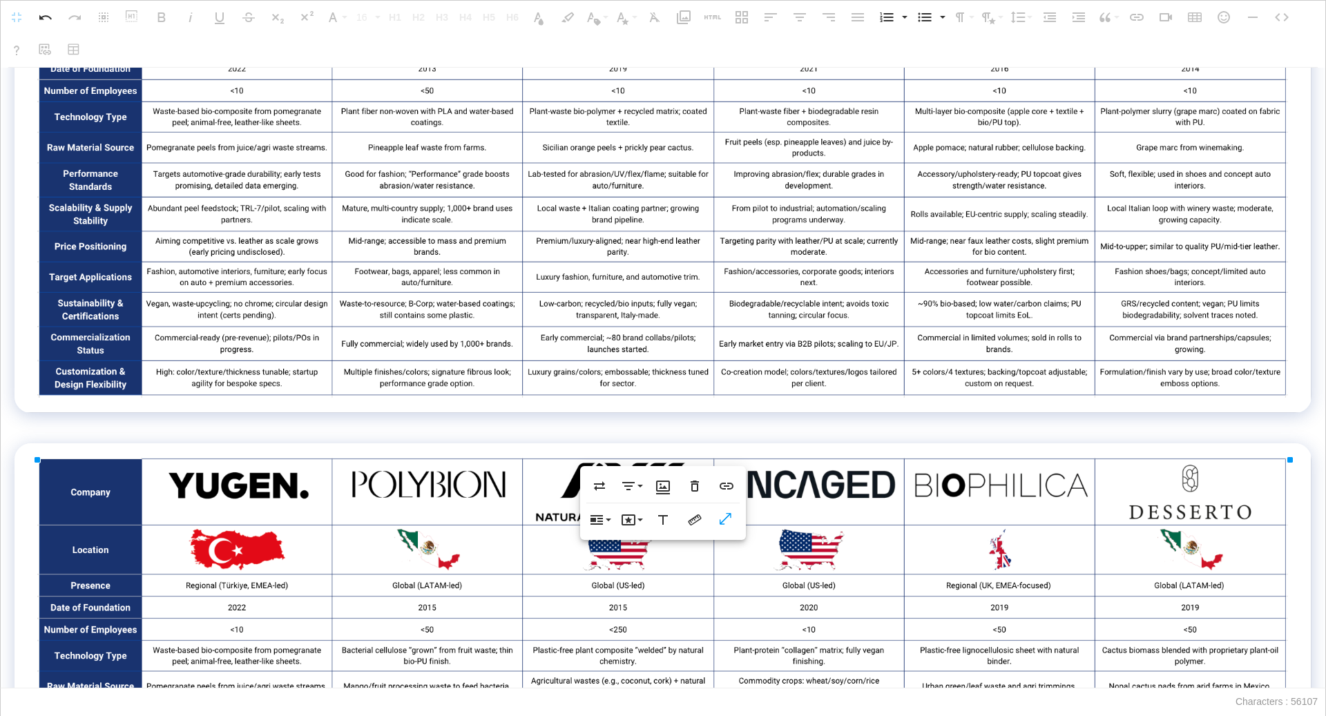
click at [990, 356] on img at bounding box center [663, 157] width 1252 height 482
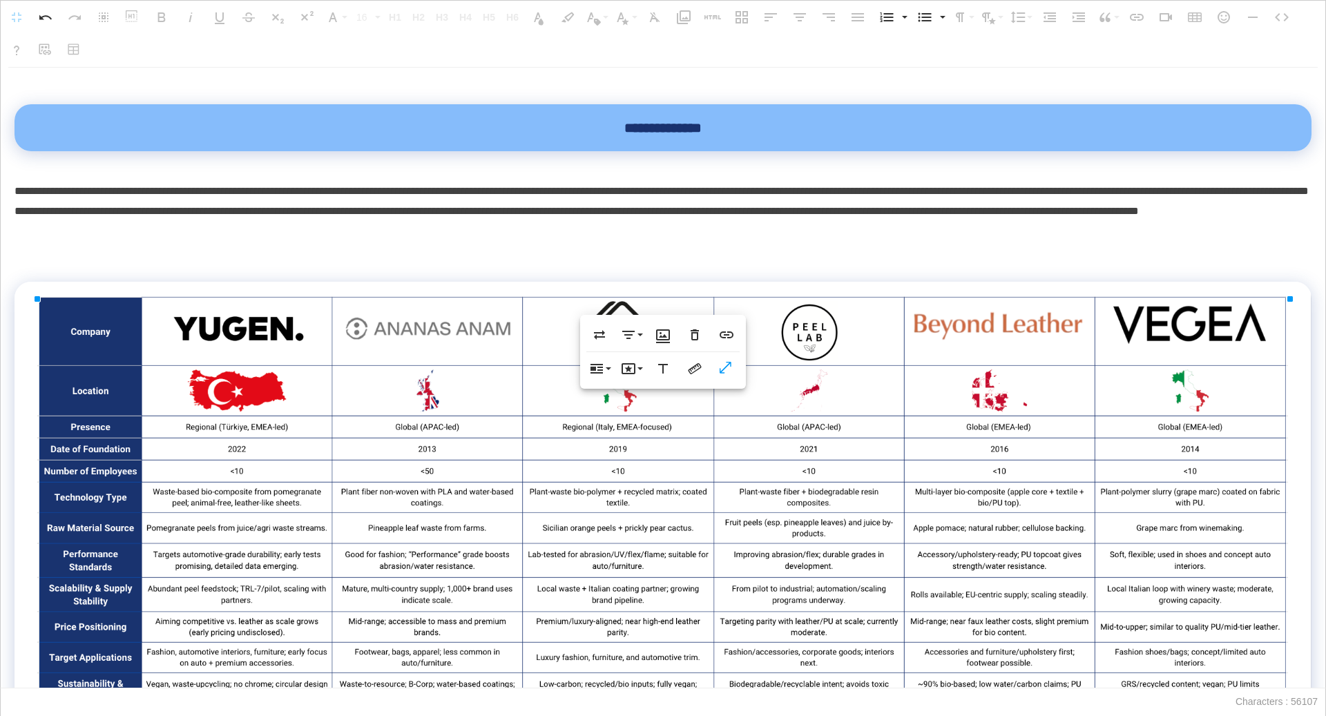
scroll to position [692, 0]
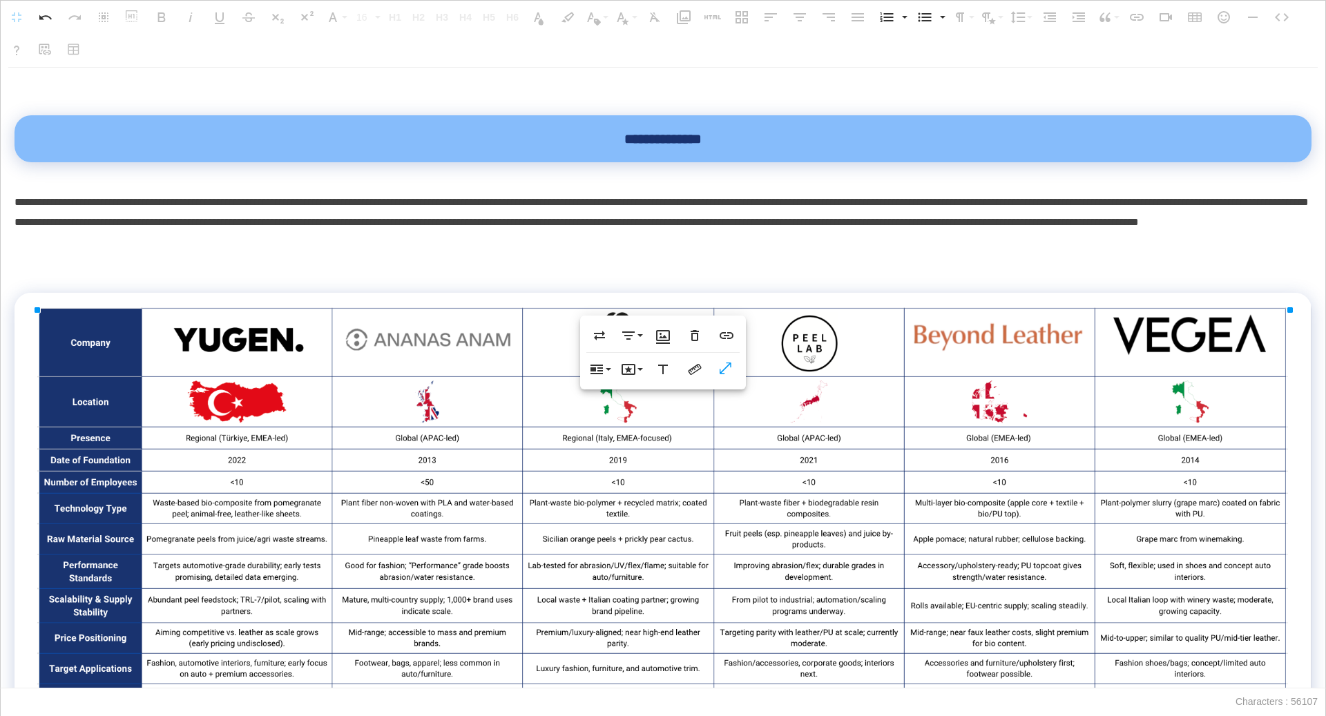
click at [1053, 251] on p "**********" at bounding box center [664, 222] width 1298 height 59
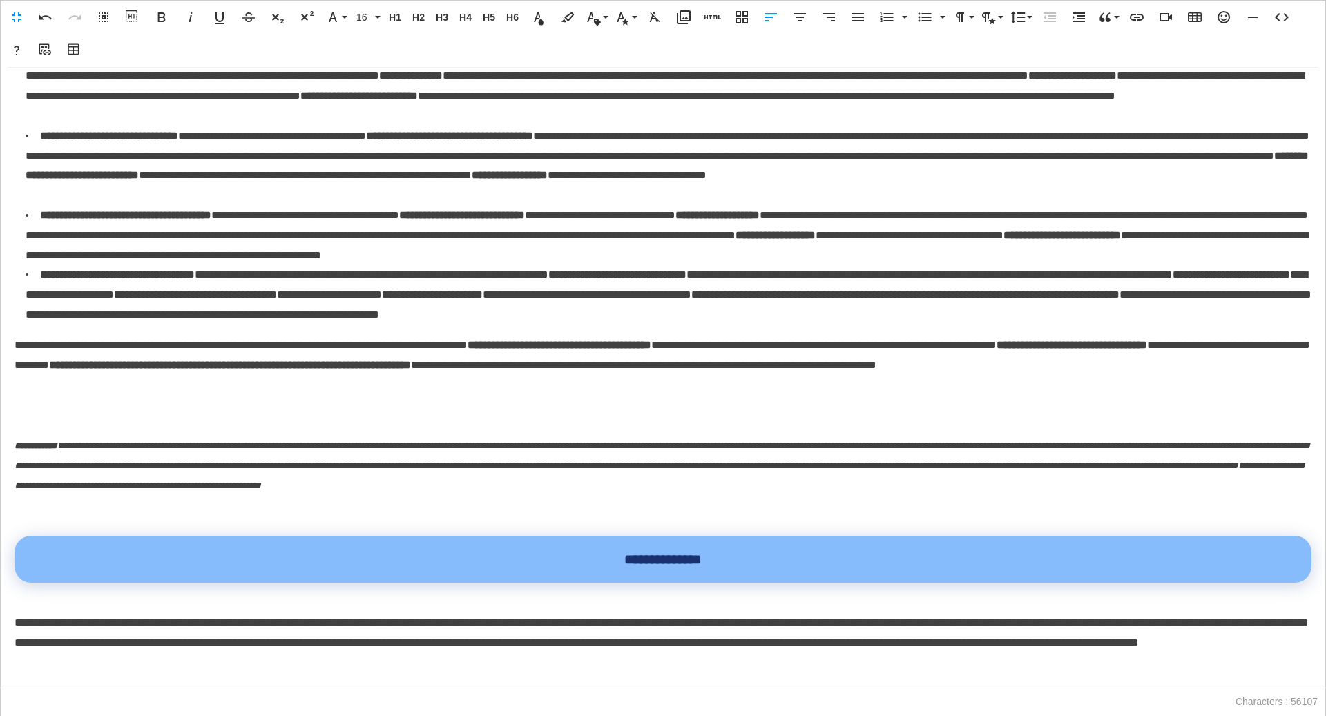
scroll to position [0, 0]
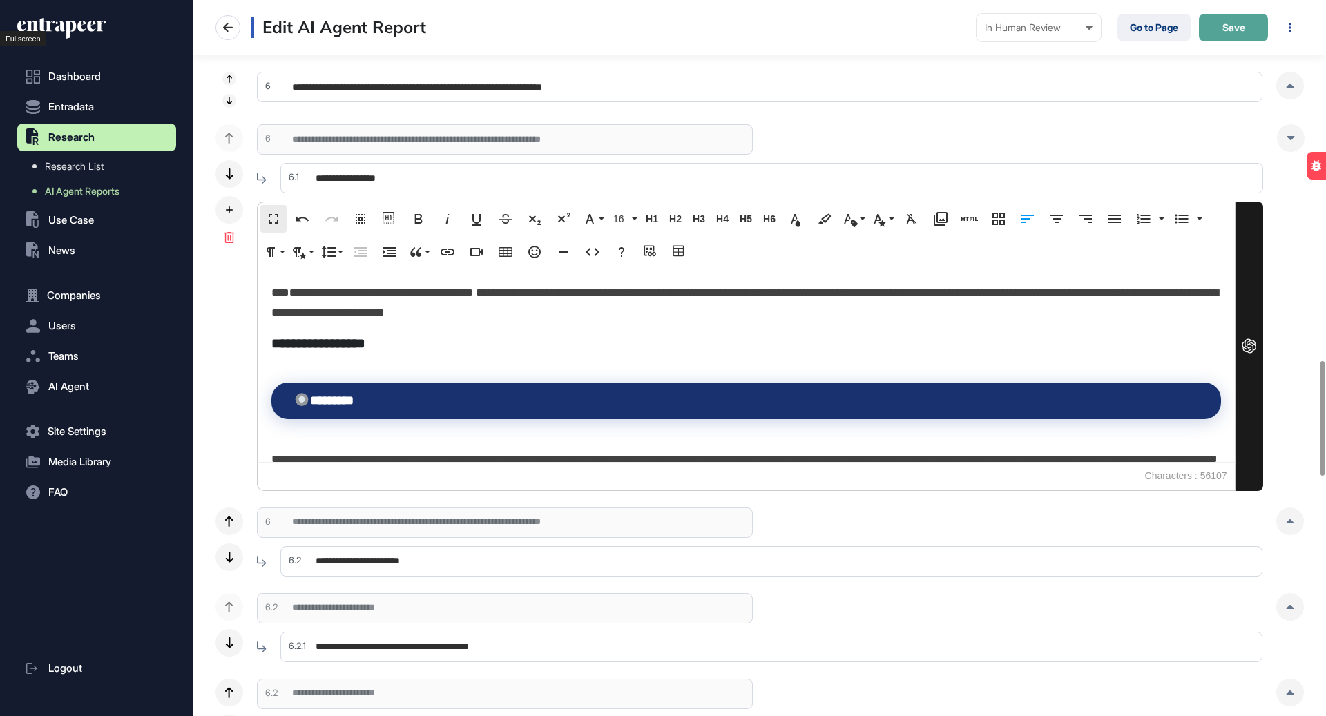
click at [1236, 17] on button "Save" at bounding box center [1233, 28] width 69 height 28
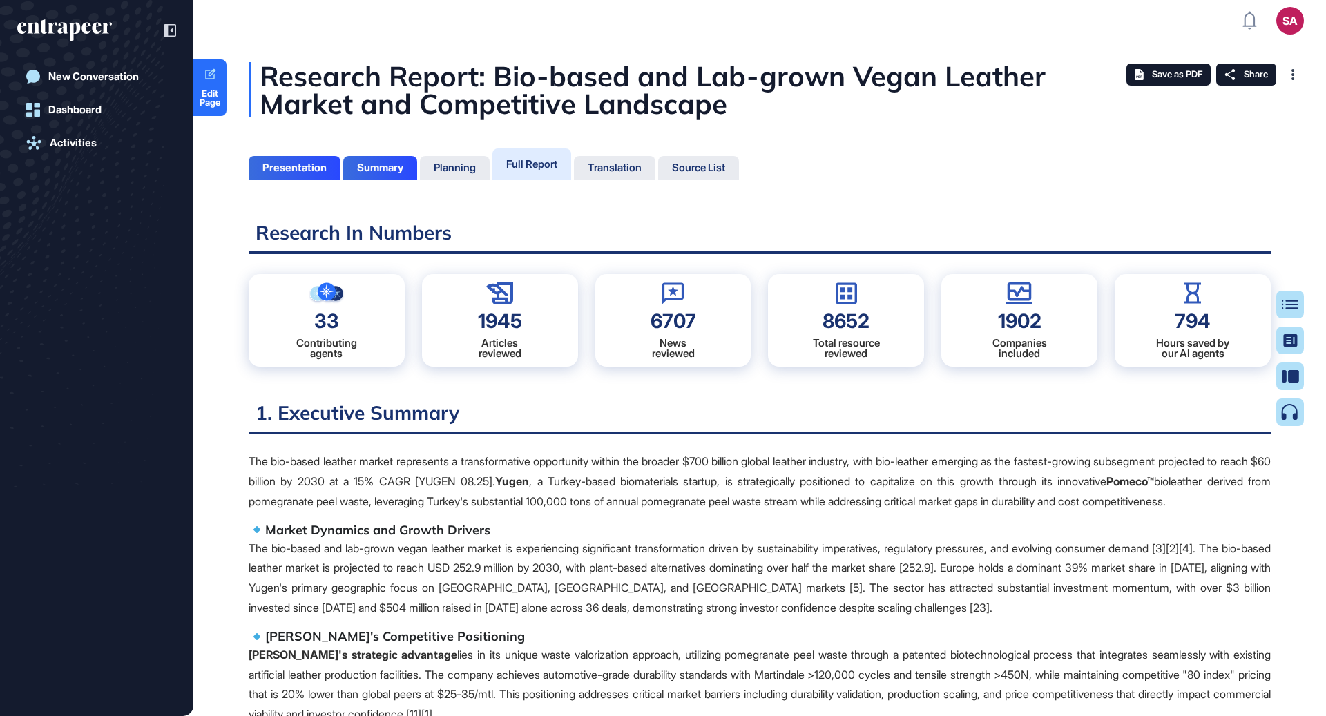
scroll to position [6, 1]
click at [1298, 301] on button "Table of Contents" at bounding box center [1246, 305] width 116 height 28
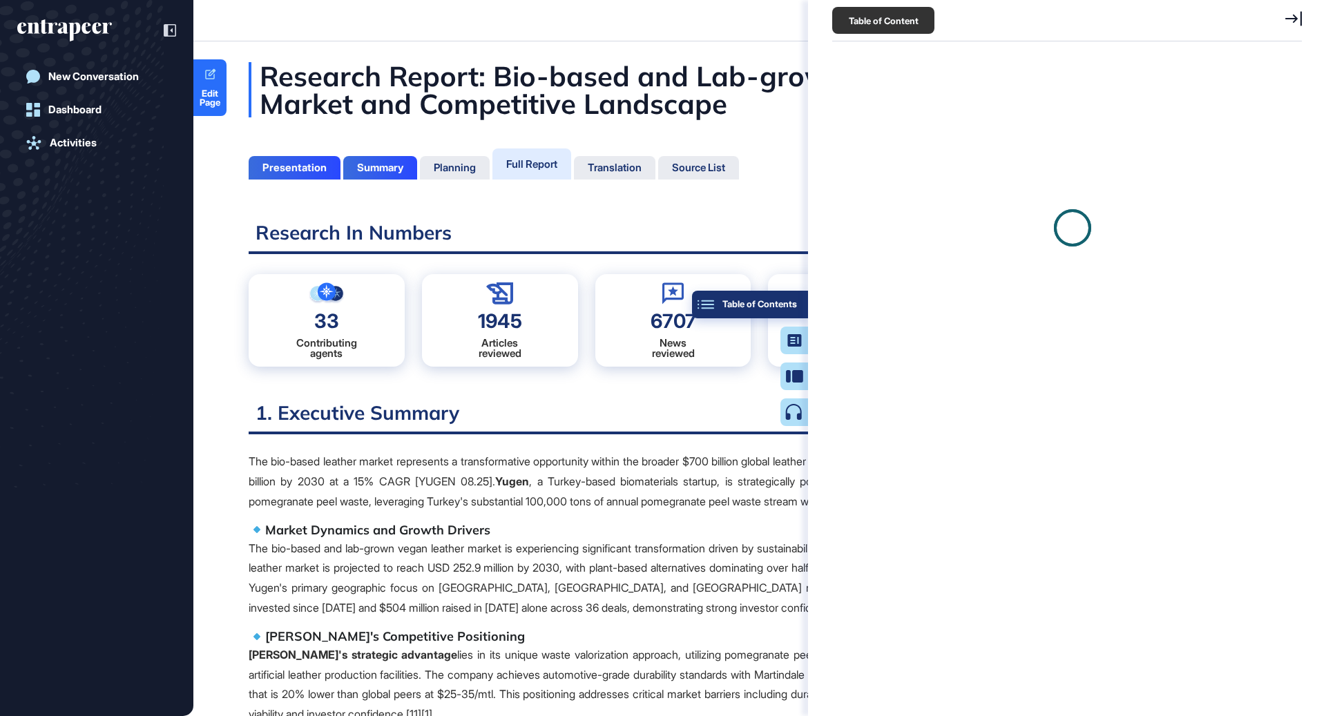
click at [1290, 303] on div at bounding box center [1072, 227] width 473 height 345
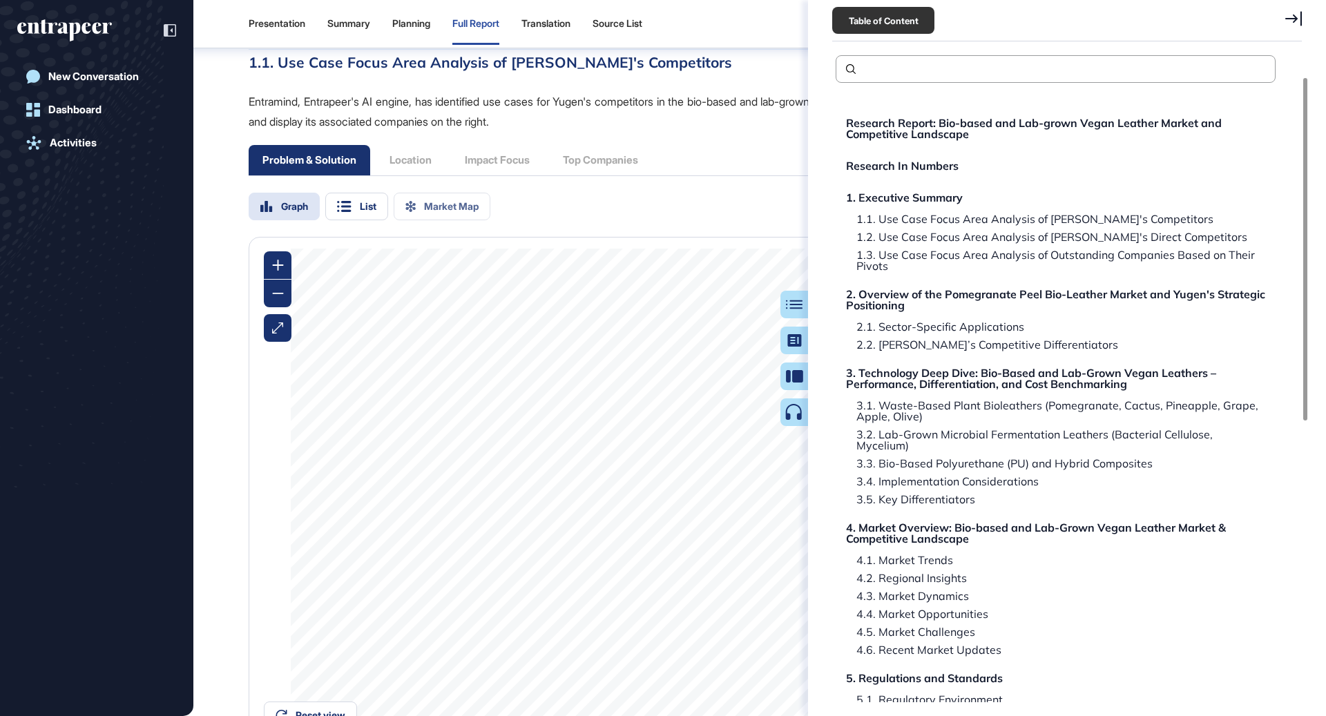
scroll to position [570, 0]
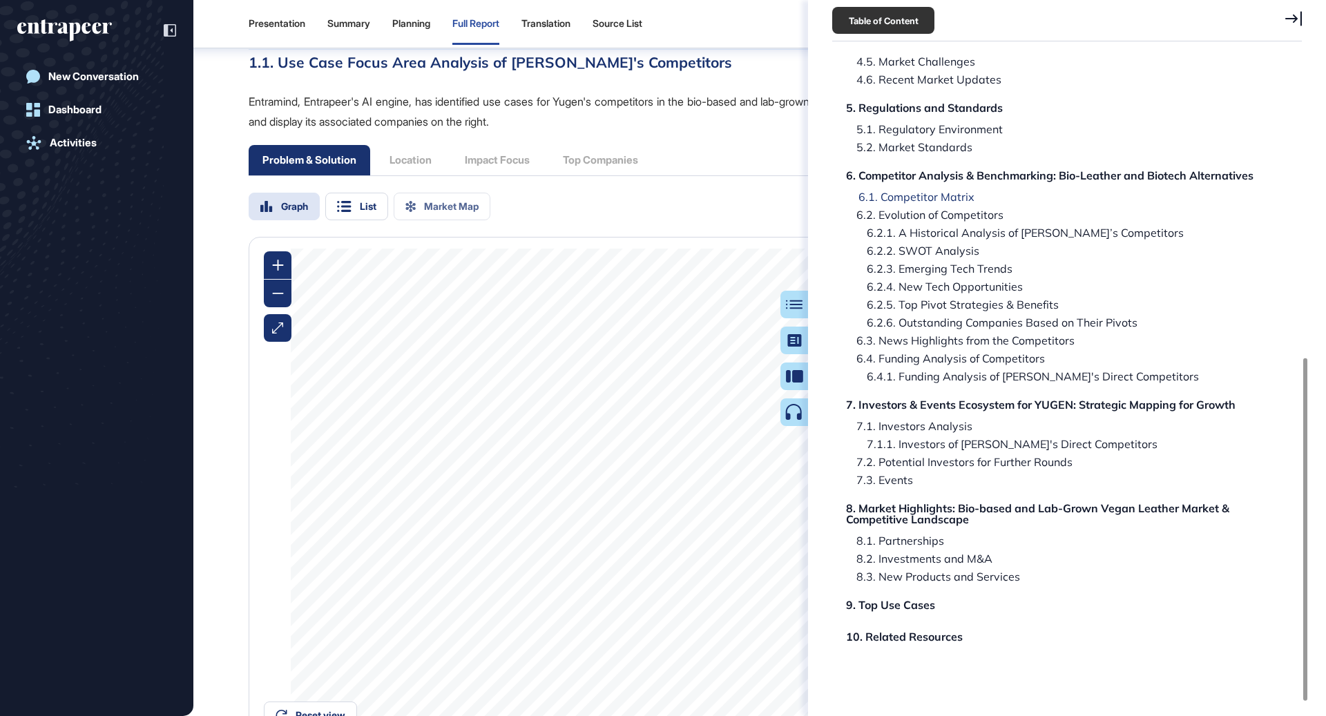
click at [959, 191] on div "6.1. Competitor Matrix" at bounding box center [911, 196] width 126 height 11
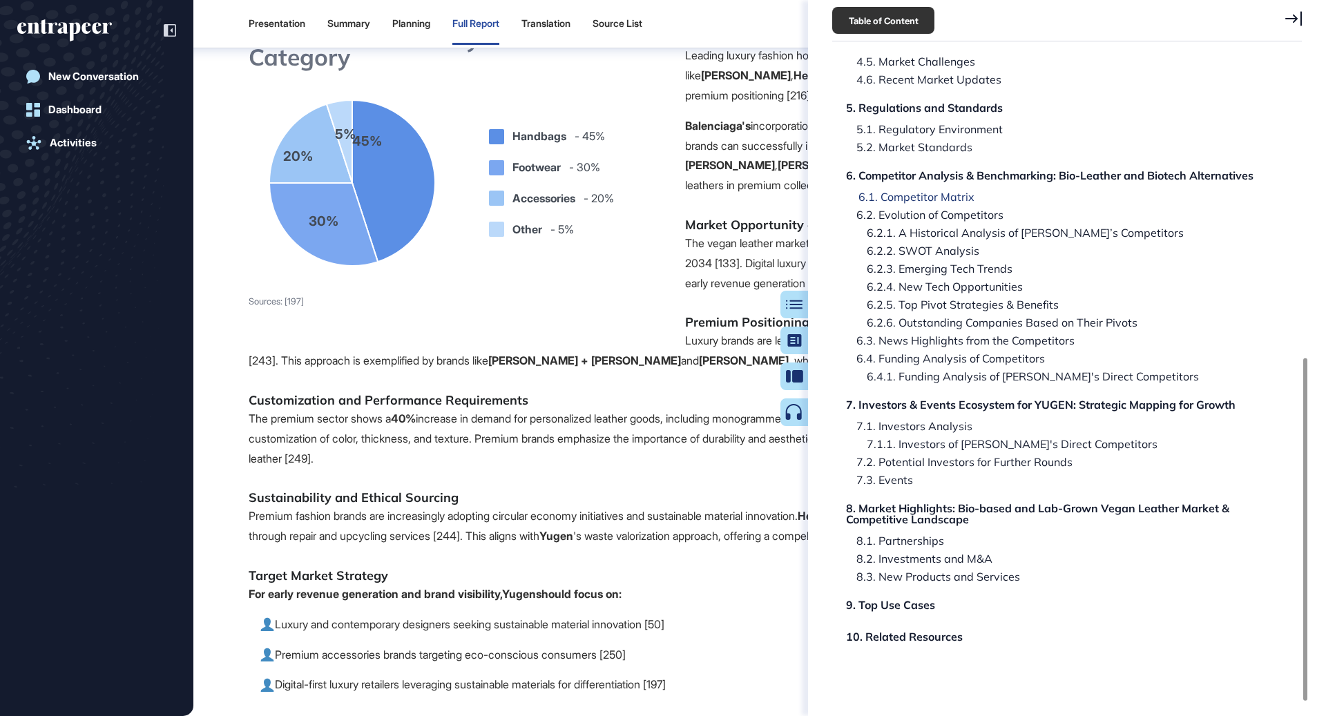
scroll to position [74935, 0]
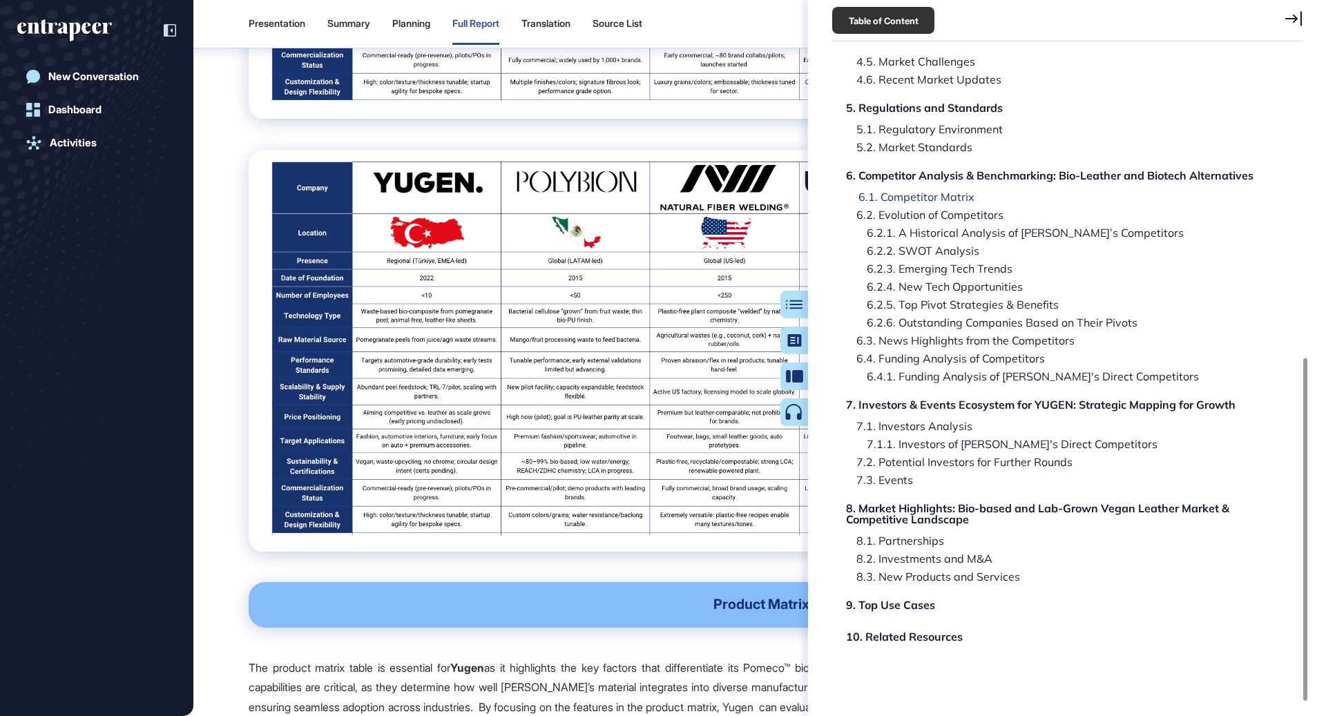
click at [963, 191] on div "6.1. Competitor Matrix" at bounding box center [911, 196] width 126 height 11
click at [1291, 19] on icon at bounding box center [1293, 18] width 17 height 15
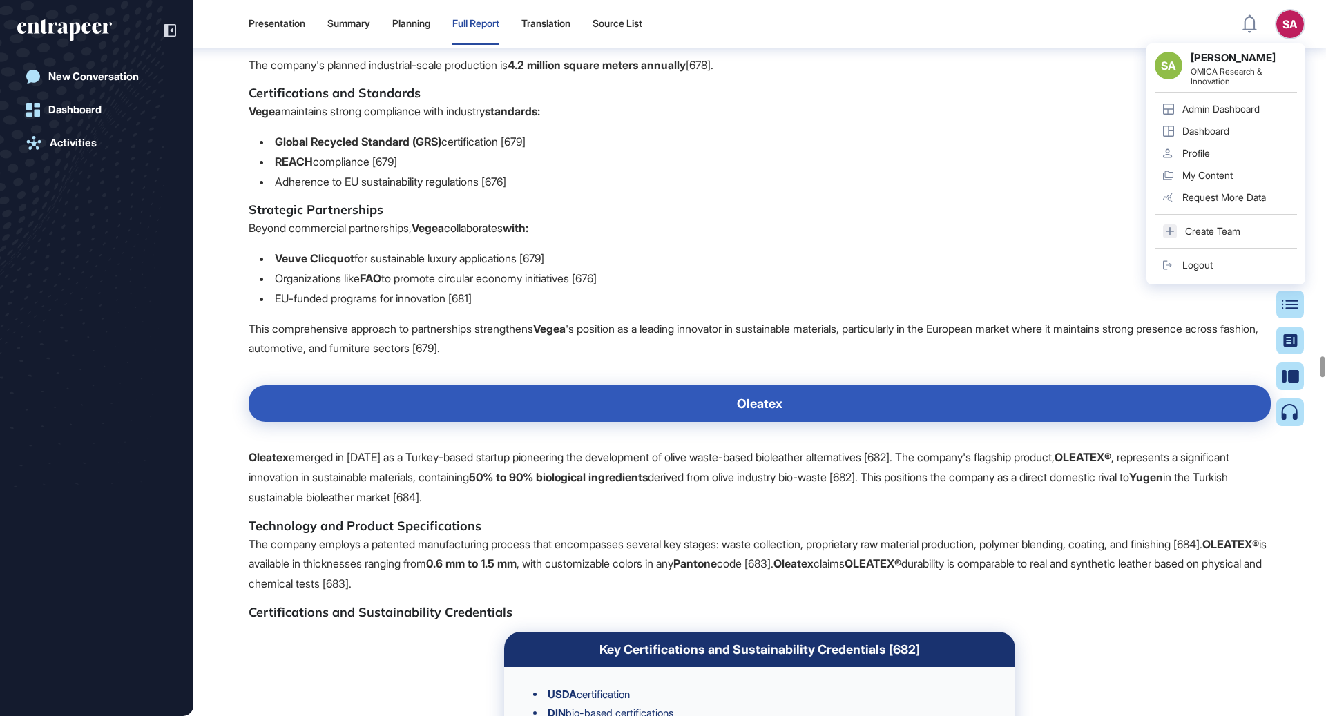
scroll to position [80895, 0]
